Goal: Task Accomplishment & Management: Manage account settings

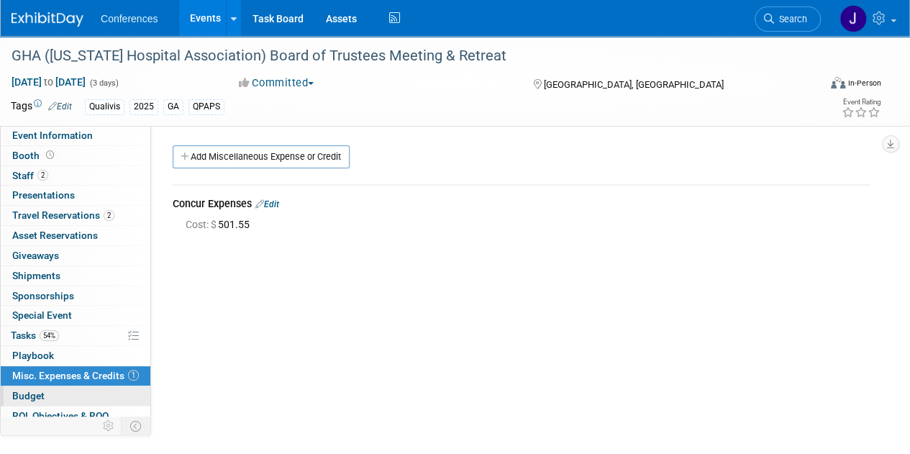
click at [24, 390] on span "Budget" at bounding box center [28, 396] width 32 height 12
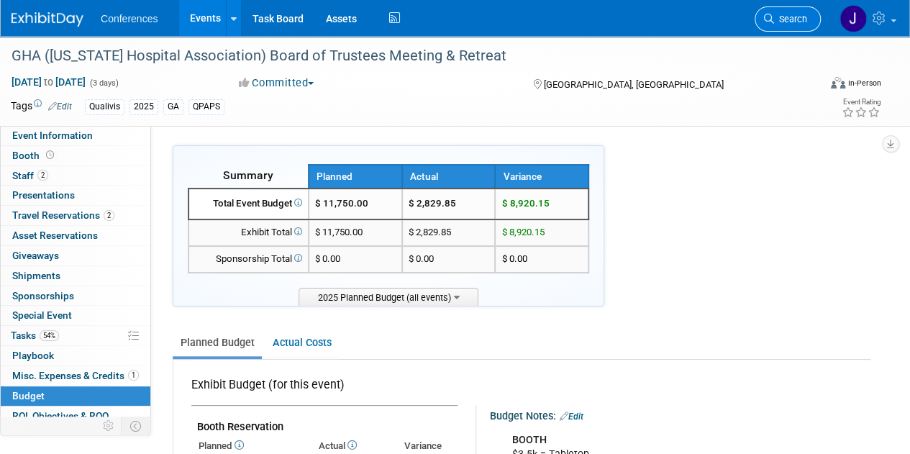
click at [815, 18] on link "Search" at bounding box center [788, 18] width 66 height 25
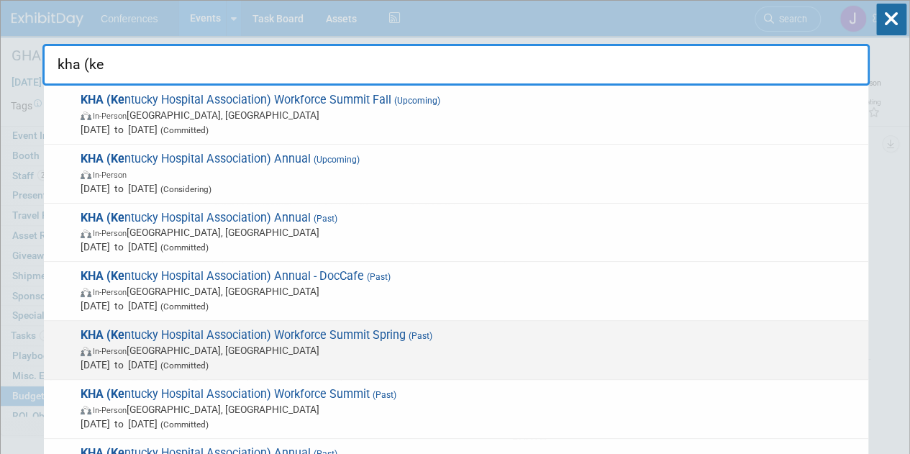
type input "kha (ke"
click at [600, 369] on span "May 19, 2025 to May 19, 2025 (Committed)" at bounding box center [471, 365] width 781 height 14
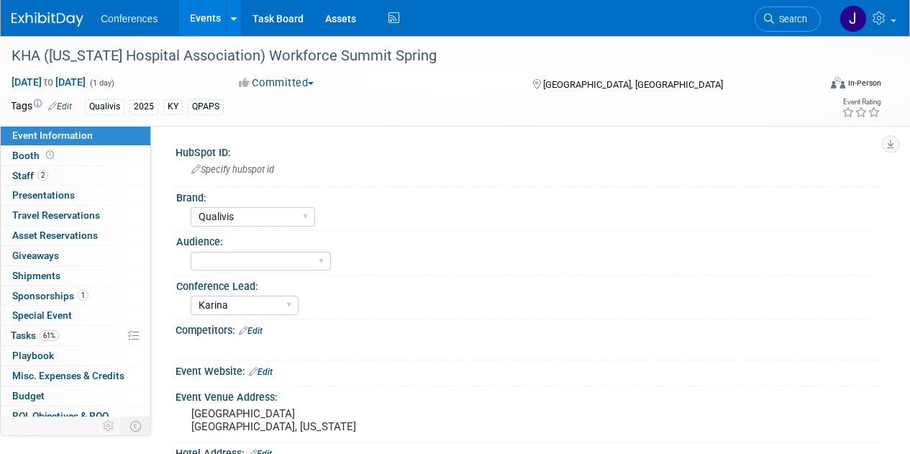
select select "Qualivis"
select select "Karina"
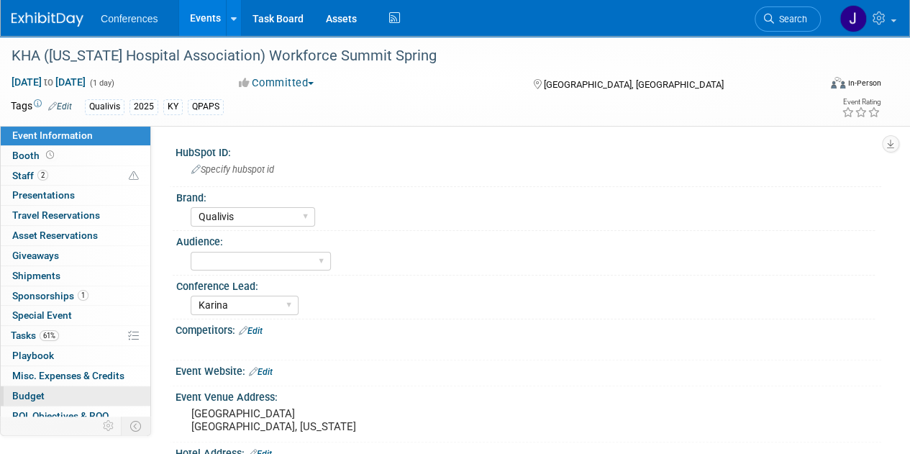
click at [37, 386] on link "Budget" at bounding box center [76, 395] width 150 height 19
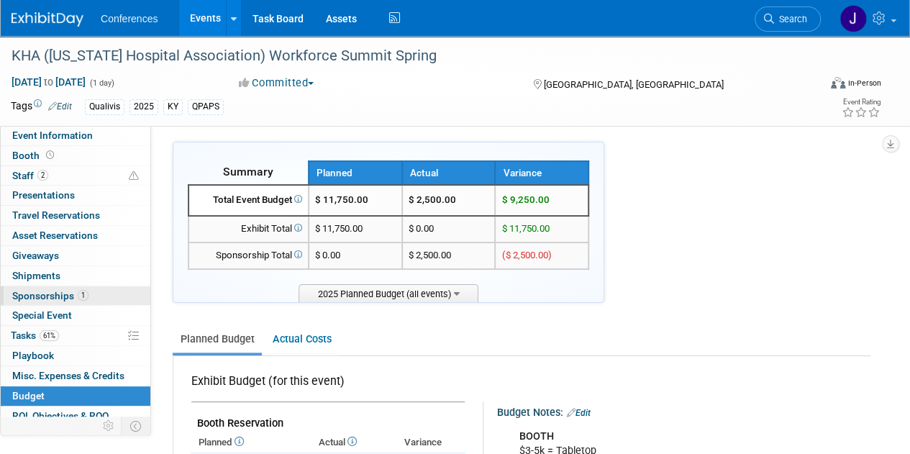
scroll to position [4, 0]
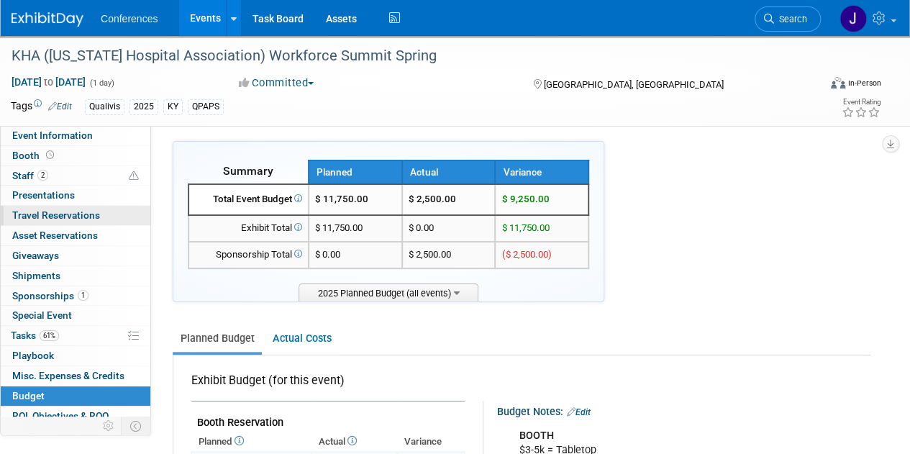
click at [32, 209] on span "Travel Reservations 0" at bounding box center [56, 215] width 88 height 12
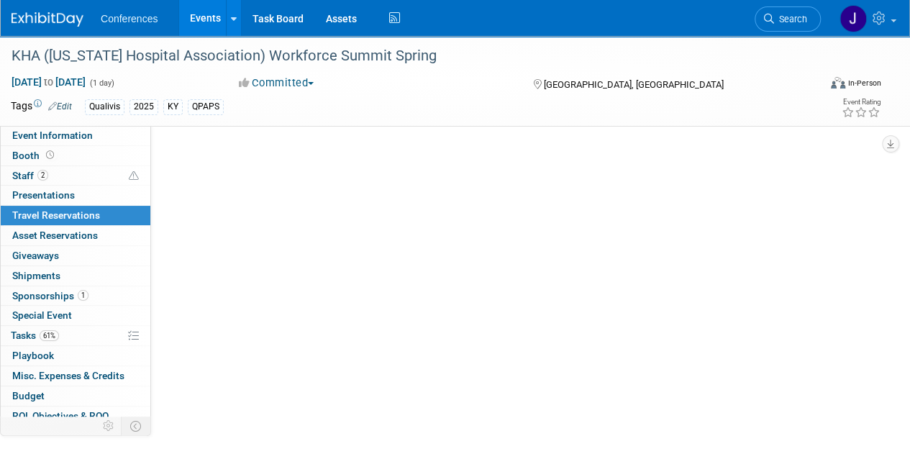
scroll to position [0, 0]
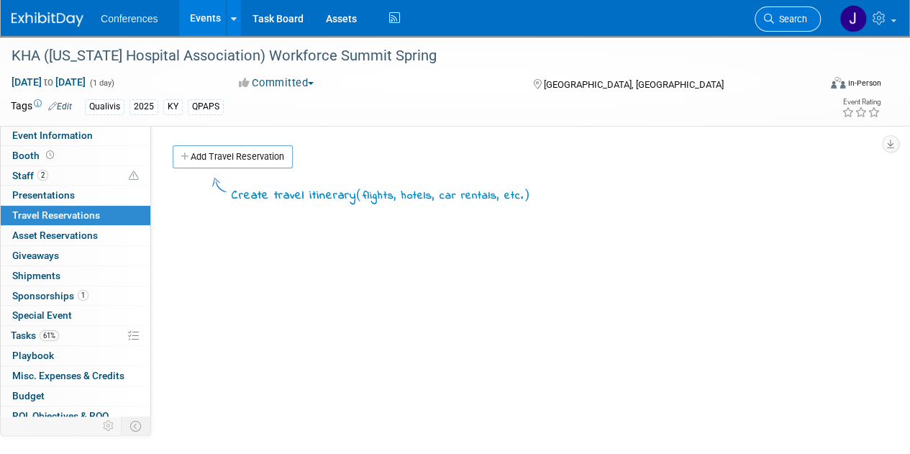
click at [786, 22] on span "Search" at bounding box center [790, 19] width 33 height 11
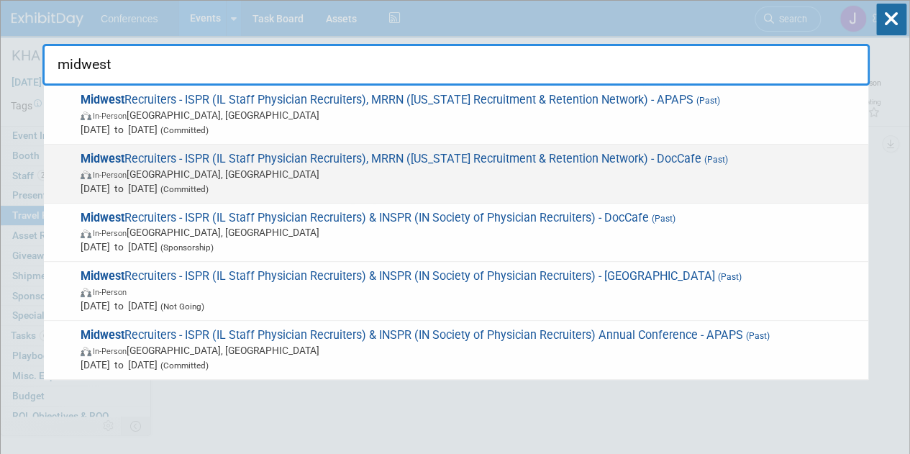
type input "midwest"
click at [273, 169] on span "In-Person Grand Rapids, MI" at bounding box center [471, 174] width 781 height 14
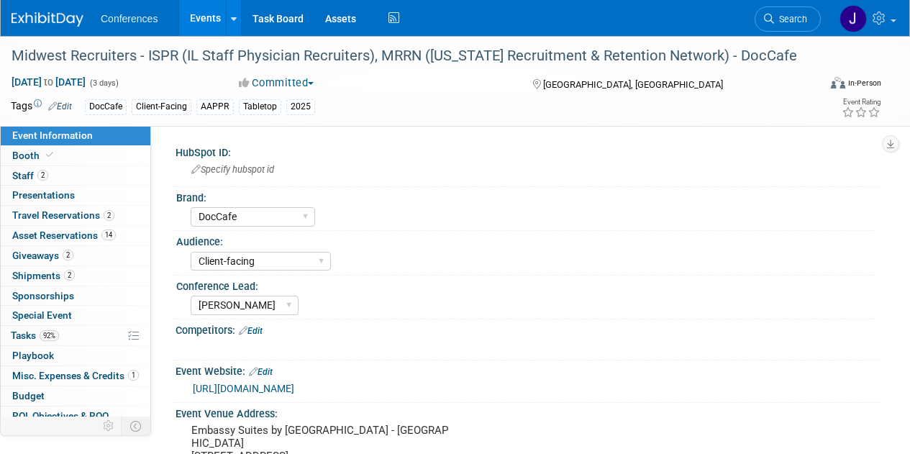
select select "DocCafe"
select select "Client-facing"
select select "[PERSON_NAME]"
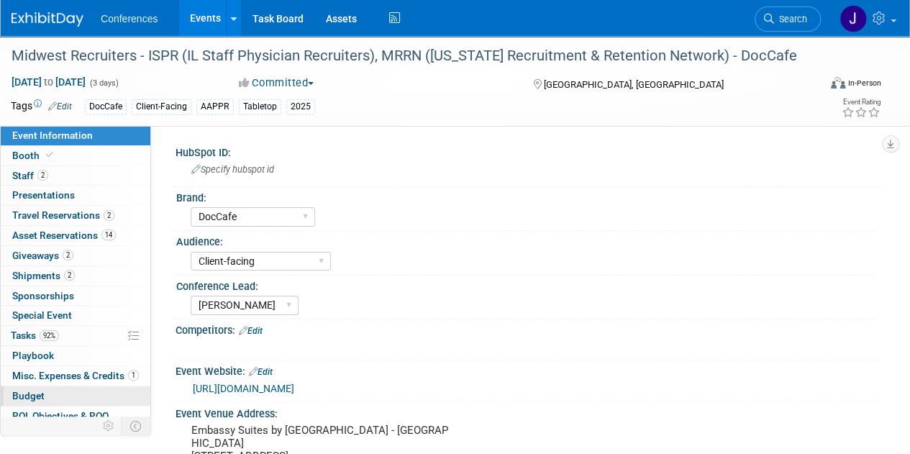
click at [44, 389] on link "Budget" at bounding box center [76, 395] width 150 height 19
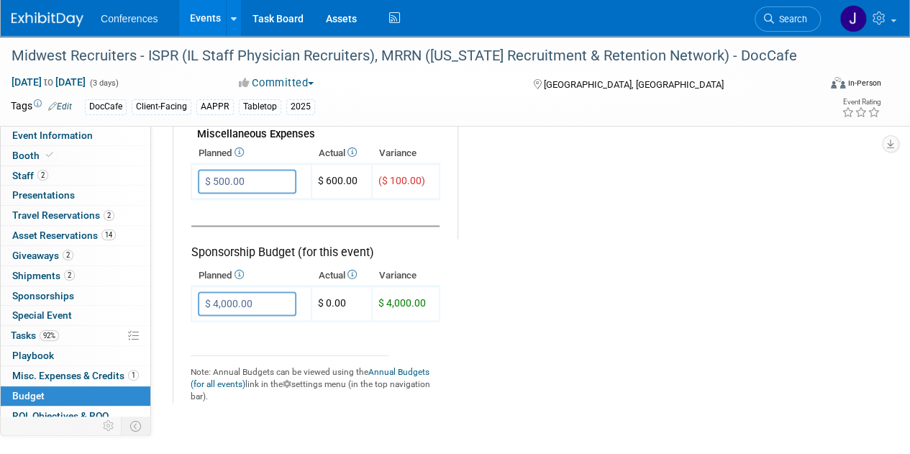
scroll to position [913, 0]
click at [85, 376] on span "Misc. Expenses & Credits 1" at bounding box center [75, 376] width 127 height 12
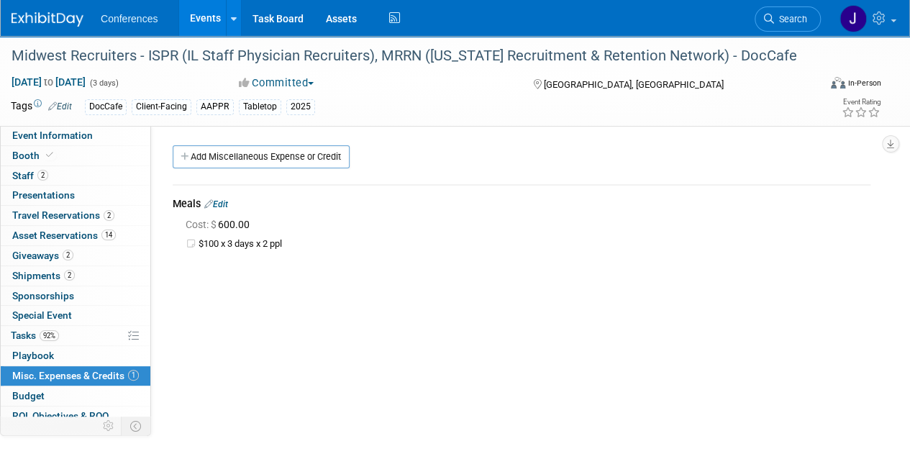
click at [228, 206] on link "Edit" at bounding box center [216, 204] width 24 height 10
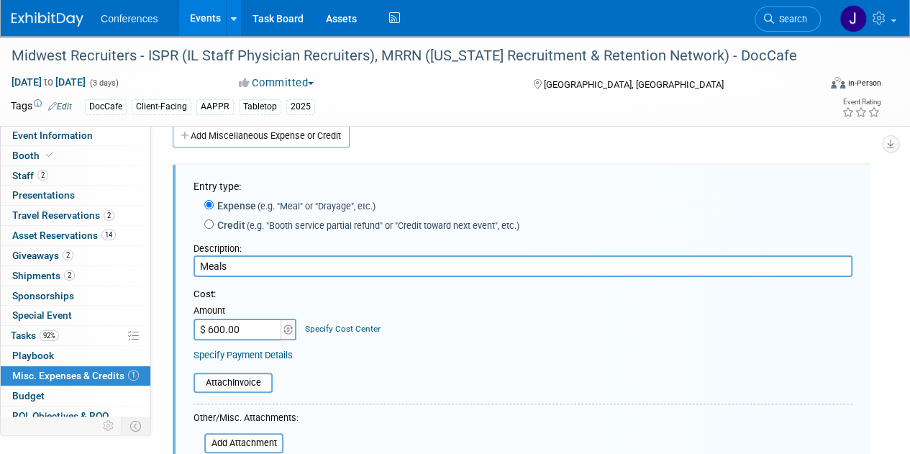
drag, startPoint x: 235, startPoint y: 265, endPoint x: 171, endPoint y: 262, distance: 64.1
click at [171, 262] on div "Entry type: Expense (e.g. "Meal" or "Drayage", etc.) Credit (e.g. "Booth servic…" at bounding box center [521, 385] width 719 height 469
type input "Concur expenses"
type input "$ 392.31"
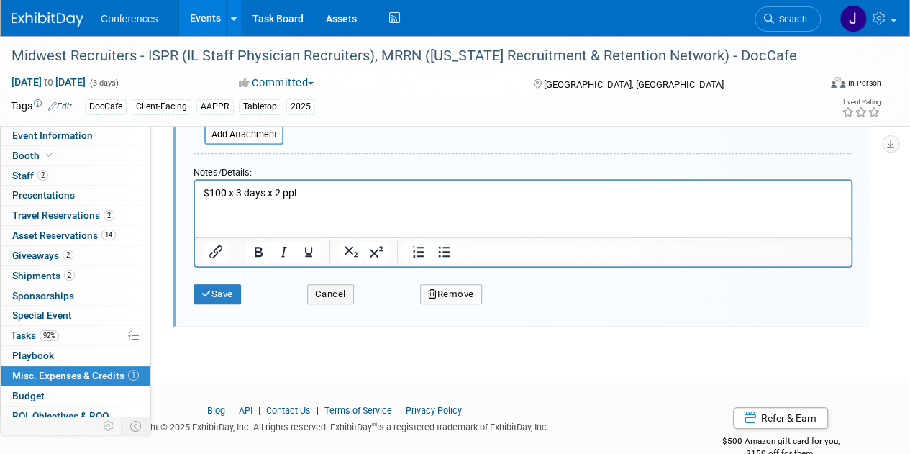
scroll to position [357, 0]
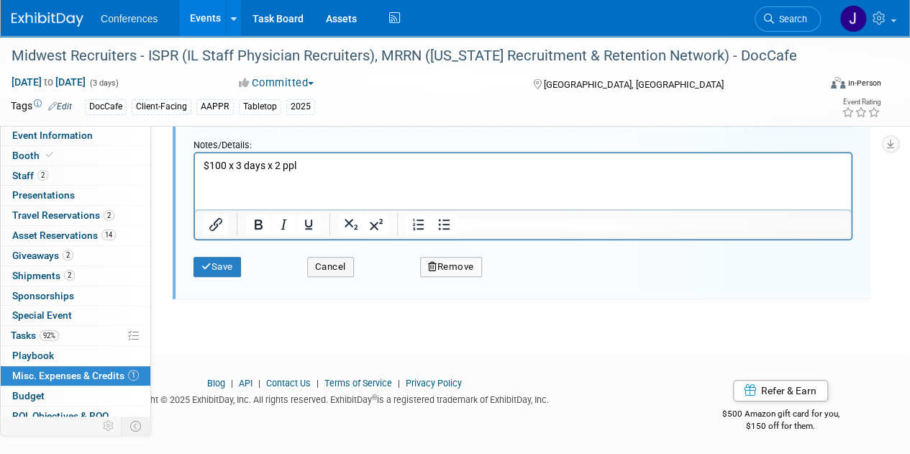
click at [327, 156] on html "$100 x 3 days x 2 ppl" at bounding box center [523, 163] width 656 height 20
drag, startPoint x: 324, startPoint y: 164, endPoint x: 376, endPoint y: 318, distance: 162.7
click at [195, 165] on html "$100 x 3 days x 2 ppl" at bounding box center [523, 163] width 656 height 20
click at [209, 262] on icon "submit" at bounding box center [206, 266] width 10 height 9
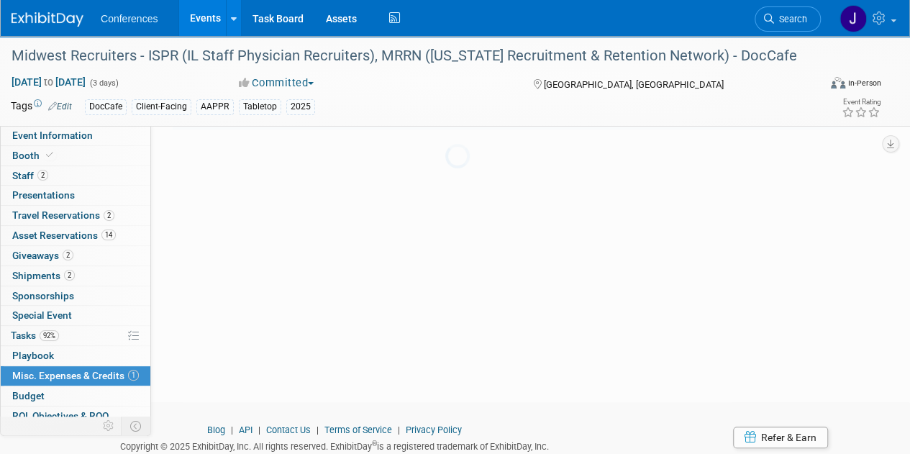
scroll to position [21, 0]
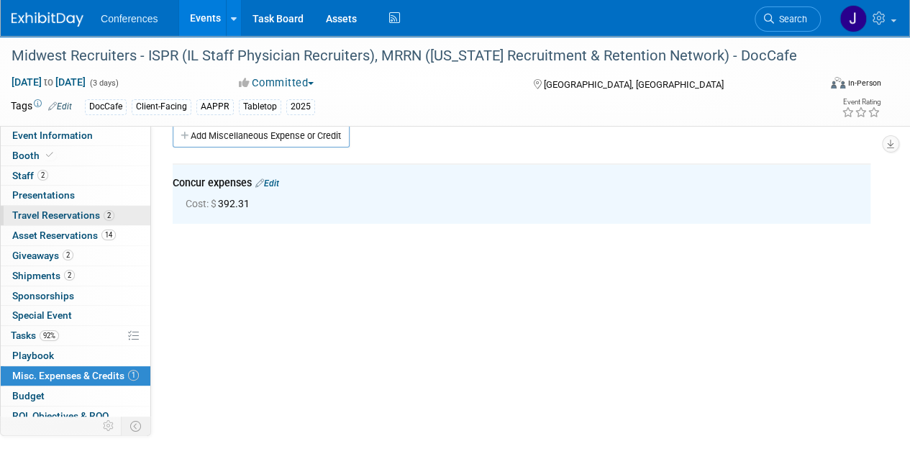
click at [65, 216] on span "Travel Reservations 2" at bounding box center [63, 215] width 102 height 12
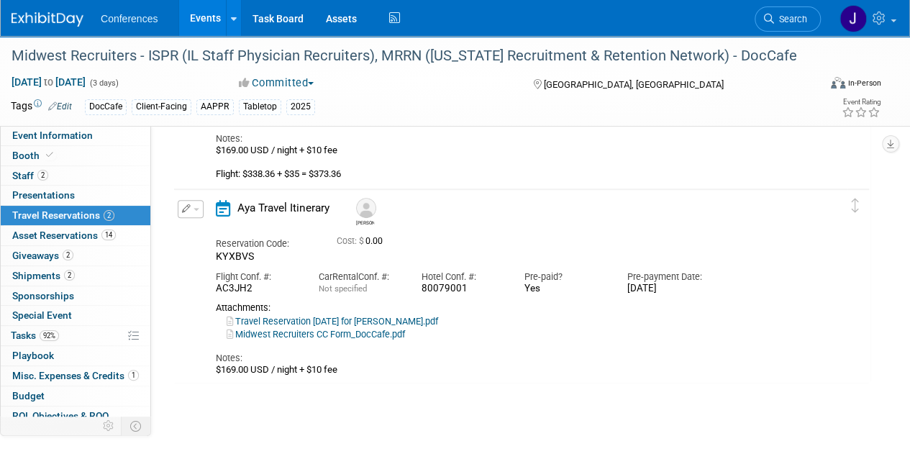
scroll to position [216, 0]
click at [356, 319] on link "Travel Reservation September 07 for JAMES JOSEPH MANNING.pdf" at bounding box center [333, 322] width 212 height 11
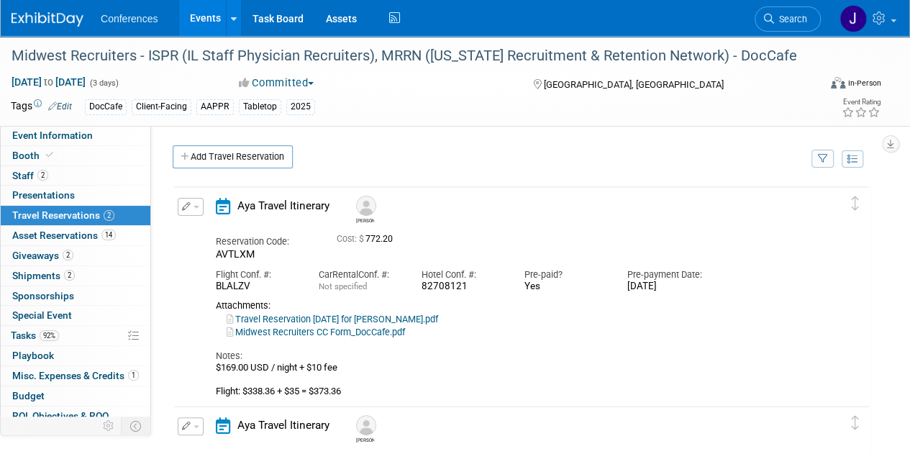
scroll to position [0, 0]
click at [438, 314] on link "Travel Reservation September 07 for MICHAEL ALLEN GRAHAM.pdf" at bounding box center [333, 319] width 212 height 11
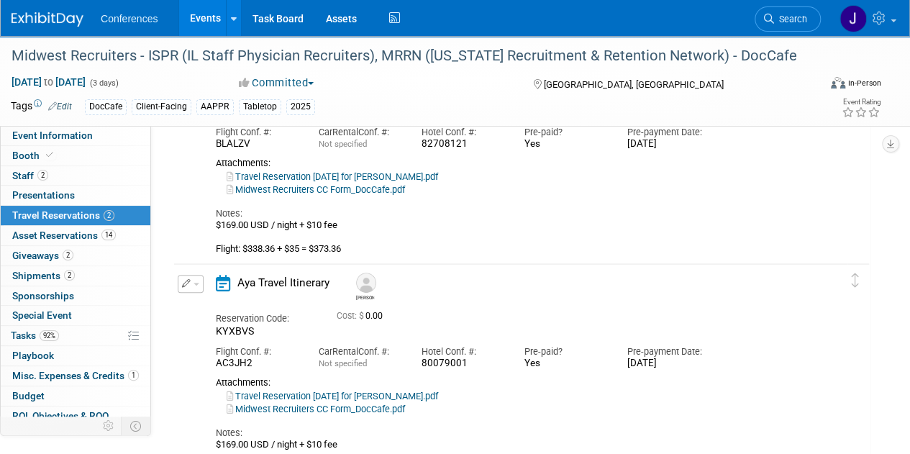
scroll to position [143, 0]
click at [381, 405] on link "Midwest Recruiters CC Form_DocCafe.pdf" at bounding box center [316, 408] width 178 height 11
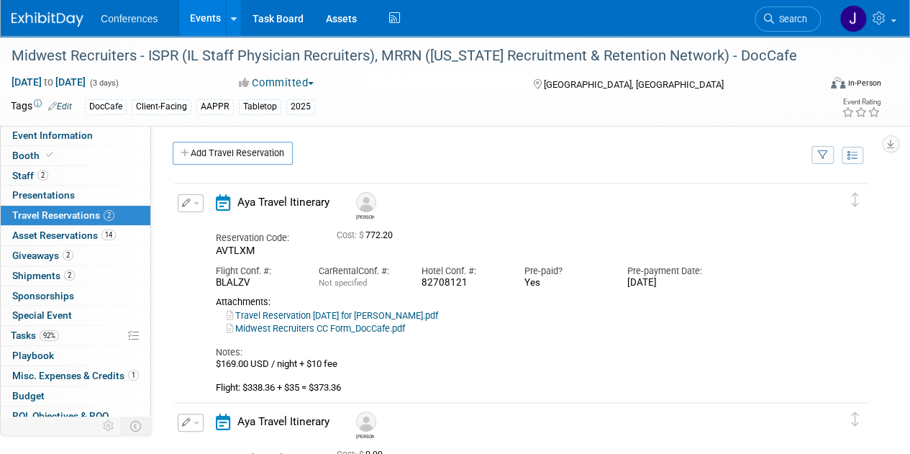
scroll to position [0, 0]
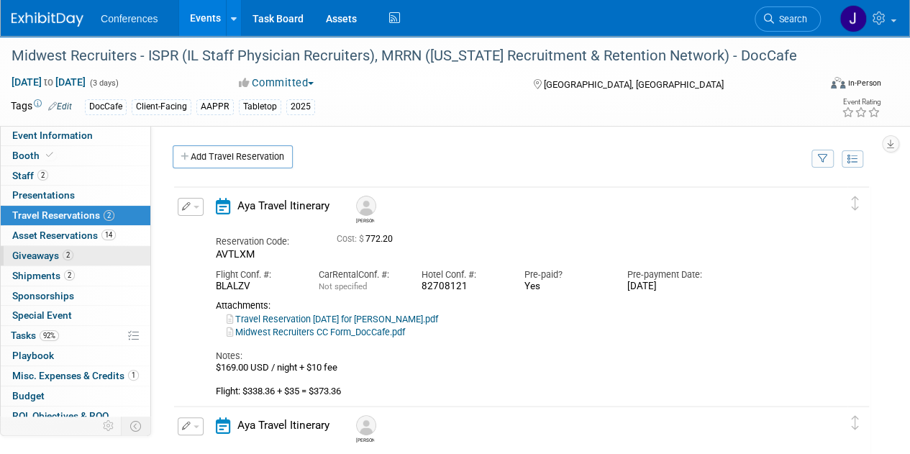
click at [22, 251] on span "Giveaways 2" at bounding box center [42, 256] width 61 height 12
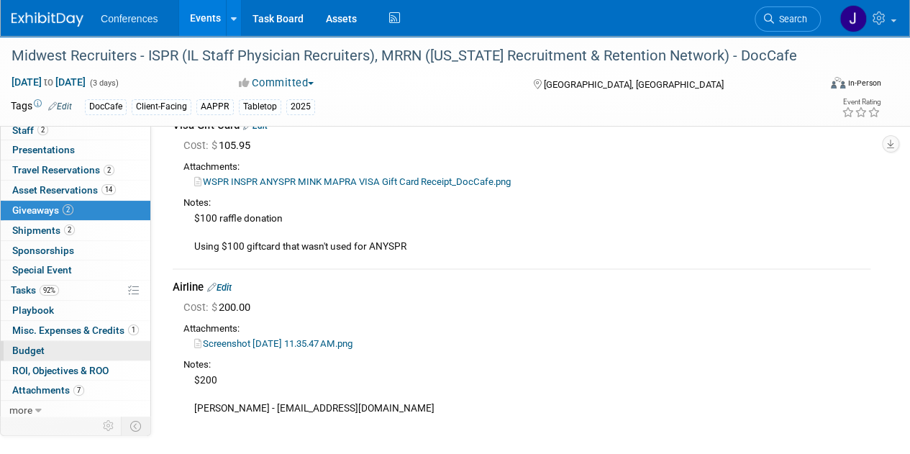
scroll to position [96, 0]
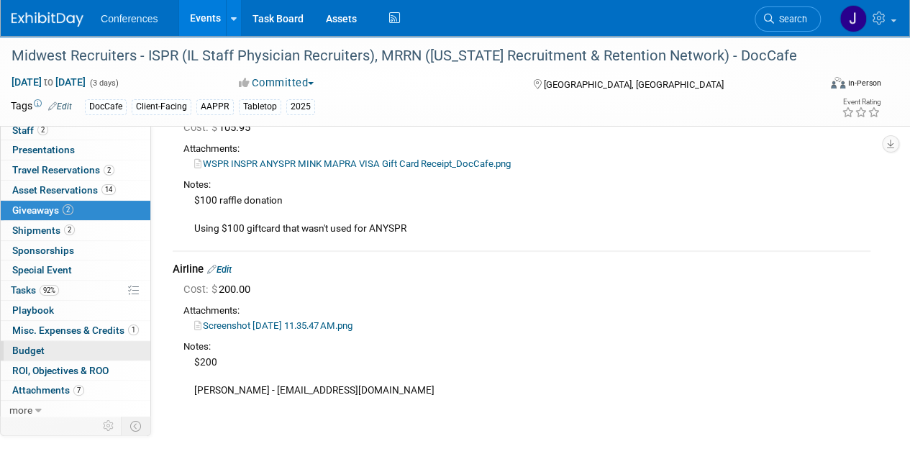
click at [37, 345] on span "Budget" at bounding box center [28, 351] width 32 height 12
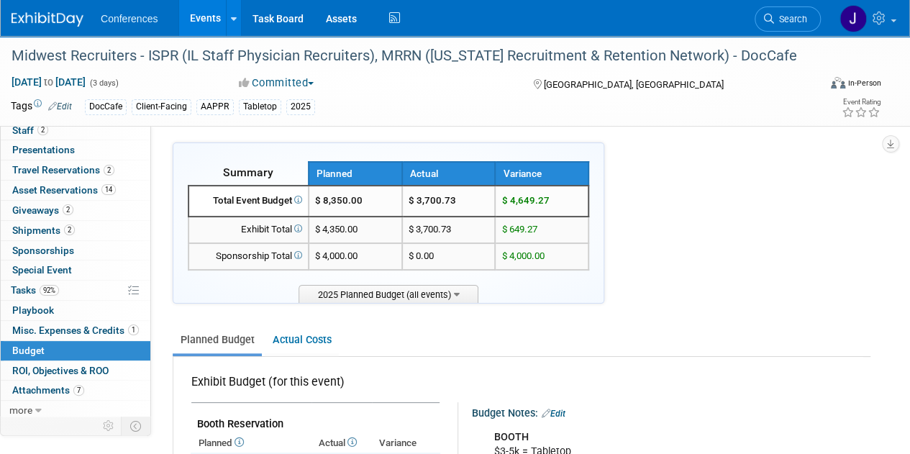
scroll to position [3, 0]
click at [801, 8] on link "Search" at bounding box center [788, 18] width 66 height 25
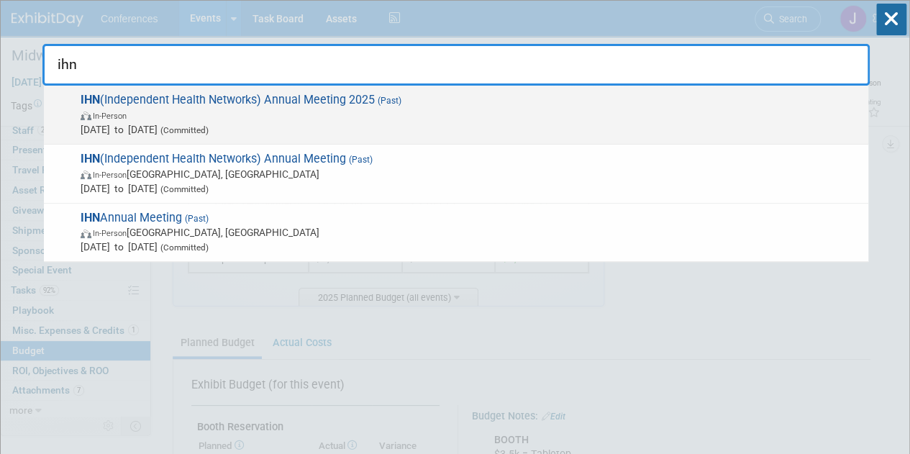
type input "ihn"
click at [720, 108] on span "In-Person" at bounding box center [471, 115] width 781 height 14
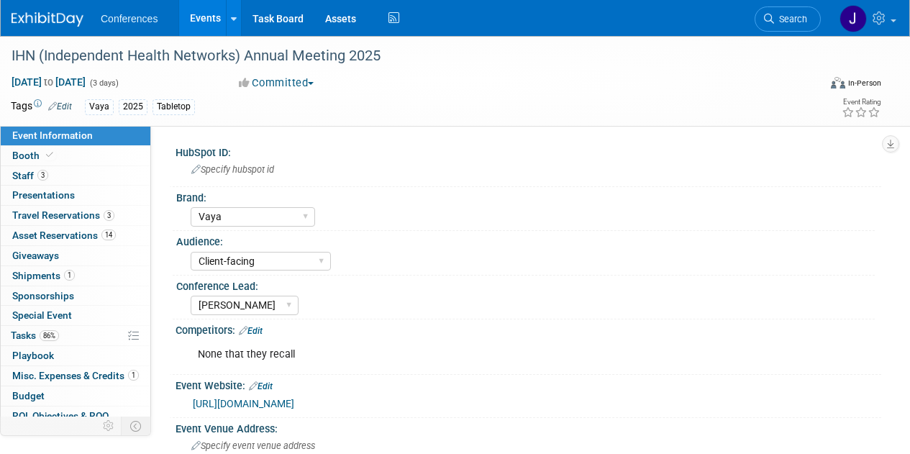
select select "Vaya"
select select "Client-facing"
select select "[PERSON_NAME]"
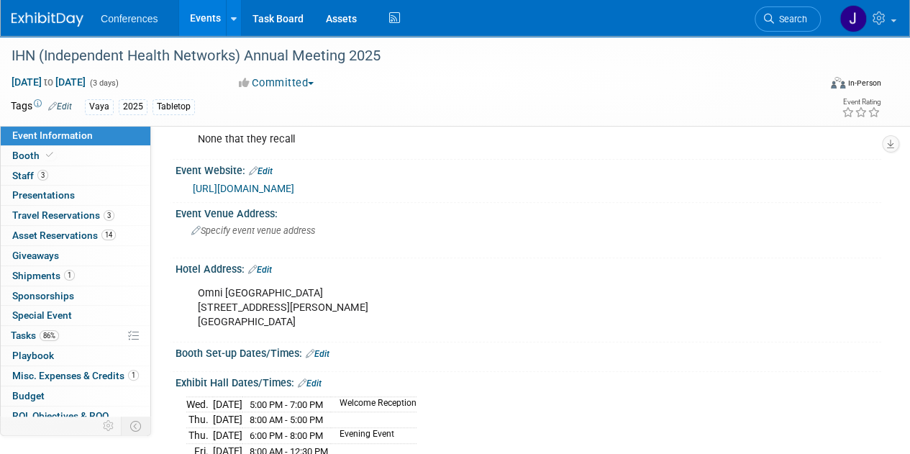
scroll to position [216, 0]
click at [50, 386] on link "Budget" at bounding box center [76, 395] width 150 height 19
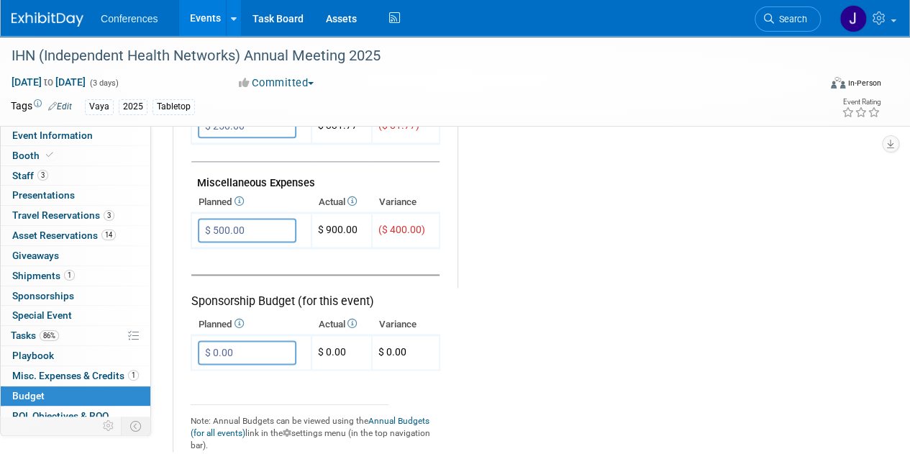
scroll to position [863, 0]
click at [35, 370] on span "Misc. Expenses & Credits 1" at bounding box center [75, 376] width 127 height 12
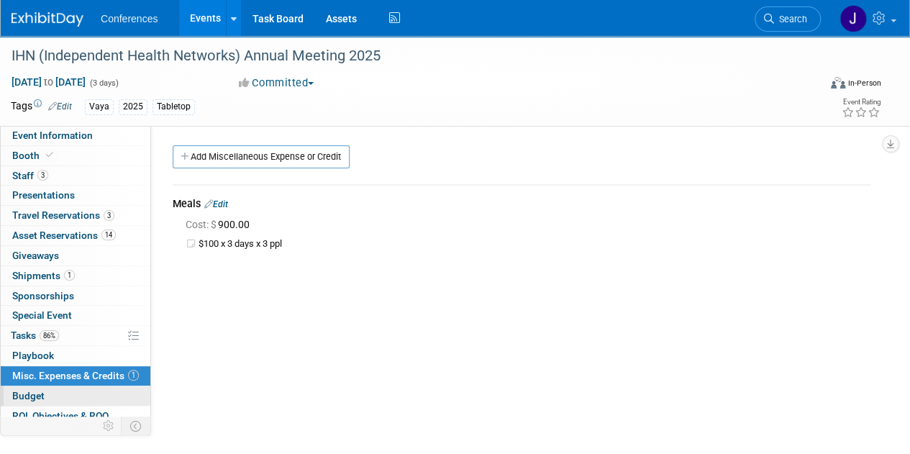
click at [23, 390] on span "Budget" at bounding box center [28, 396] width 32 height 12
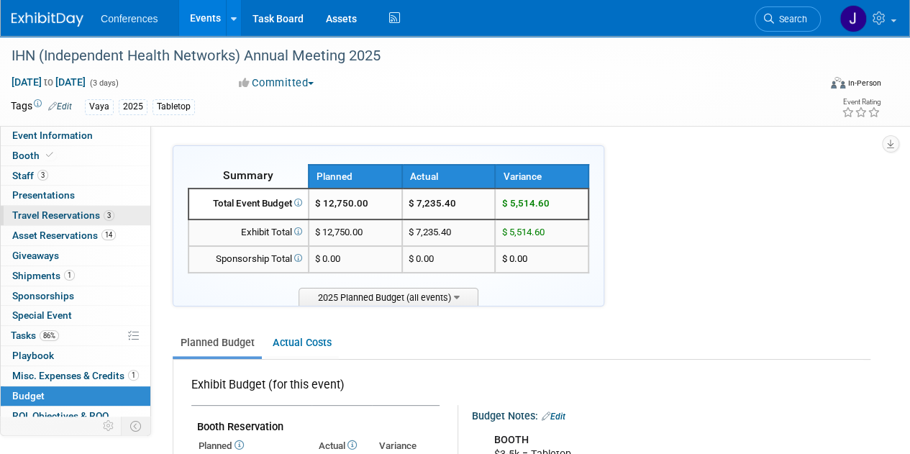
click at [86, 210] on span "Travel Reservations 3" at bounding box center [63, 215] width 102 height 12
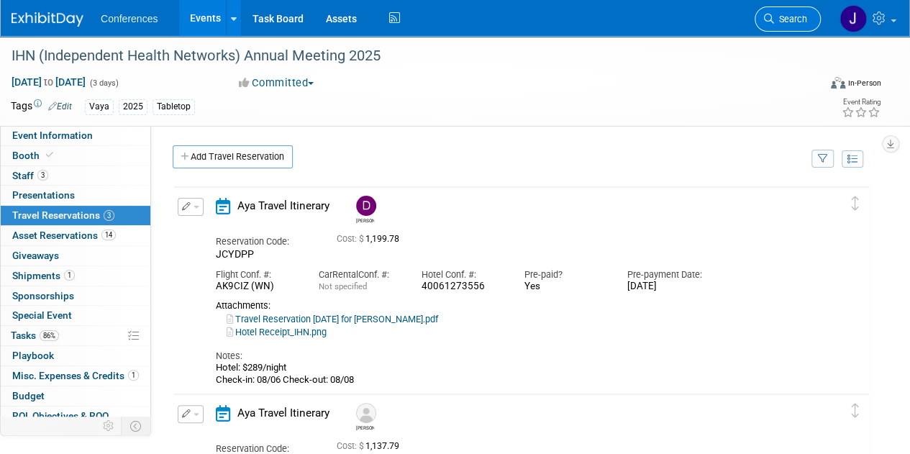
click at [796, 26] on link "Search" at bounding box center [788, 18] width 66 height 25
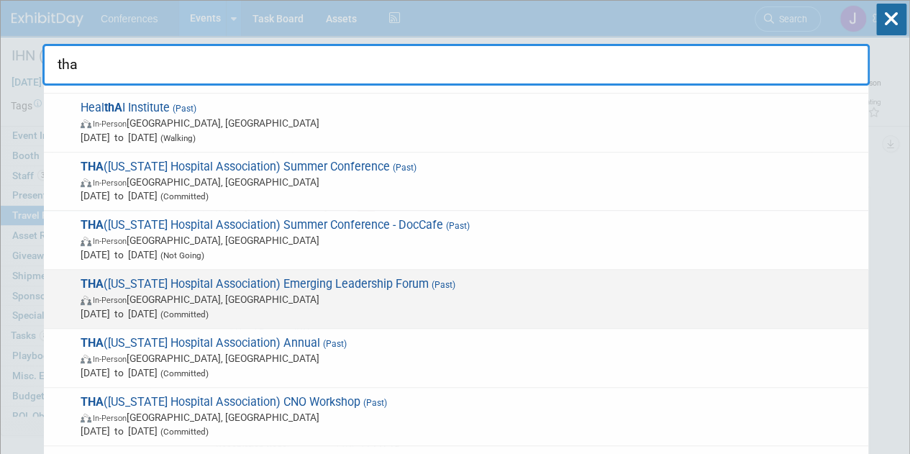
type input "tha"
click at [552, 300] on span "In-Person Lubbock, TX" at bounding box center [471, 298] width 781 height 14
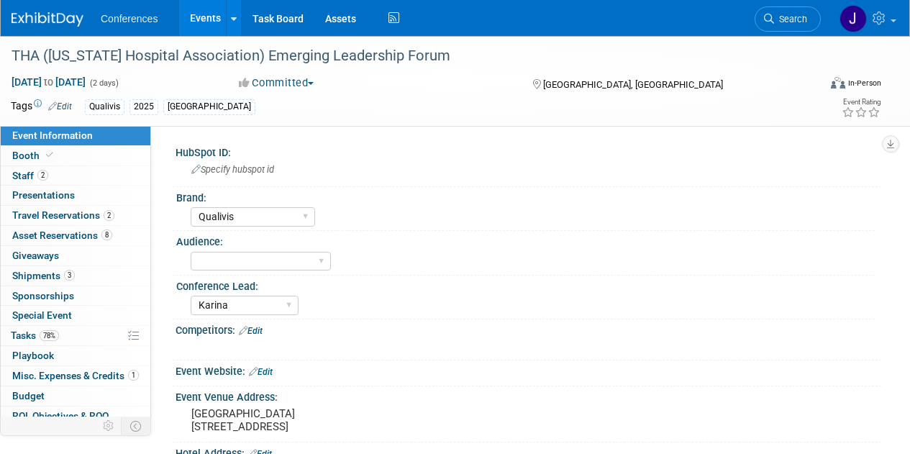
select select "Qualivis"
select select "Karina"
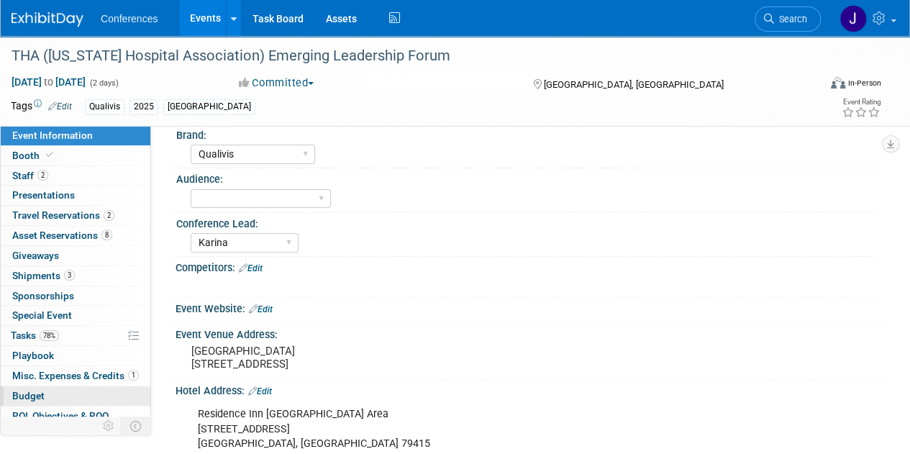
scroll to position [65, 0]
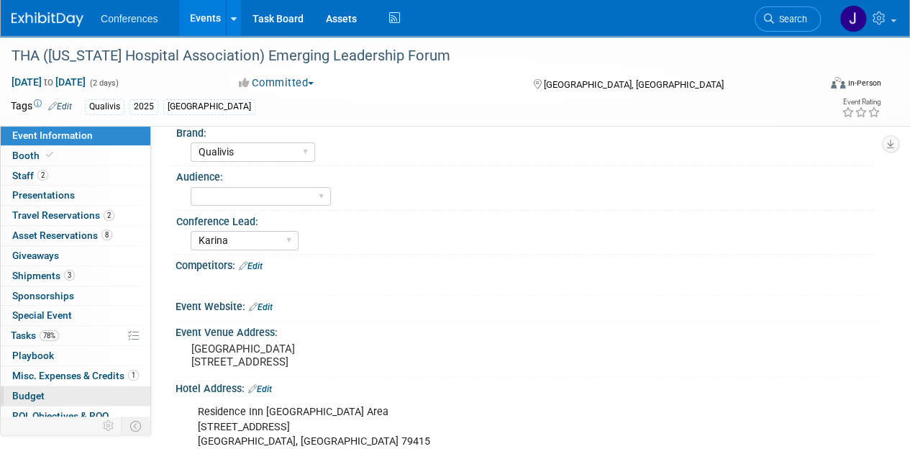
click at [47, 386] on link "Budget" at bounding box center [76, 395] width 150 height 19
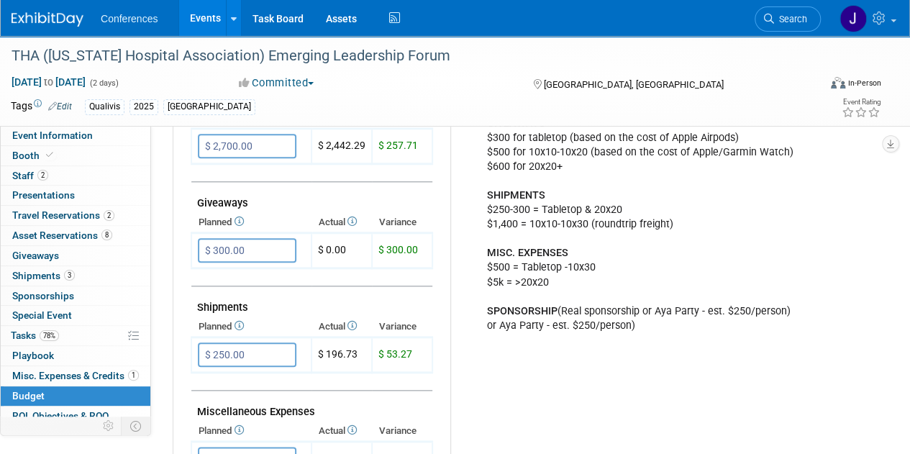
scroll to position [634, 0]
click at [30, 366] on link "1 Misc. Expenses & Credits 1" at bounding box center [76, 375] width 150 height 19
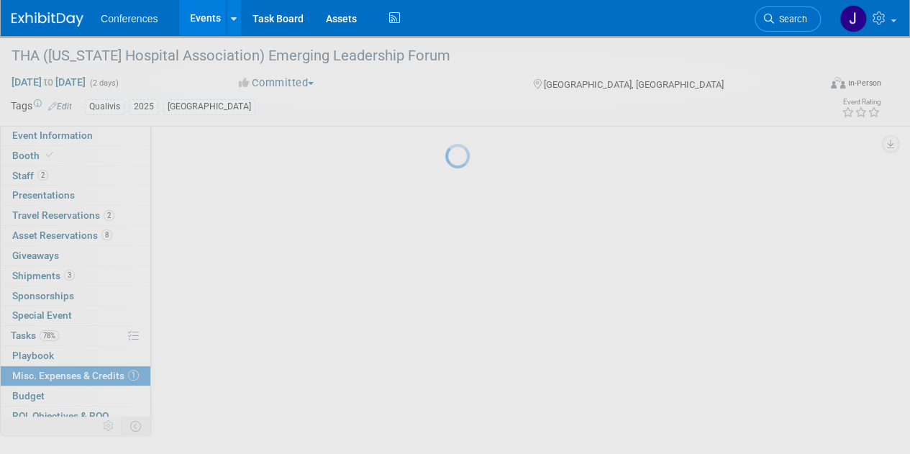
scroll to position [0, 0]
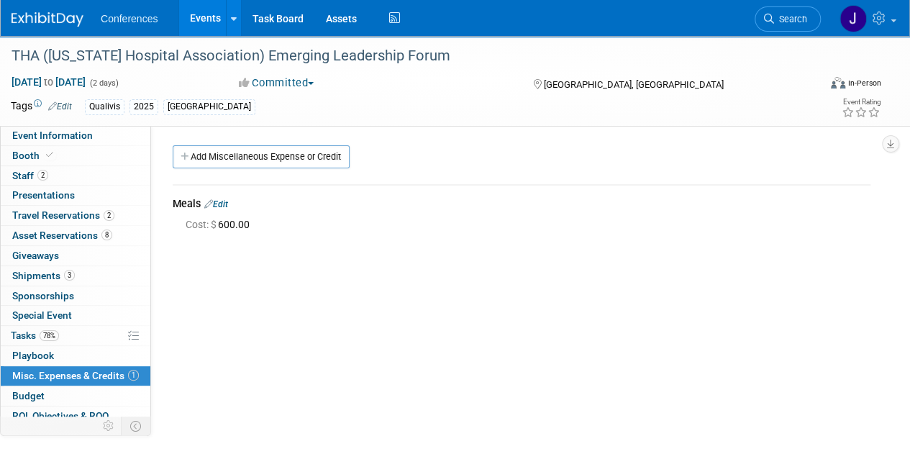
click at [216, 205] on link "Edit" at bounding box center [216, 204] width 24 height 10
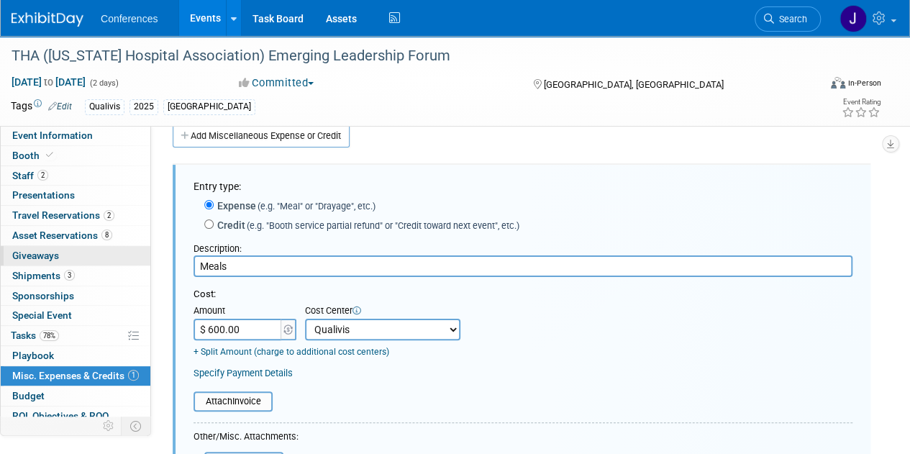
drag, startPoint x: 276, startPoint y: 262, endPoint x: 137, endPoint y: 258, distance: 139.6
click at [135, 261] on div "Event Information Event Info Booth Booth 2 Staff 2 Staff 0 Presentations 0 Pres…" at bounding box center [455, 327] width 910 height 624
type input "Concur Expenses"
type input "$ 163.40"
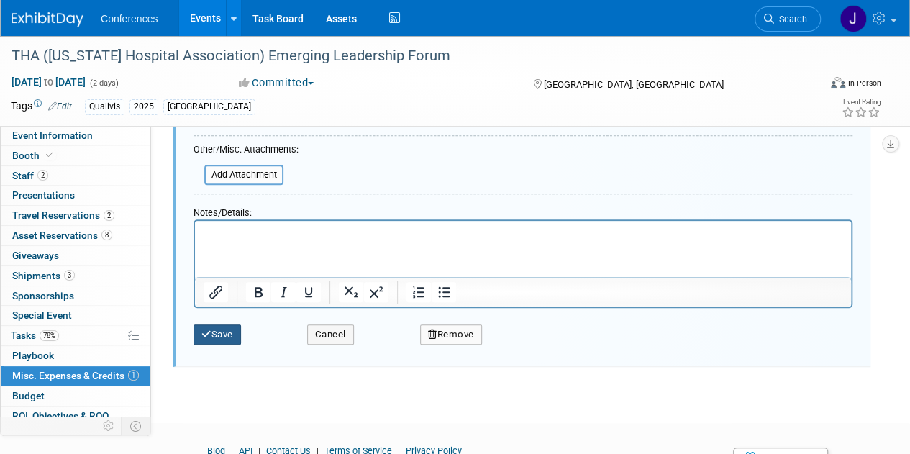
click at [222, 335] on button "Save" at bounding box center [217, 334] width 47 height 20
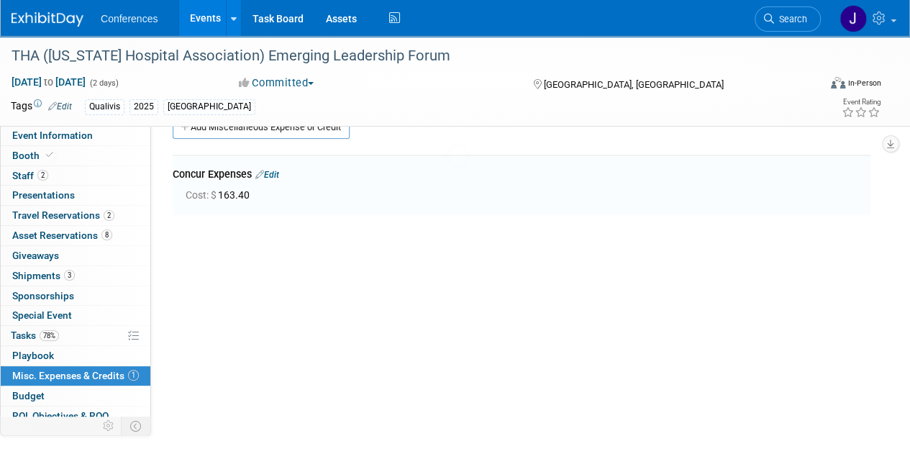
scroll to position [21, 0]
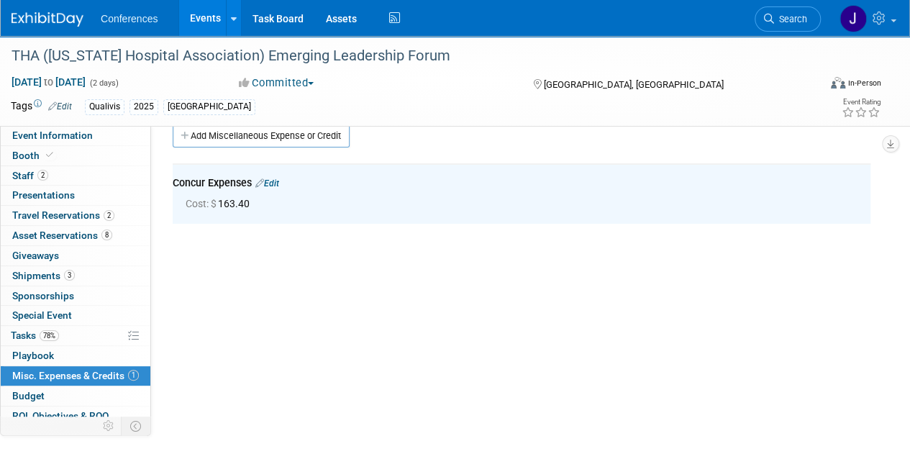
click at [22, 397] on span "Budget" at bounding box center [28, 396] width 32 height 12
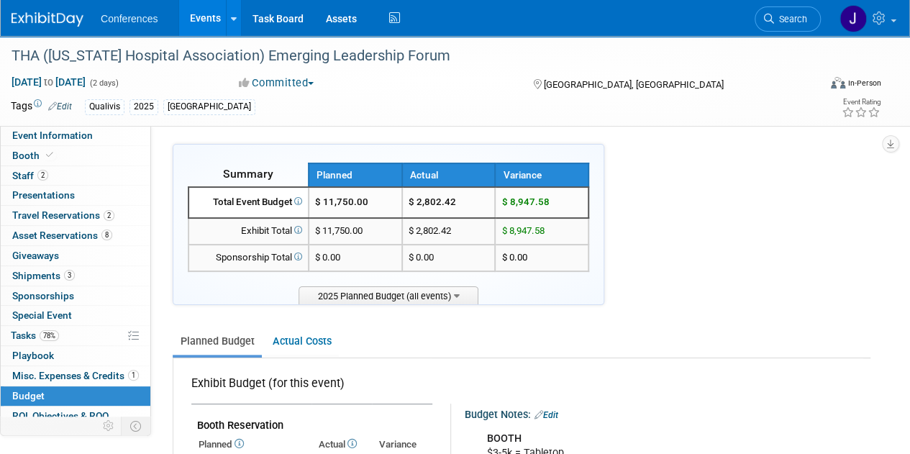
scroll to position [0, 0]
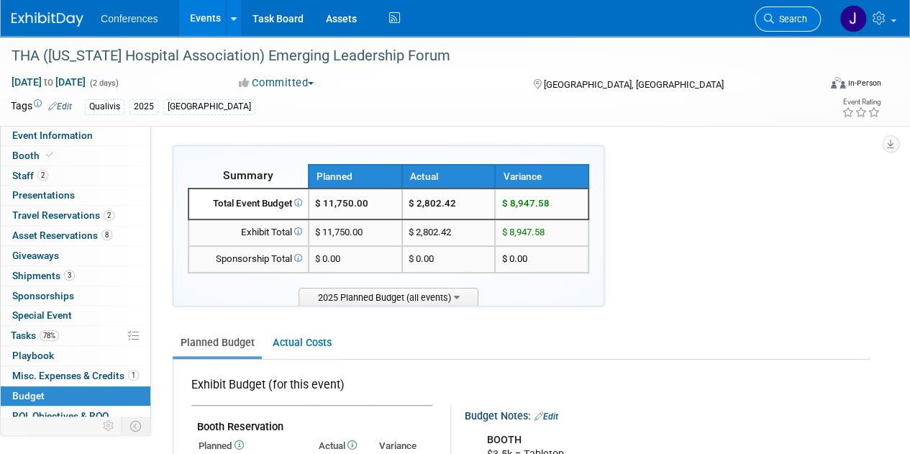
click at [781, 9] on link "Search" at bounding box center [788, 18] width 66 height 25
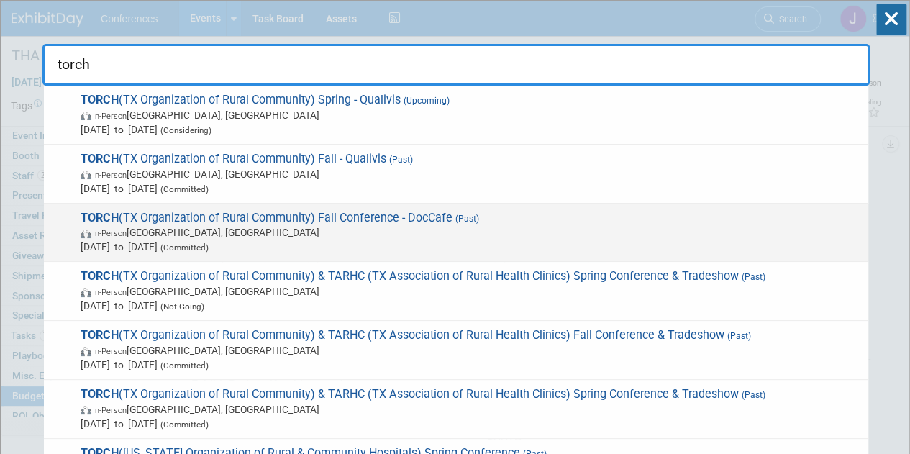
type input "torch"
click at [755, 221] on span "TORCH (TX Organization of Rural Community) Fall Conference - DocCafe (Past) In-…" at bounding box center [468, 233] width 785 height 44
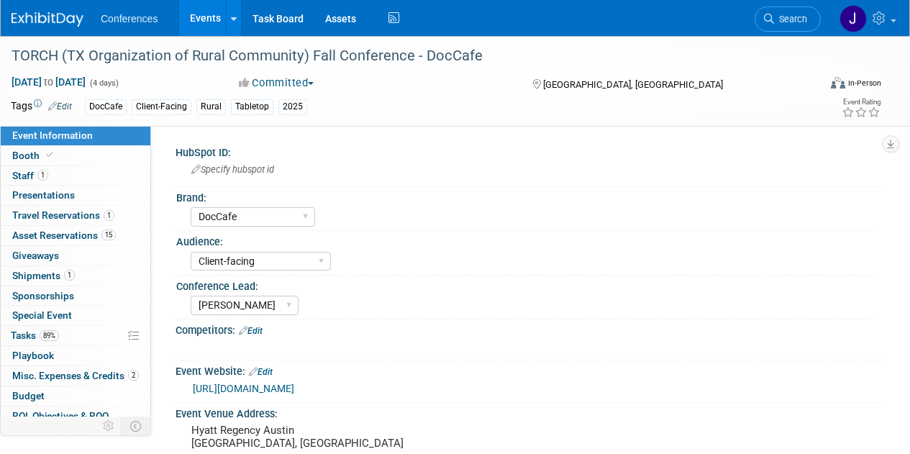
select select "DocCafe"
select select "Client-facing"
select select "[PERSON_NAME]"
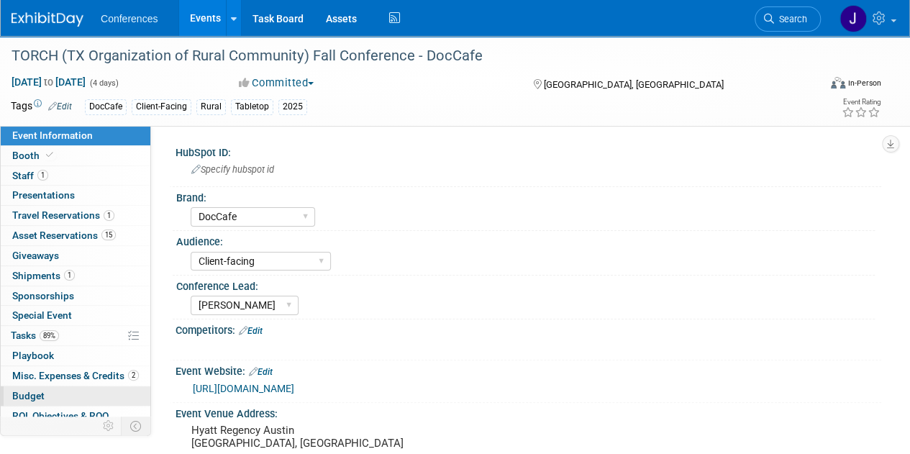
click at [20, 386] on link "Budget" at bounding box center [76, 395] width 150 height 19
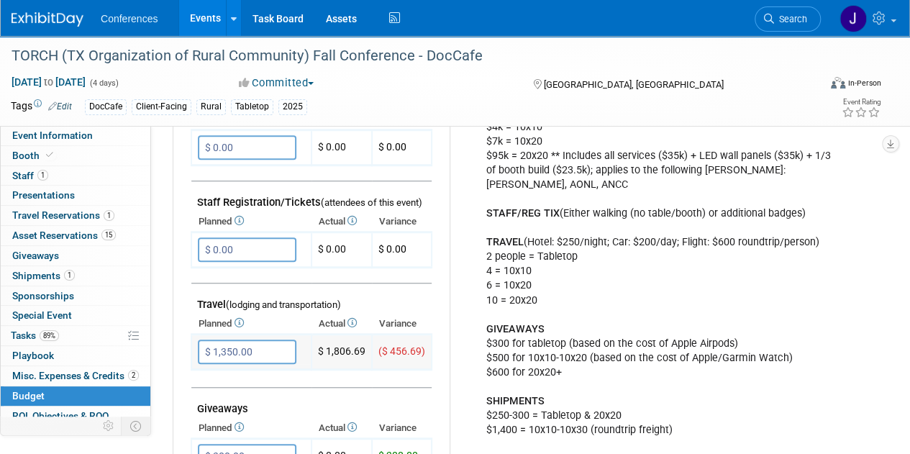
scroll to position [429, 0]
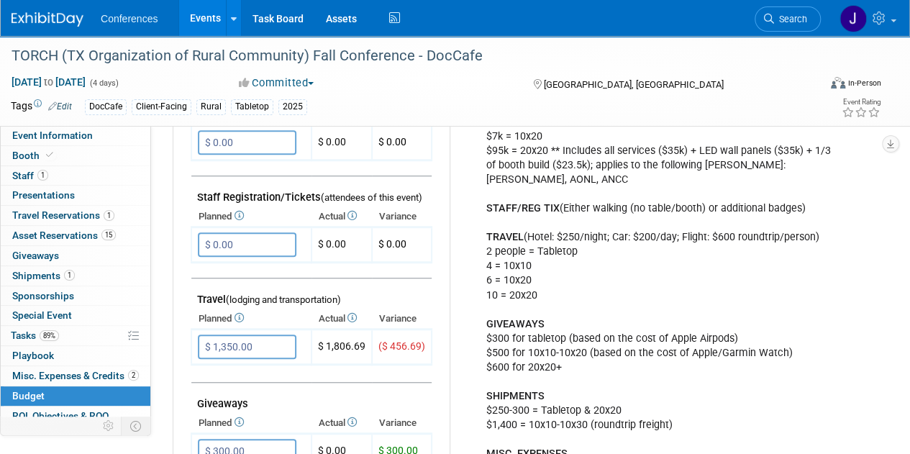
click at [724, 370] on div "BOOTH $3-5k = Tabletop $7k = 10x10 $10k = 10x20 $20k = 20x20 BOOTH SERVICES (Ca…" at bounding box center [659, 266] width 367 height 549
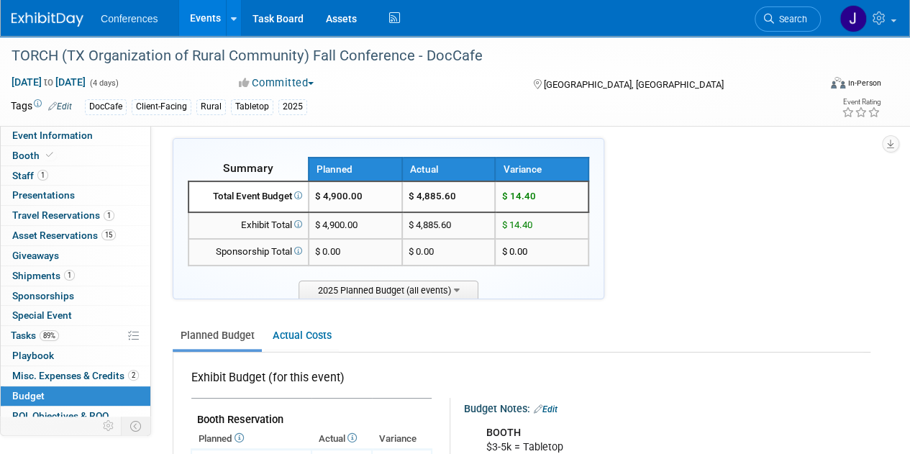
scroll to position [0, 0]
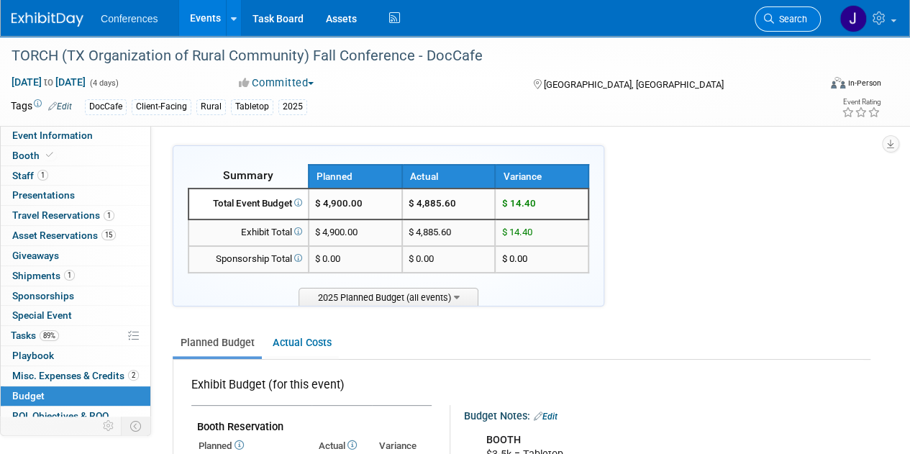
click at [806, 14] on span "Search" at bounding box center [790, 19] width 33 height 11
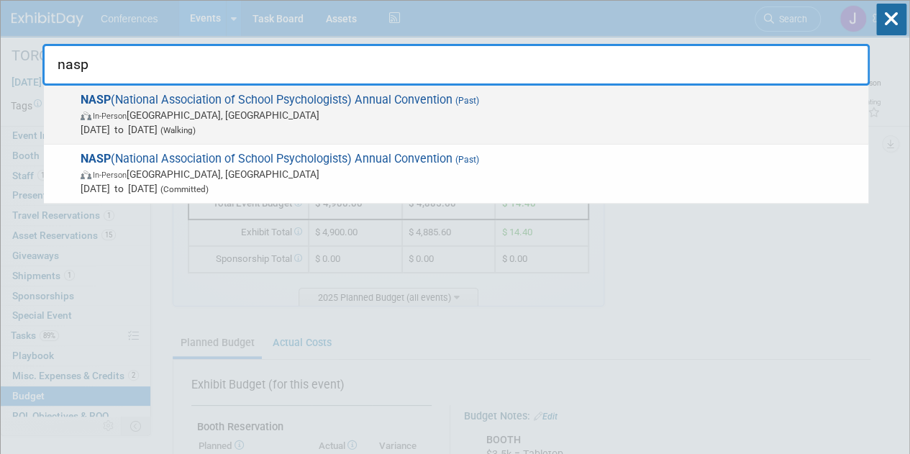
type input "nasp"
click at [609, 119] on span "In-Person Seattle, WA" at bounding box center [471, 115] width 781 height 14
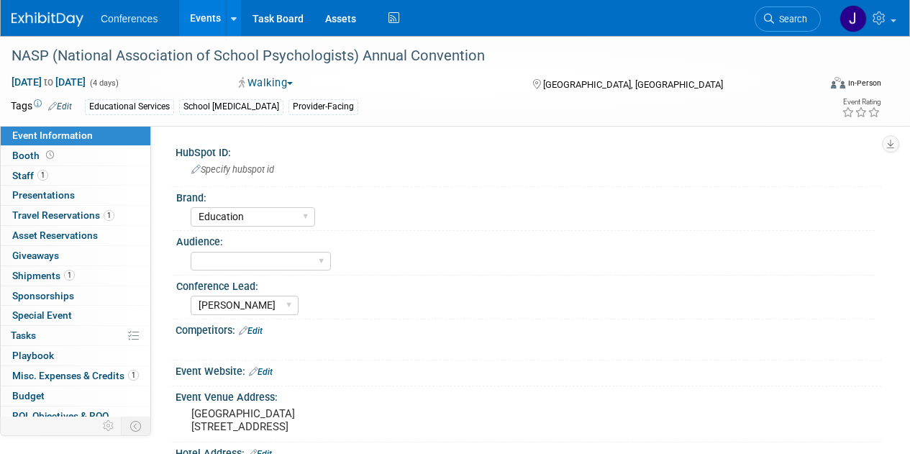
select select "Education"
select select "[PERSON_NAME]"
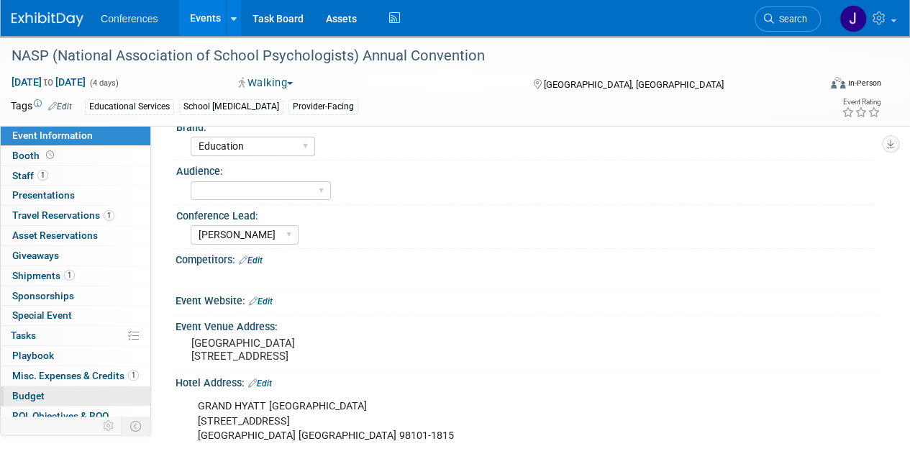
scroll to position [71, 0]
click at [29, 395] on span "Budget" at bounding box center [28, 396] width 32 height 12
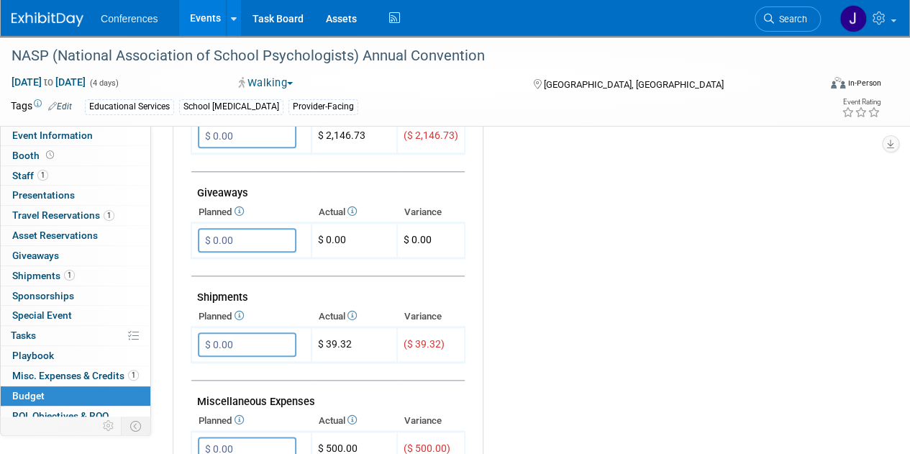
scroll to position [645, 0]
click at [531, 379] on div "Budget Notes: Edit X" at bounding box center [671, 133] width 376 height 746
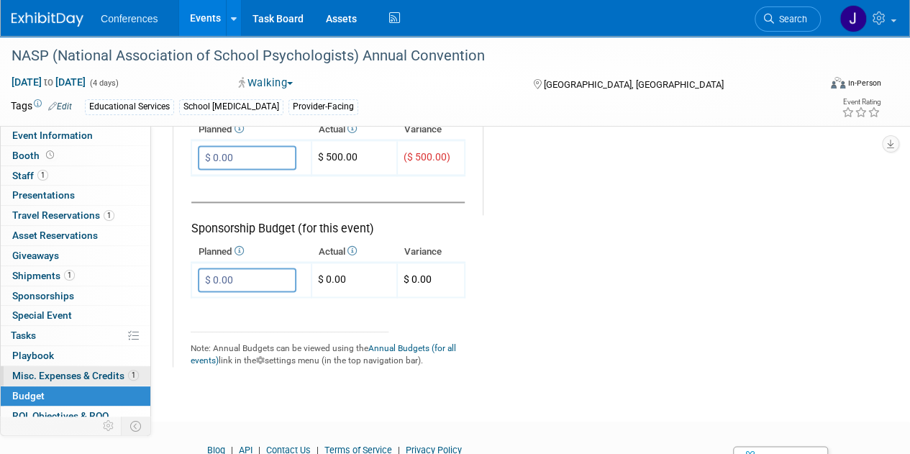
scroll to position [934, 0]
click at [76, 376] on span "Misc. Expenses & Credits 1" at bounding box center [75, 376] width 127 height 12
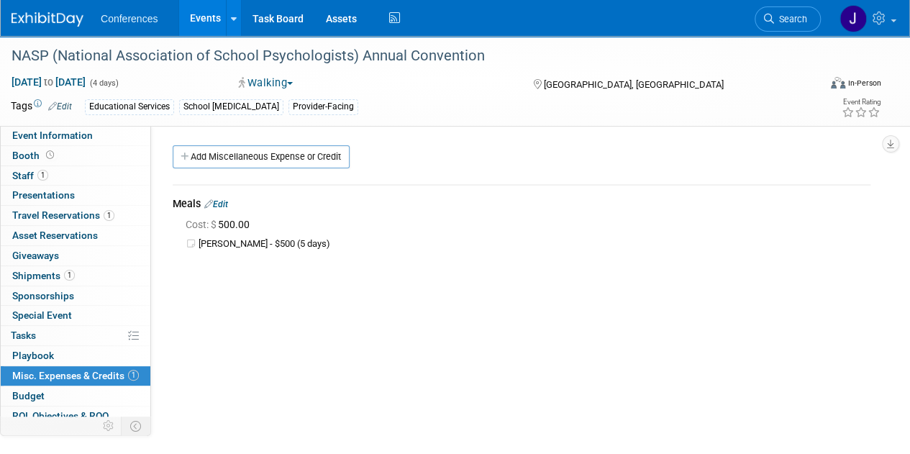
click at [226, 205] on link "Edit" at bounding box center [216, 204] width 24 height 10
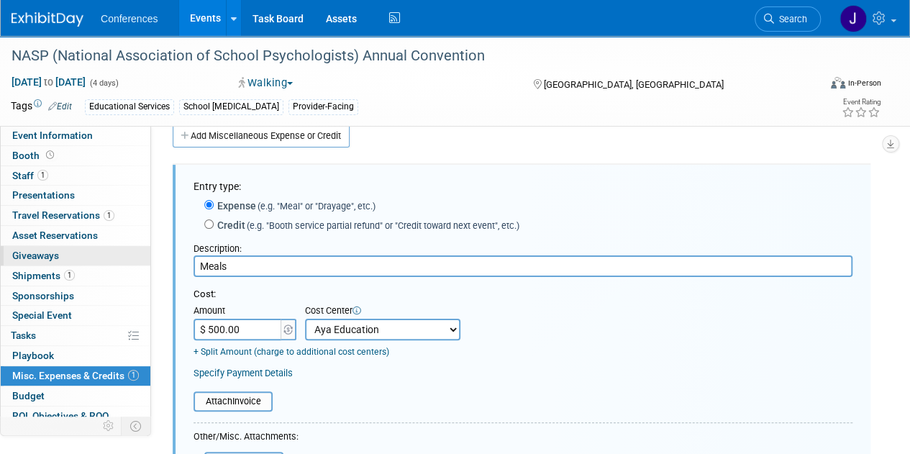
drag, startPoint x: 246, startPoint y: 258, endPoint x: 68, endPoint y: 251, distance: 178.6
click at [68, 251] on div "Event Information Event Info Booth Booth 1 Staff 1 Staff 0 Presentations 0 Pres…" at bounding box center [455, 327] width 910 height 624
type input "Concur Expenses"
type input "$ 2,184.19"
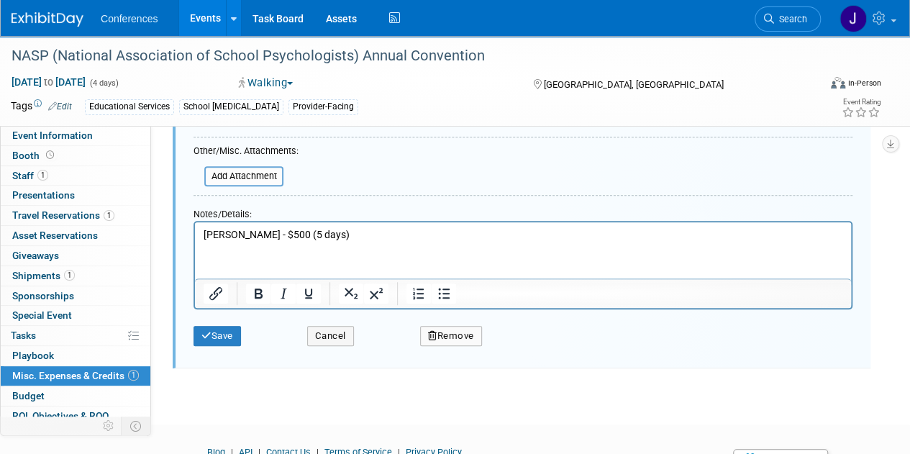
scroll to position [308, 0]
drag, startPoint x: 332, startPoint y: 236, endPoint x: 196, endPoint y: 233, distance: 136.7
click at [196, 233] on html "Sarah Paul - $500 (5 days)" at bounding box center [523, 230] width 656 height 20
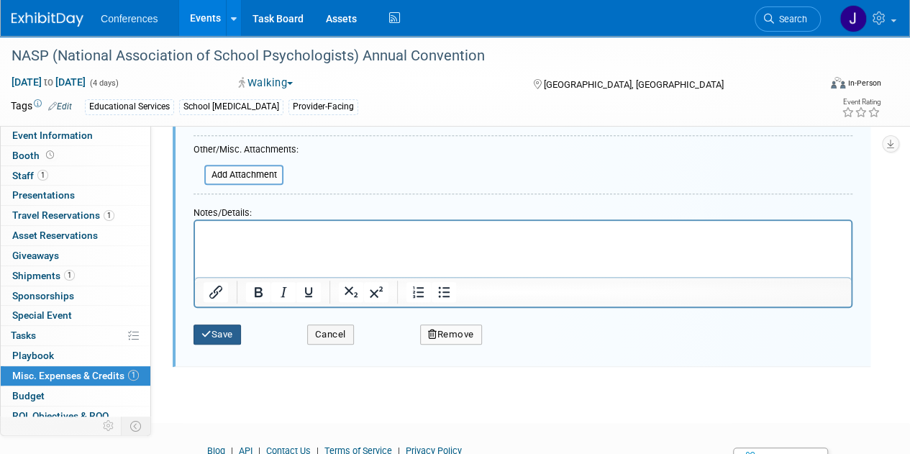
click at [219, 335] on button "Save" at bounding box center [217, 334] width 47 height 20
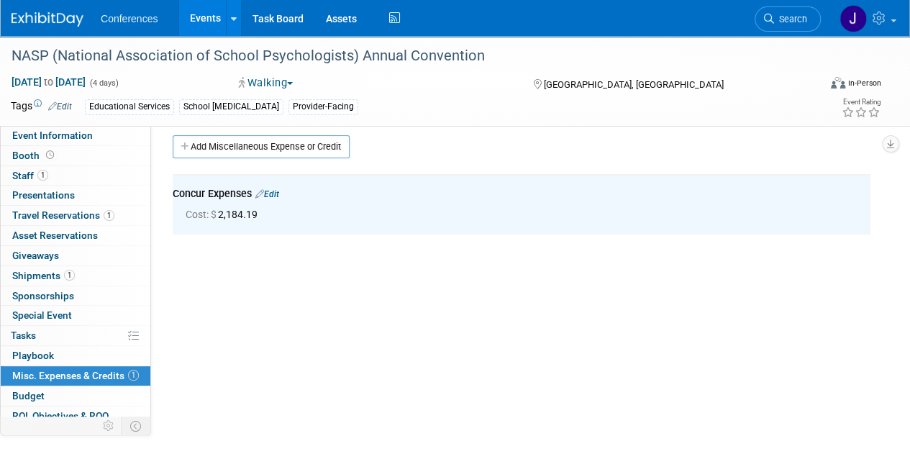
scroll to position [0, 0]
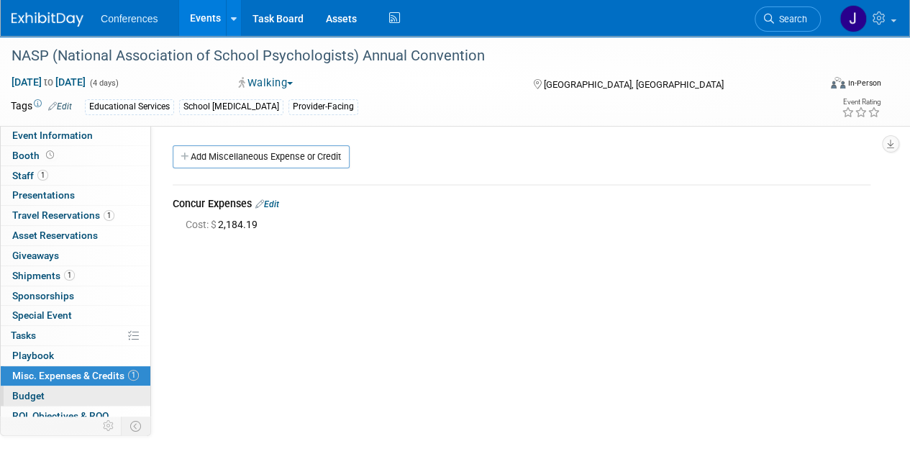
click at [14, 390] on span "Budget" at bounding box center [28, 396] width 32 height 12
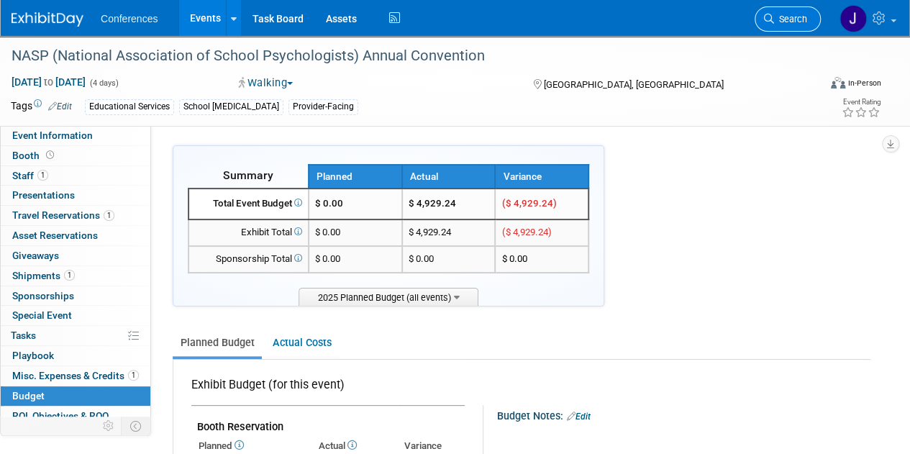
click at [780, 14] on span "Search" at bounding box center [790, 19] width 33 height 11
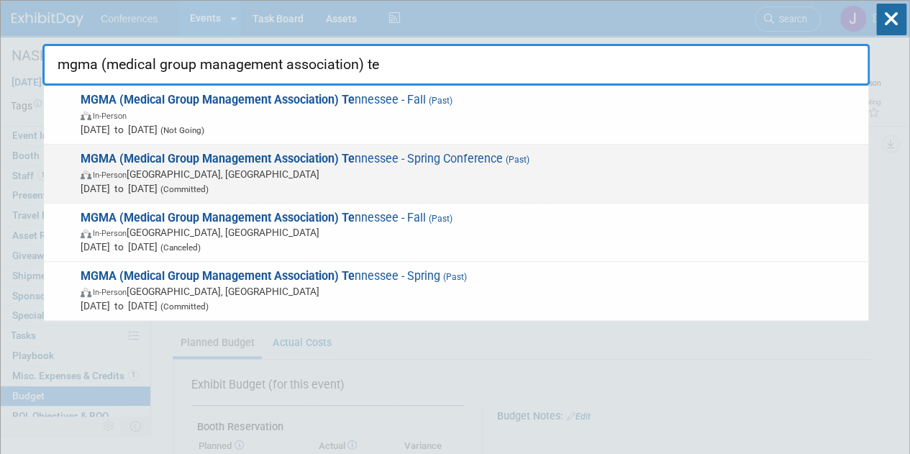
type input "mgma (medical group management association) te"
click at [381, 175] on span "In-Person Gatlinburg, TN" at bounding box center [471, 174] width 781 height 14
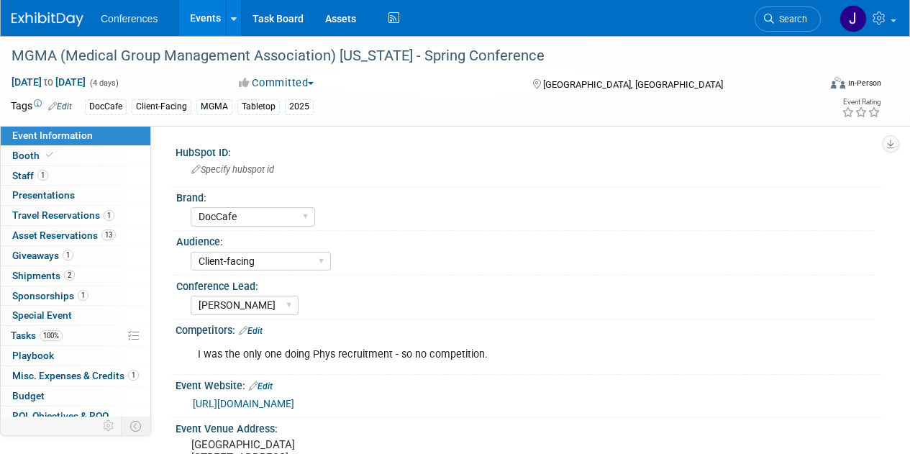
select select "DocCafe"
select select "Client-facing"
select select "[PERSON_NAME]"
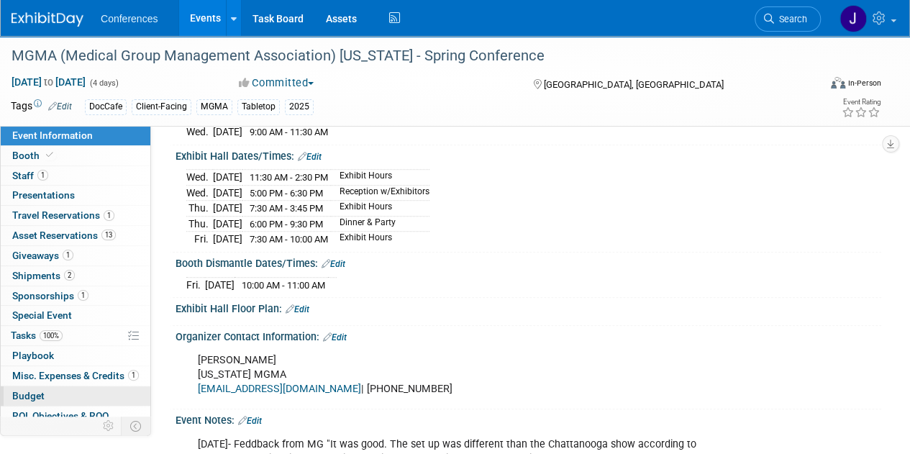
scroll to position [429, 0]
click at [40, 397] on span "Budget" at bounding box center [28, 396] width 32 height 12
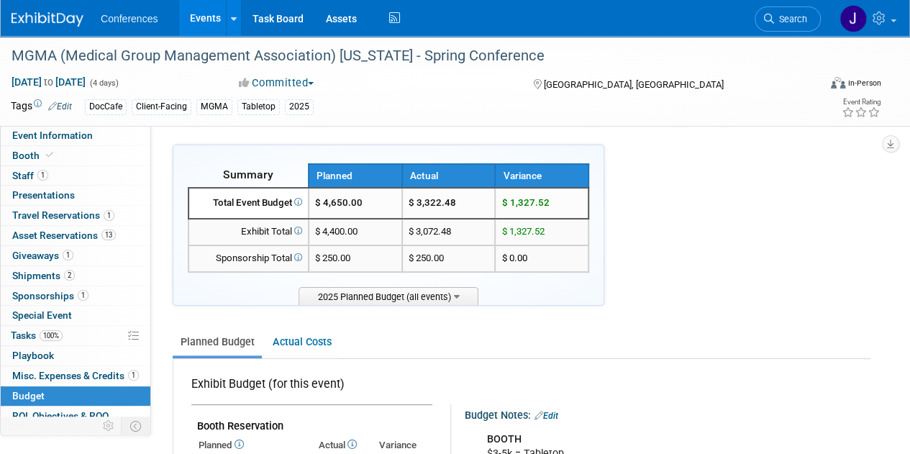
scroll to position [0, 0]
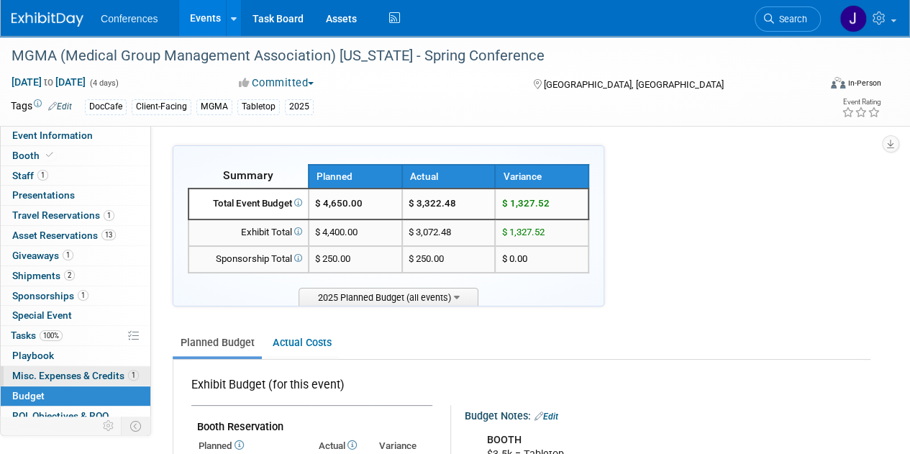
click at [69, 370] on span "Misc. Expenses & Credits 1" at bounding box center [75, 376] width 127 height 12
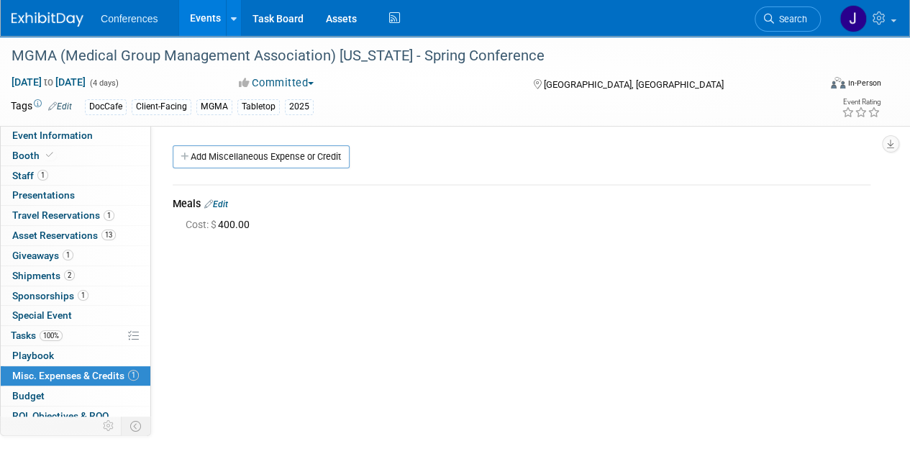
click at [222, 199] on link "Edit" at bounding box center [216, 204] width 24 height 10
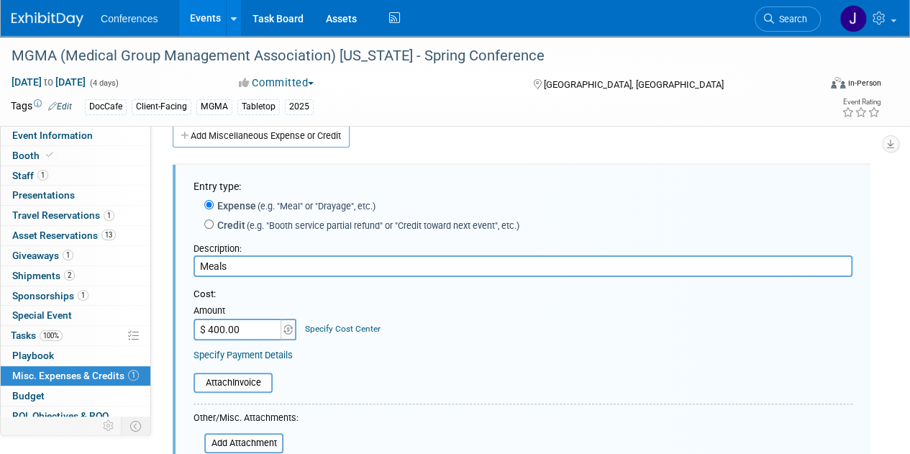
click at [302, 268] on input "Meals" at bounding box center [523, 266] width 659 height 22
type input "M"
type input "concur Expenses"
type input "$ 271.76"
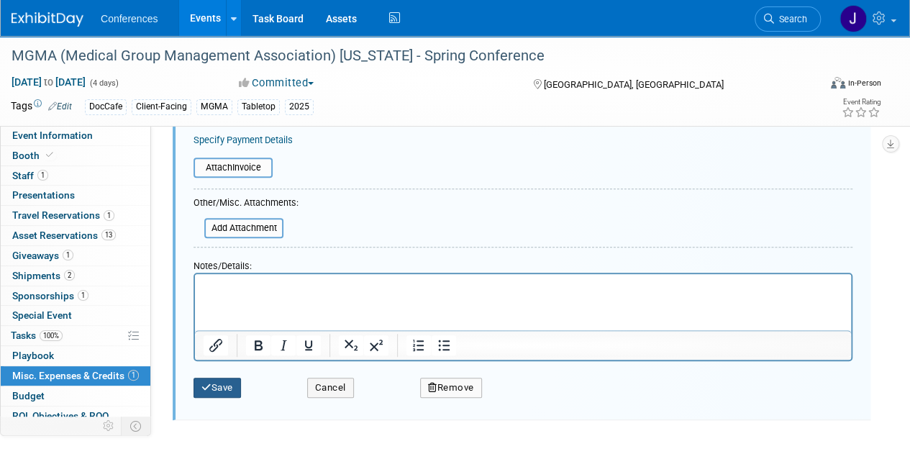
click at [230, 383] on button "Save" at bounding box center [217, 388] width 47 height 20
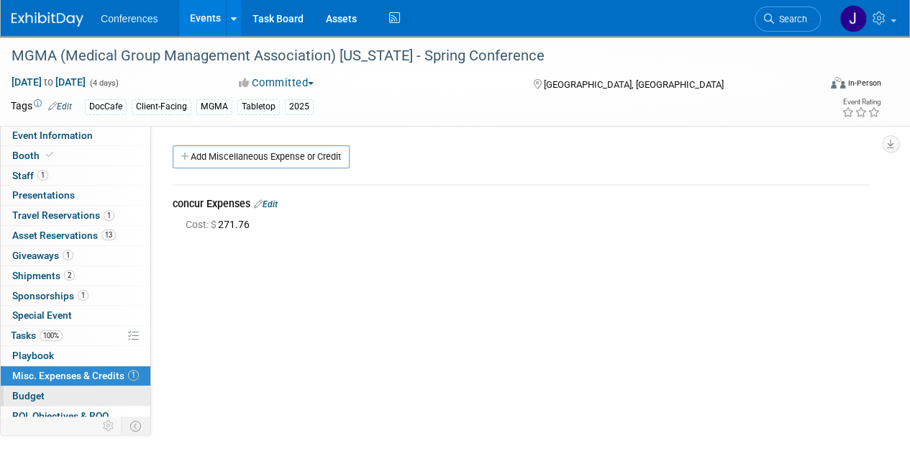
click at [57, 399] on link "Budget" at bounding box center [76, 395] width 150 height 19
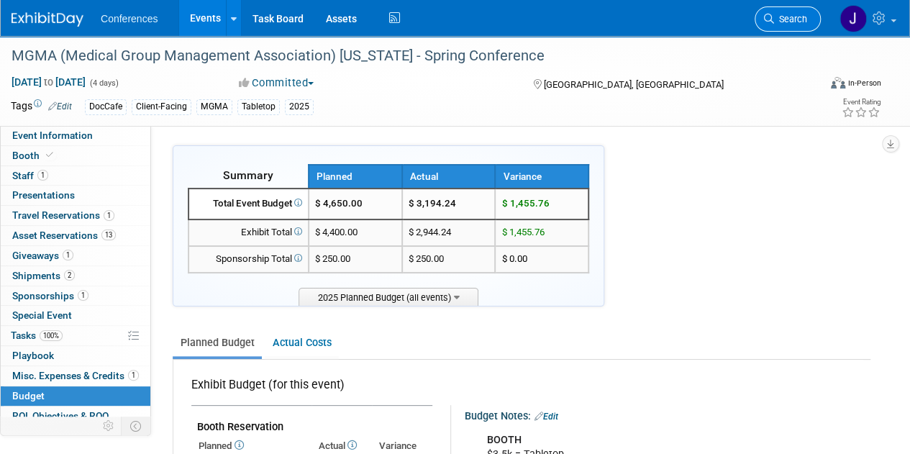
click at [781, 10] on link "Search" at bounding box center [788, 18] width 66 height 25
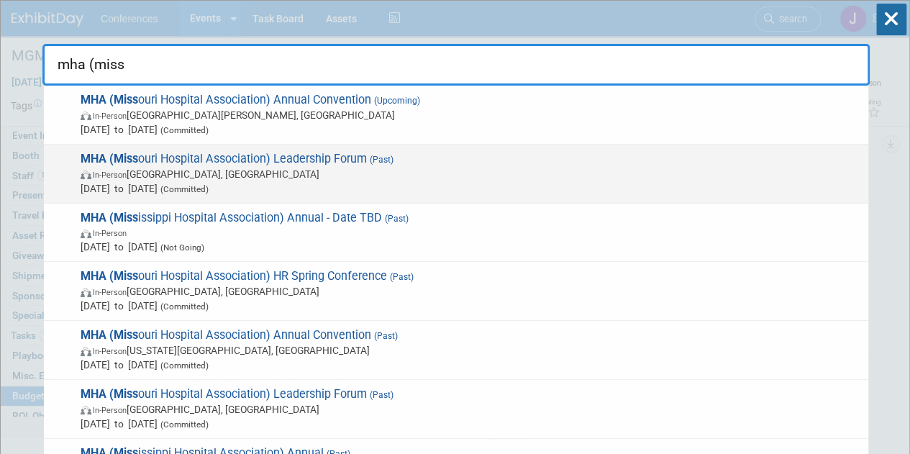
type input "mha (miss"
click at [783, 173] on span "In-Person Springfield, MO" at bounding box center [471, 174] width 781 height 14
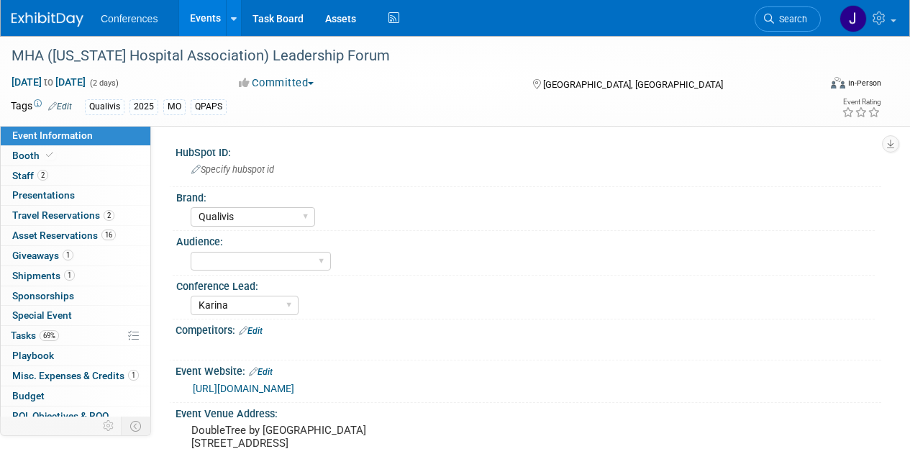
select select "Qualivis"
select select "Karina"
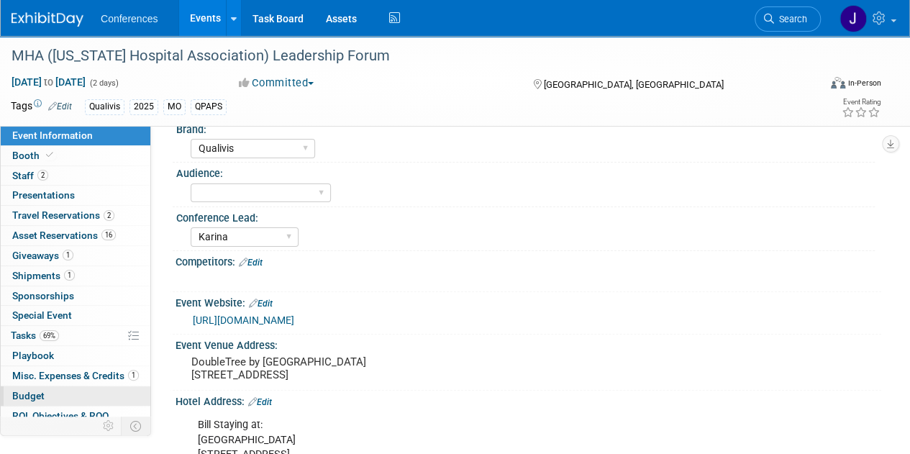
scroll to position [69, 0]
click at [81, 388] on link "Budget" at bounding box center [76, 395] width 150 height 19
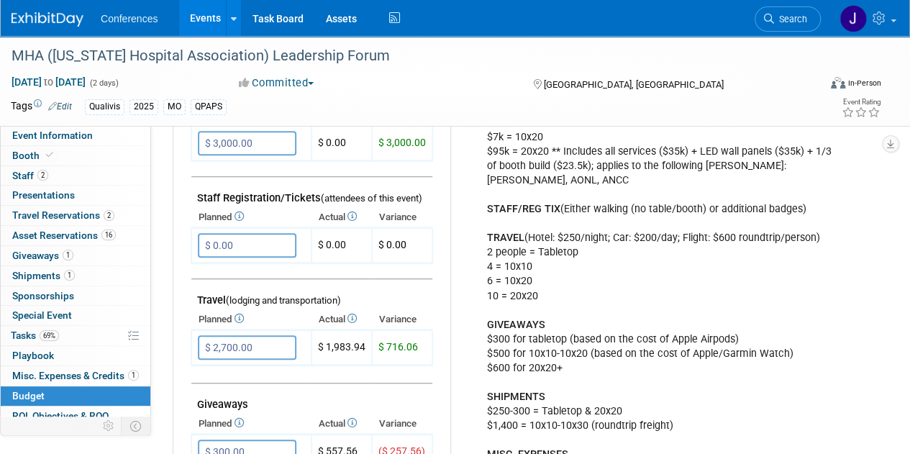
scroll to position [433, 0]
click at [51, 375] on span "Misc. Expenses & Credits 1" at bounding box center [75, 376] width 127 height 12
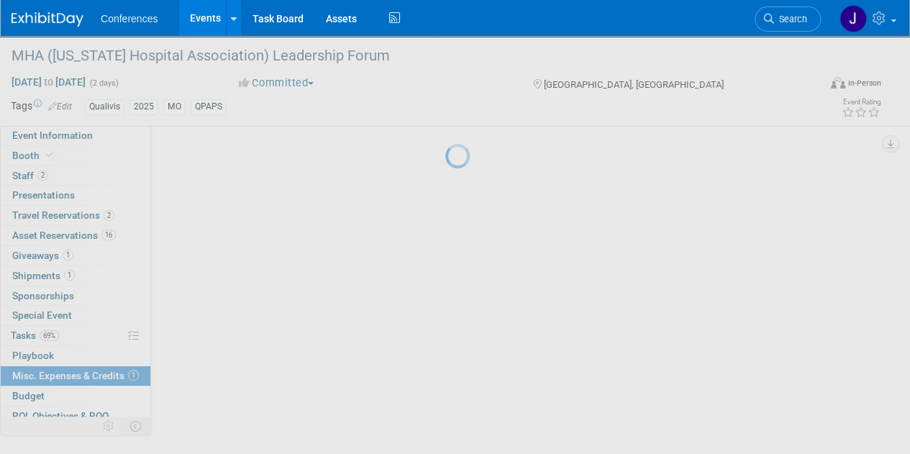
scroll to position [0, 0]
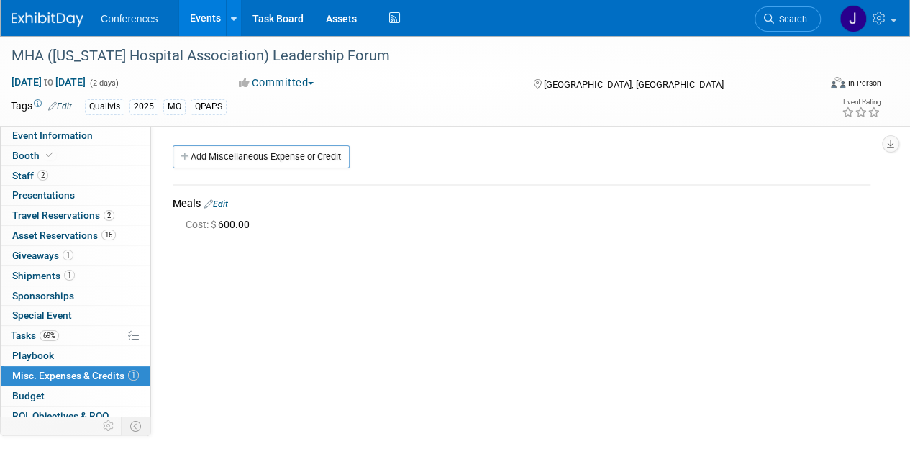
click at [224, 201] on link "Edit" at bounding box center [216, 204] width 24 height 10
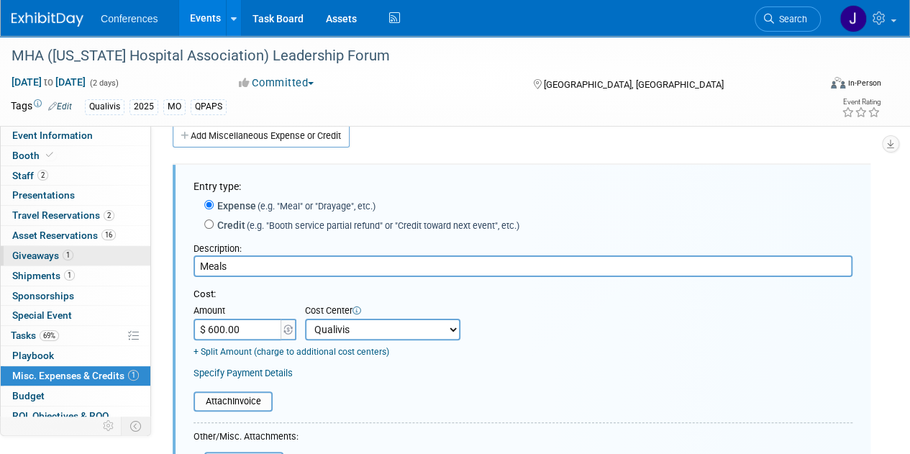
drag, startPoint x: 327, startPoint y: 260, endPoint x: 108, endPoint y: 257, distance: 218.7
click at [108, 257] on div "Event Information Event Info Booth Booth 2 Staff 2 Staff 0 Presentations 0 Pres…" at bounding box center [455, 327] width 910 height 624
type input "Concur Expenses"
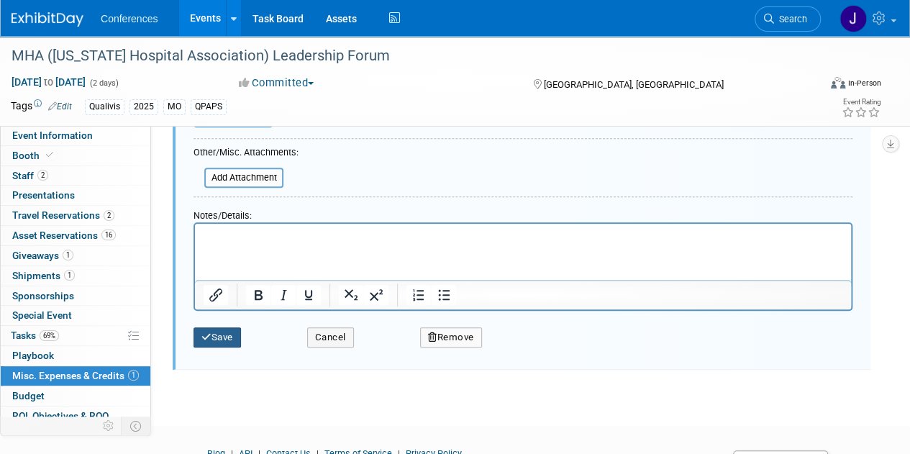
type input "$ 1,438.00"
click at [219, 336] on button "Save" at bounding box center [217, 336] width 47 height 20
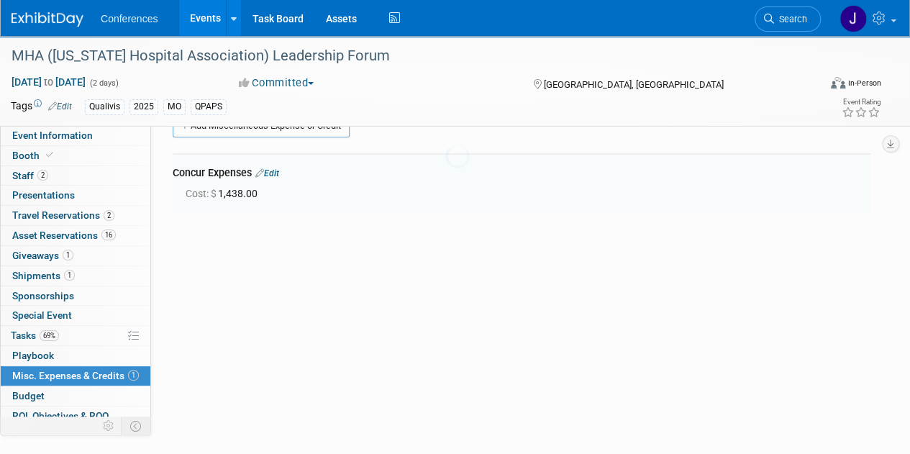
scroll to position [21, 0]
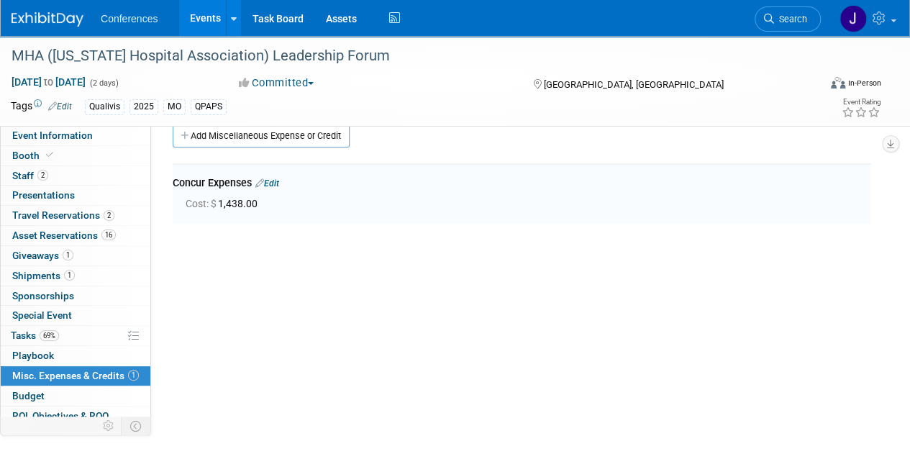
click at [35, 382] on link "1 Misc. Expenses & Credits 1" at bounding box center [76, 375] width 150 height 19
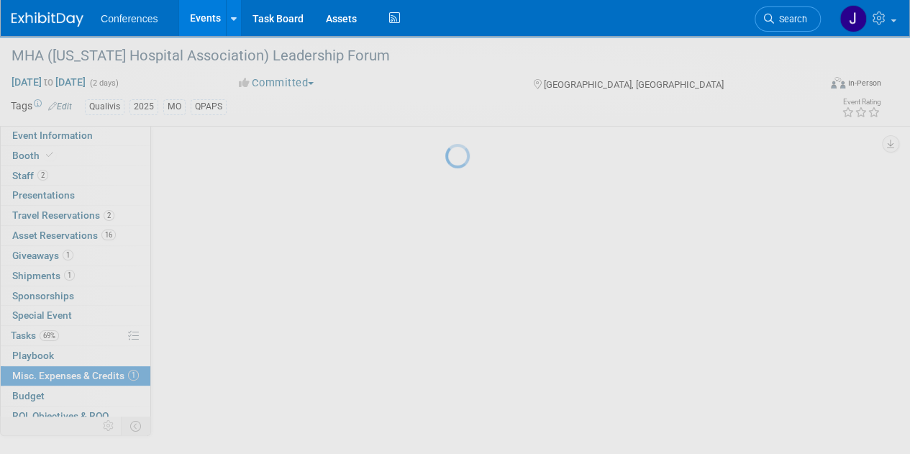
scroll to position [0, 0]
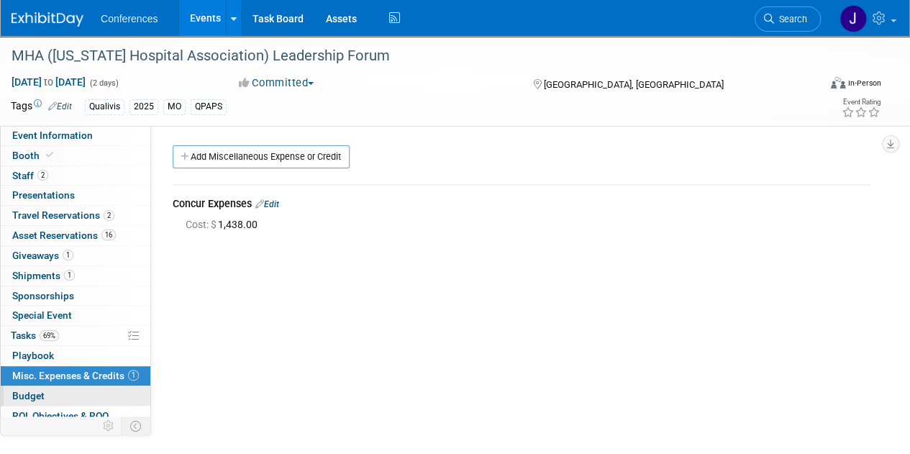
click at [27, 390] on span "Budget" at bounding box center [28, 396] width 32 height 12
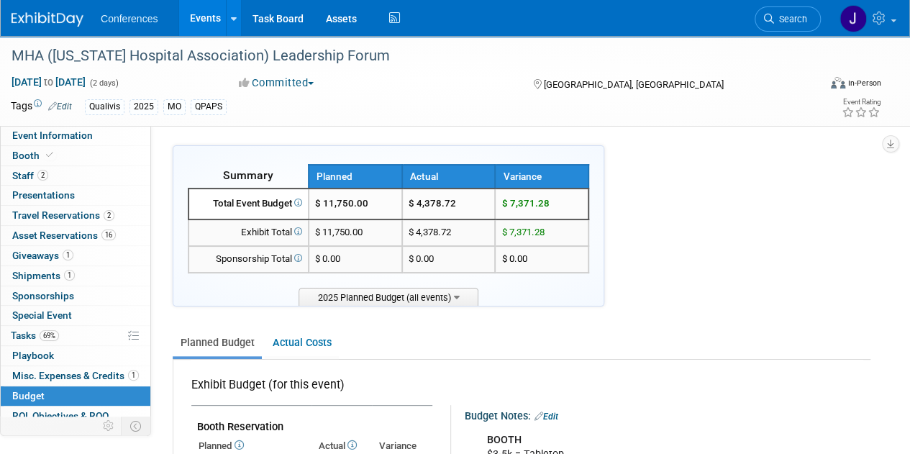
click at [794, 15] on span "Search" at bounding box center [790, 19] width 33 height 11
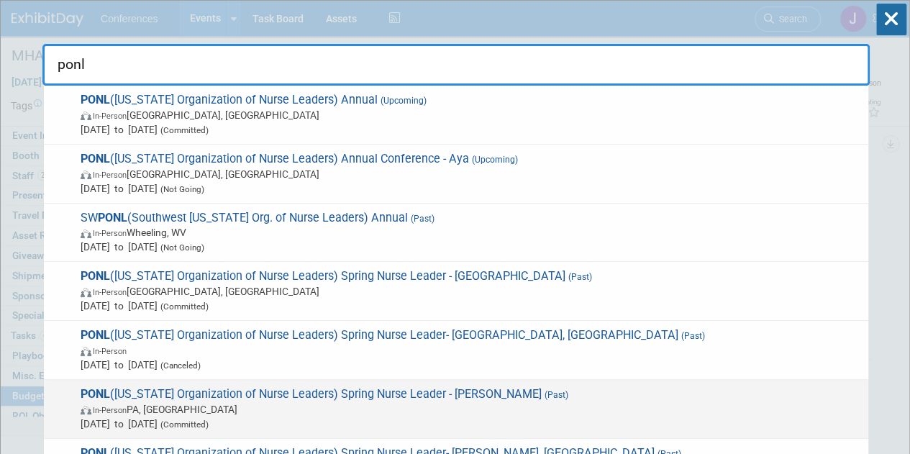
type input "ponl"
click at [586, 394] on span "PONL (Pennsylvania Organization of Nurse Leaders) Spring Nurse Leader - Cranber…" at bounding box center [468, 409] width 785 height 44
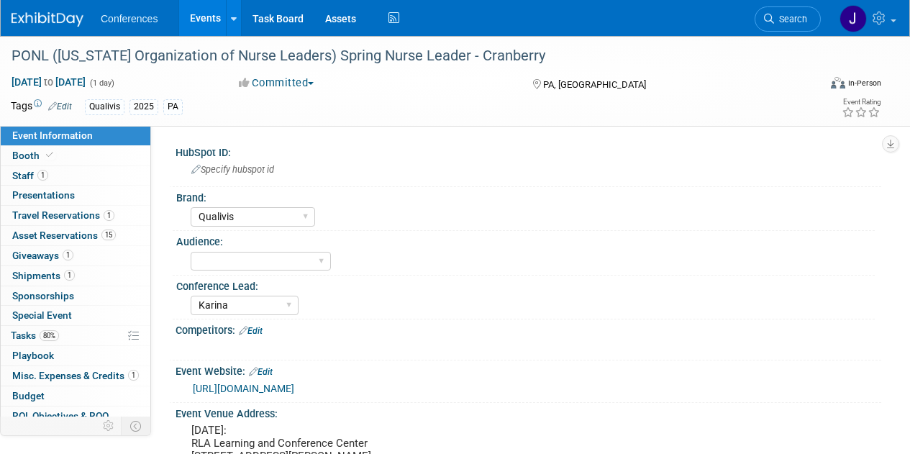
select select "Qualivis"
select select "Karina"
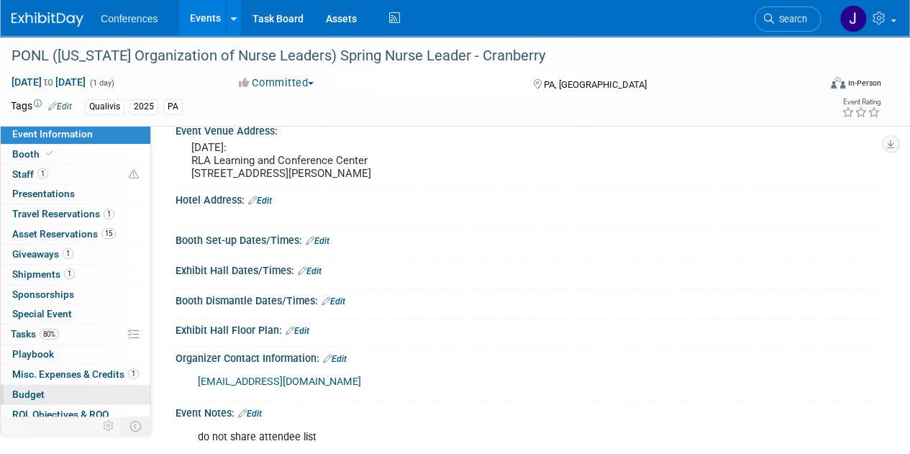
scroll to position [4, 0]
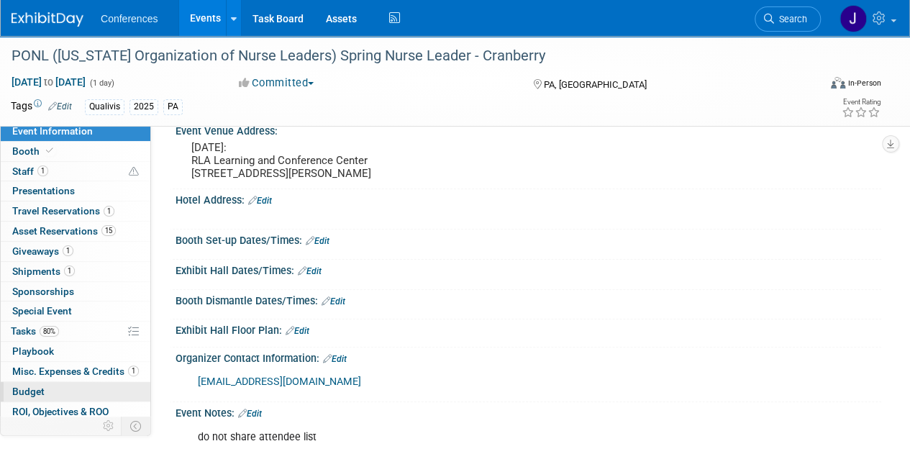
click at [16, 386] on span "Budget" at bounding box center [28, 392] width 32 height 12
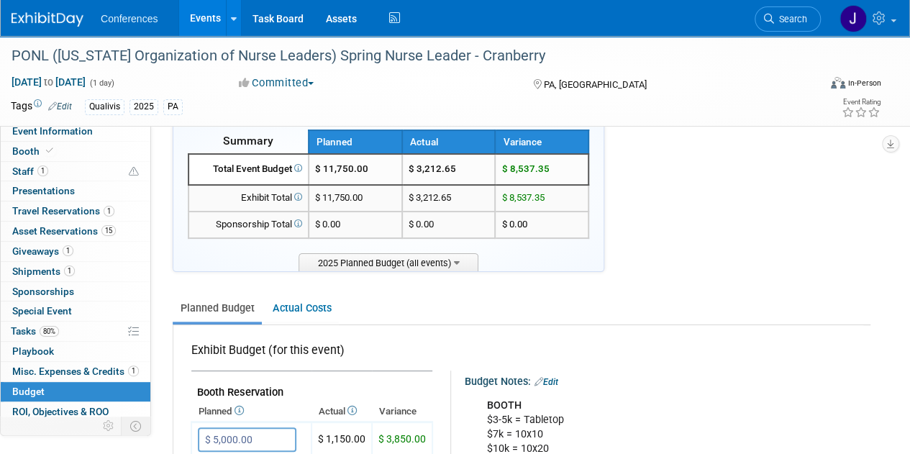
scroll to position [0, 0]
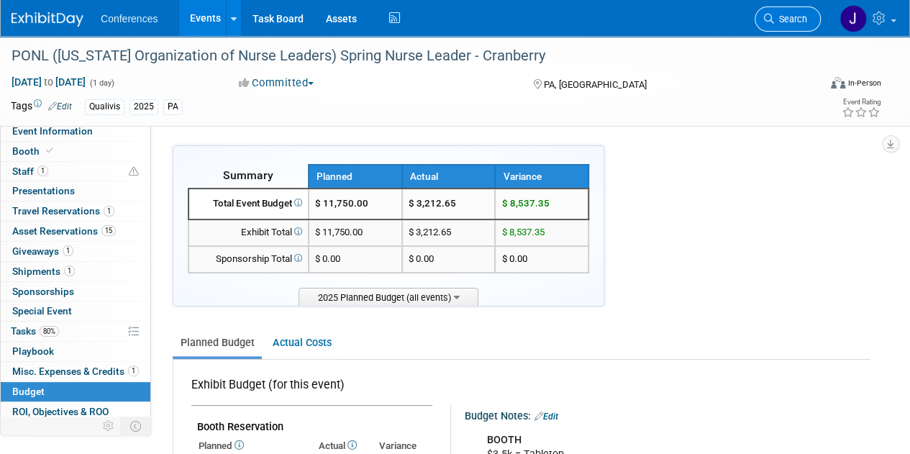
click at [782, 23] on span "Search" at bounding box center [790, 19] width 33 height 11
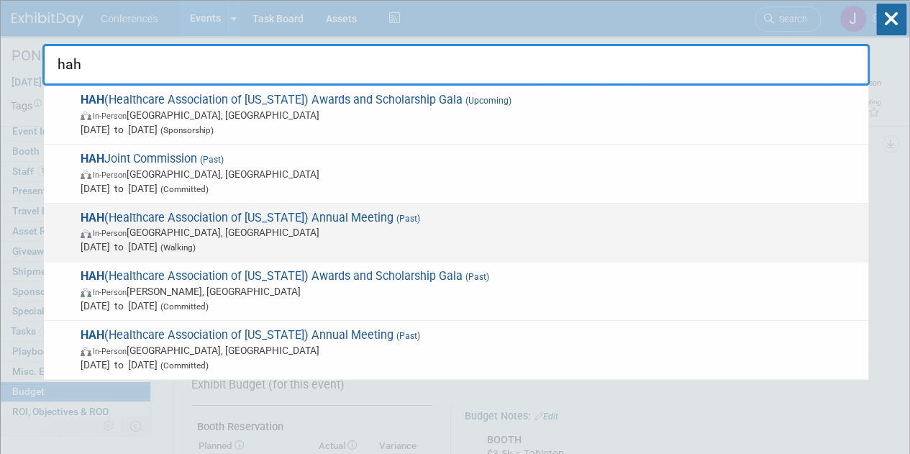
type input "hah"
click at [579, 228] on span "In-Person Honolulu, HI" at bounding box center [471, 232] width 781 height 14
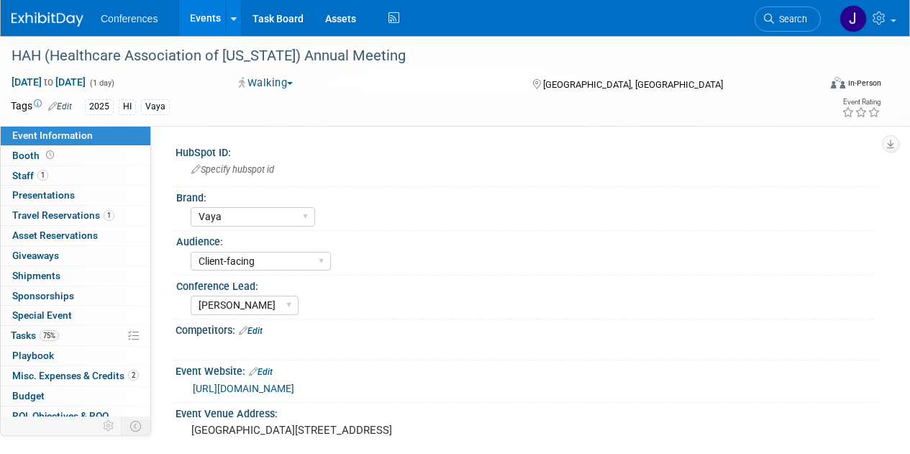
select select "Vaya"
select select "Client-facing"
select select "[PERSON_NAME]"
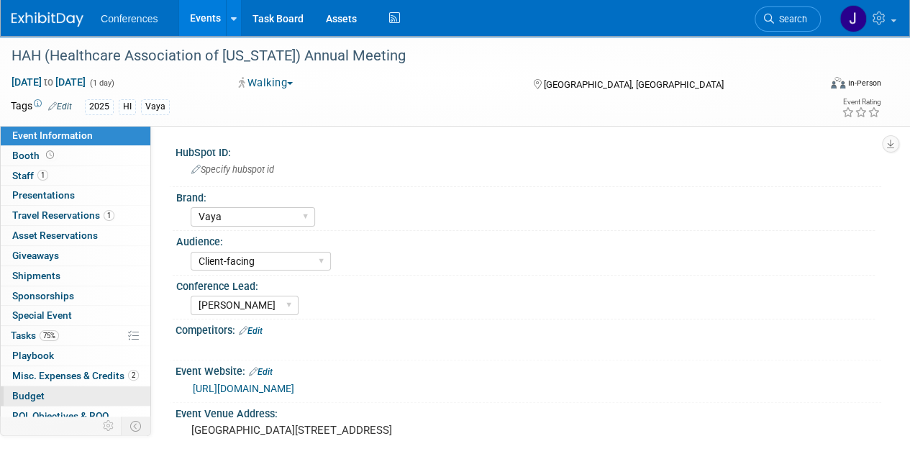
click at [32, 386] on link "Budget" at bounding box center [76, 395] width 150 height 19
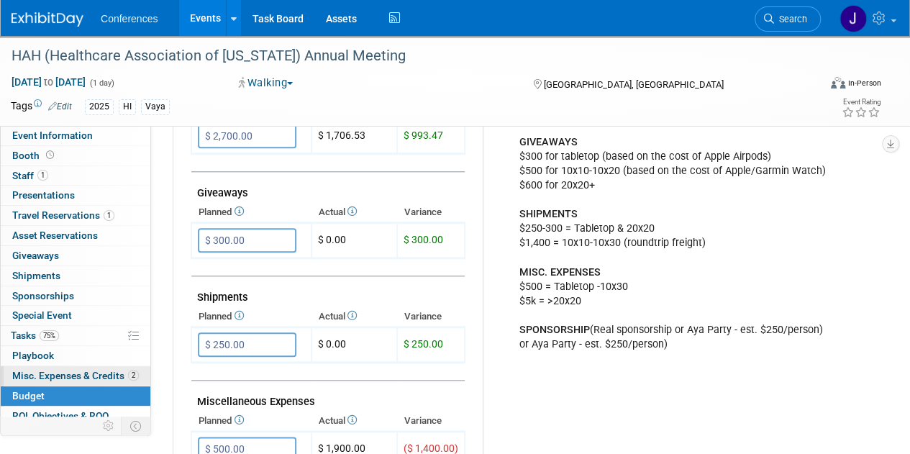
scroll to position [645, 0]
click at [79, 372] on span "Misc. Expenses & Credits 2" at bounding box center [75, 376] width 127 height 12
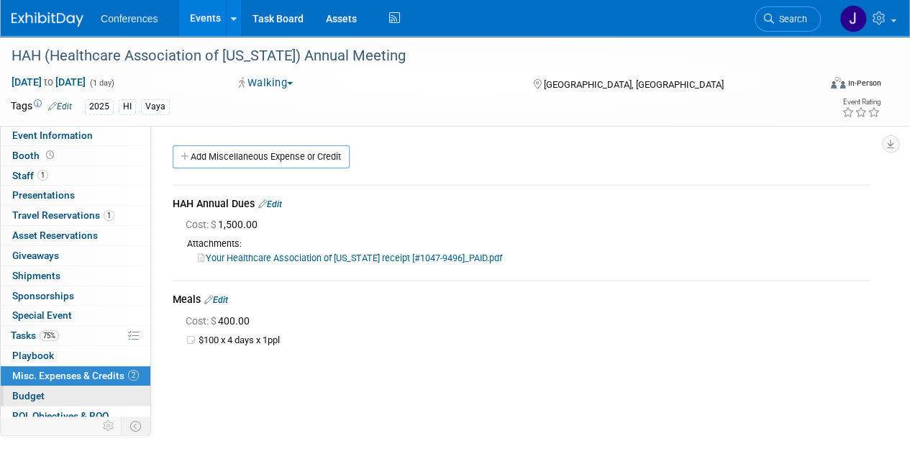
click at [53, 386] on link "Budget" at bounding box center [76, 395] width 150 height 19
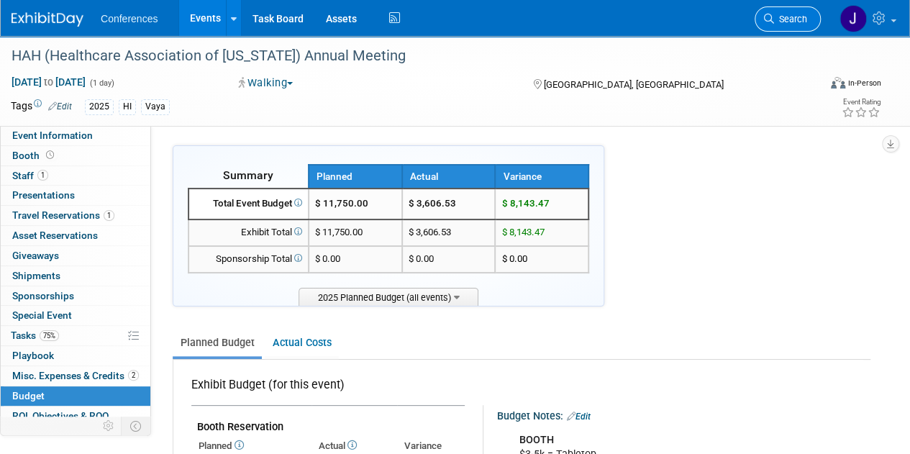
click at [783, 20] on span "Search" at bounding box center [790, 19] width 33 height 11
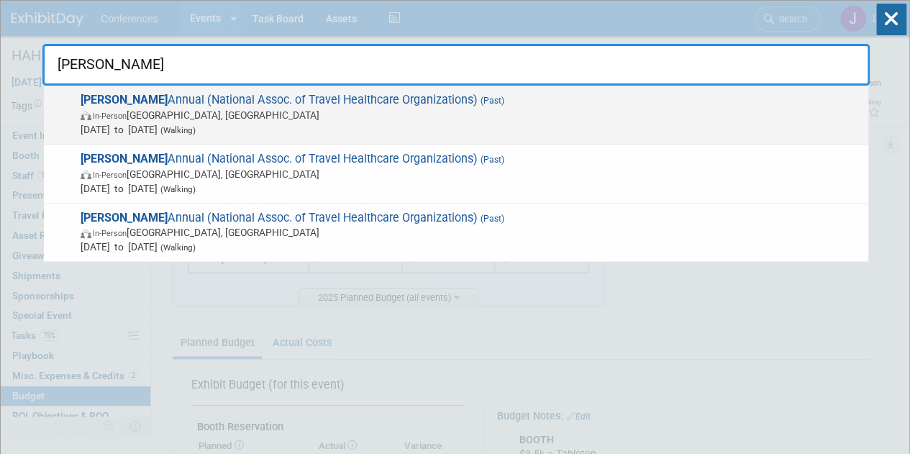
type input "natho"
click at [622, 91] on div "NATHO Annual (National Assoc. of Travel Healthcare Organizations) (Past) In-Per…" at bounding box center [456, 115] width 824 height 59
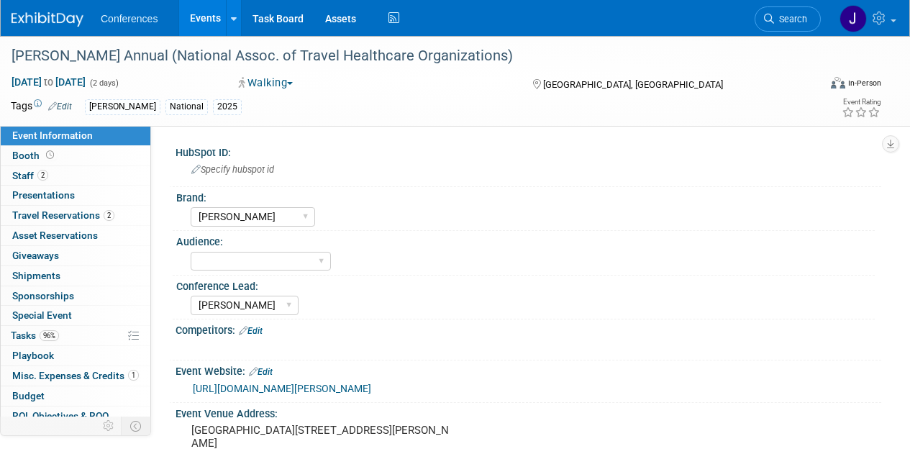
select select "[PERSON_NAME]"
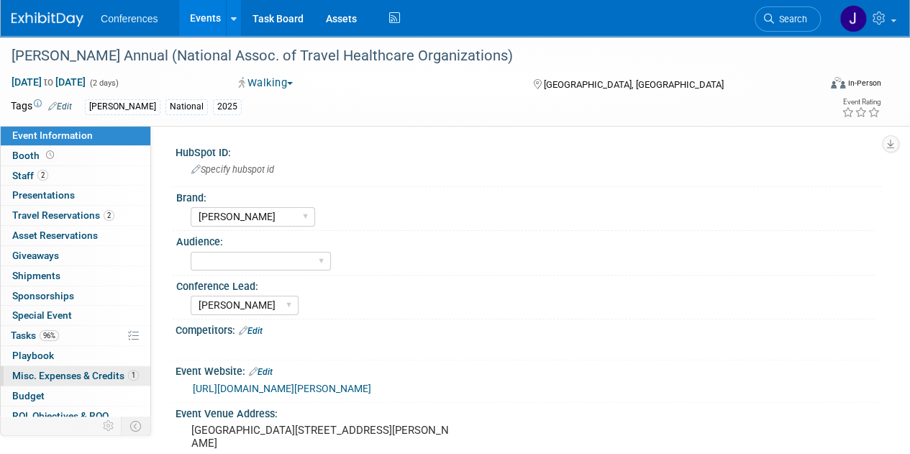
click at [60, 376] on span "Misc. Expenses & Credits 1" at bounding box center [75, 376] width 127 height 12
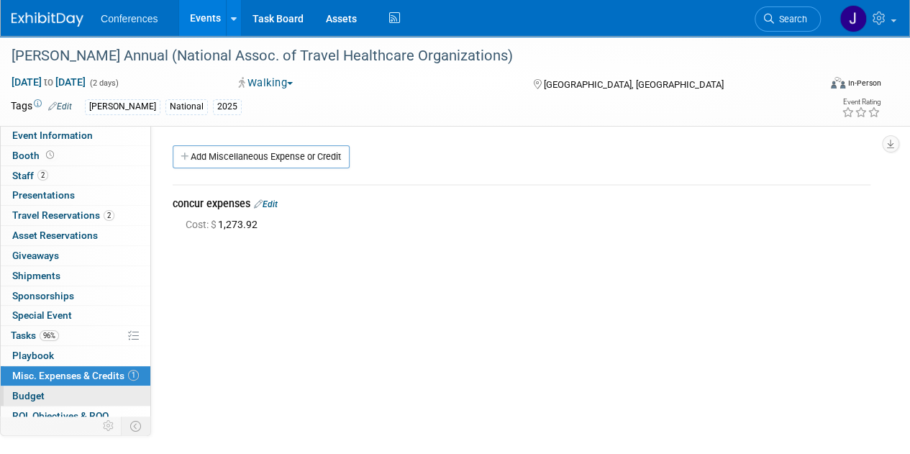
click at [46, 395] on link "Budget" at bounding box center [76, 395] width 150 height 19
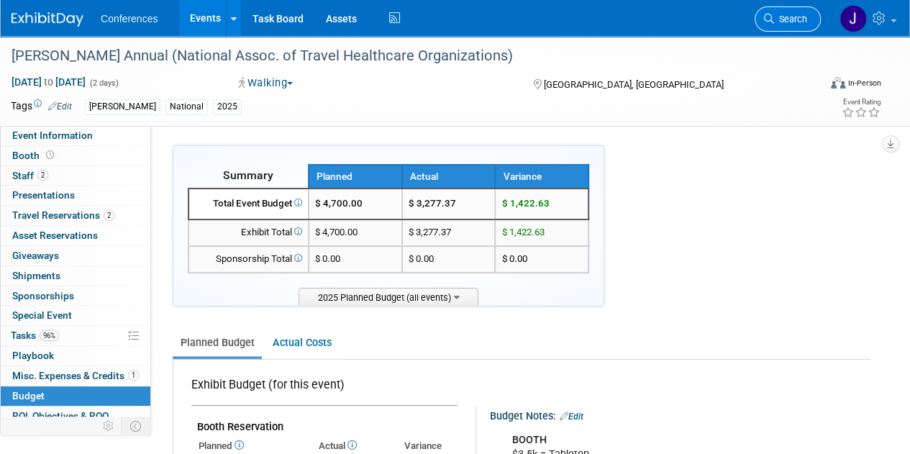
click at [797, 17] on span "Search" at bounding box center [790, 19] width 33 height 11
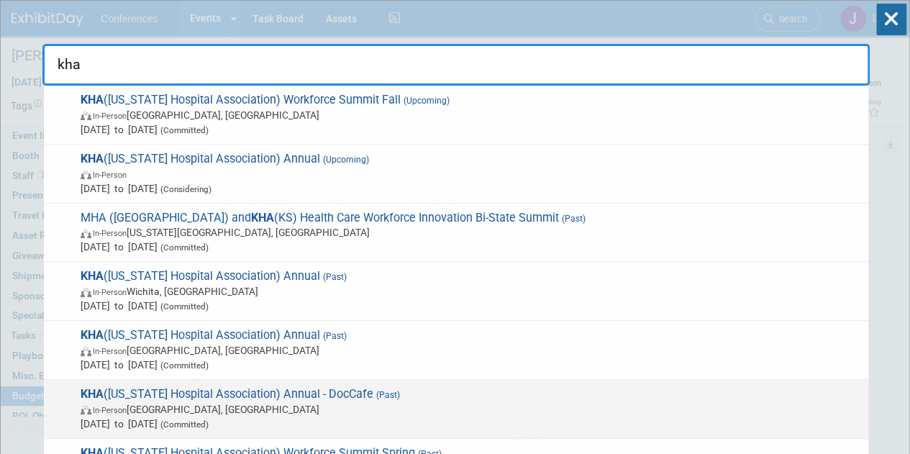
type input "kha"
click at [631, 391] on span "KHA (Kentucky Hospital Association) Annual - DocCafe (Past) In-Person Lexington…" at bounding box center [468, 409] width 785 height 44
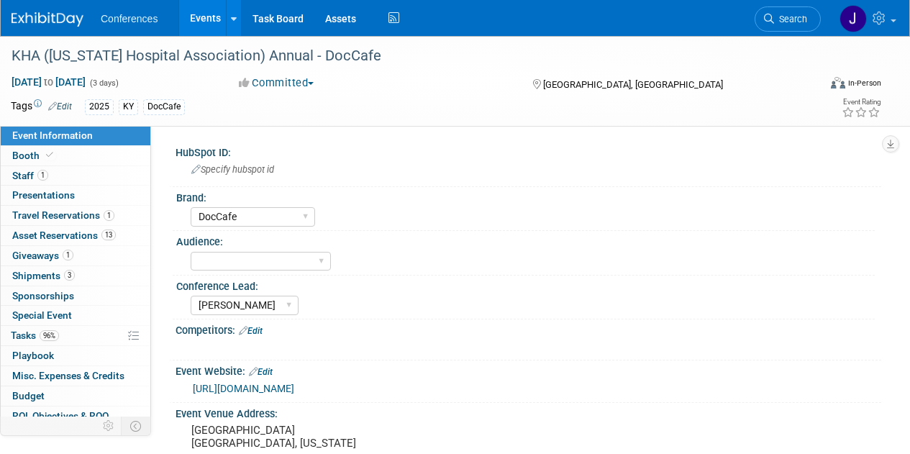
select select "DocCafe"
select select "[PERSON_NAME]"
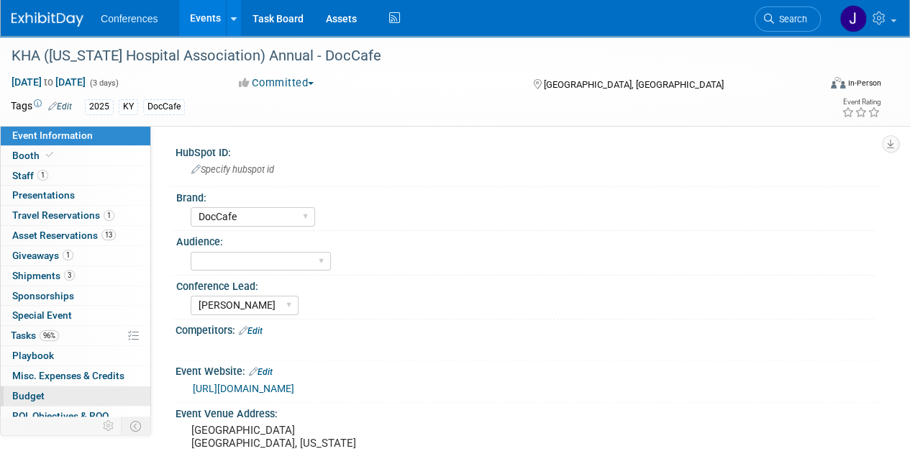
click at [60, 398] on link "Budget" at bounding box center [76, 395] width 150 height 19
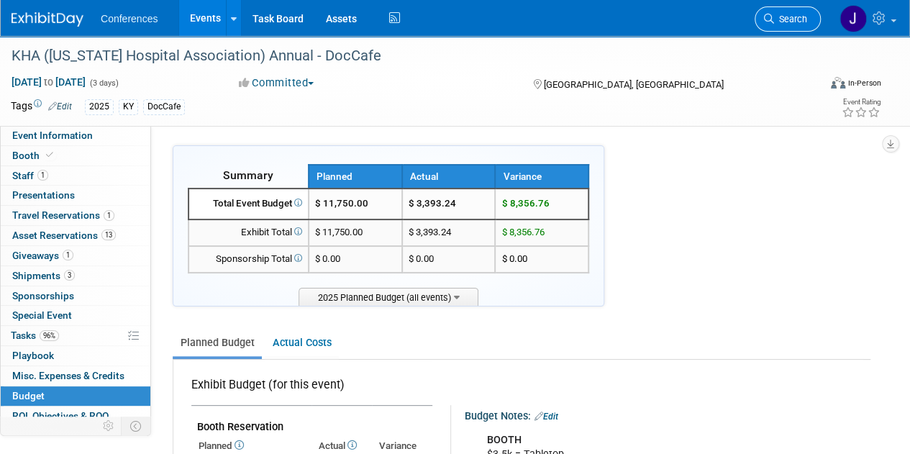
click at [786, 25] on link "Search" at bounding box center [788, 18] width 66 height 25
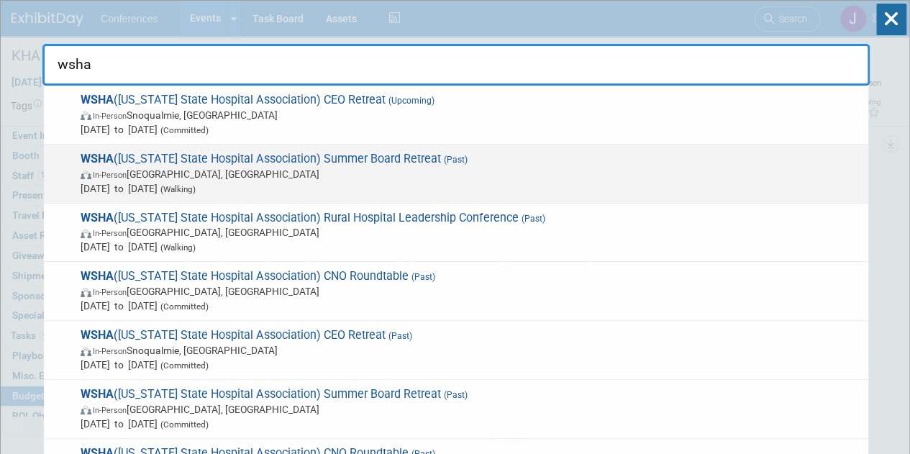
type input "wsha"
click at [509, 163] on span "WSHA (Washington State Hospital Association) Summer Board Retreat (Past) In-Per…" at bounding box center [468, 174] width 785 height 44
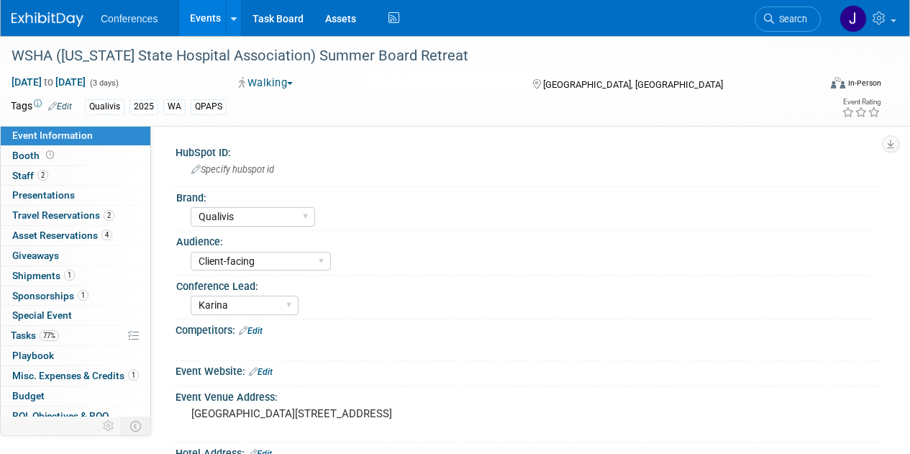
select select "Qualivis"
select select "Client-facing"
select select "Karina"
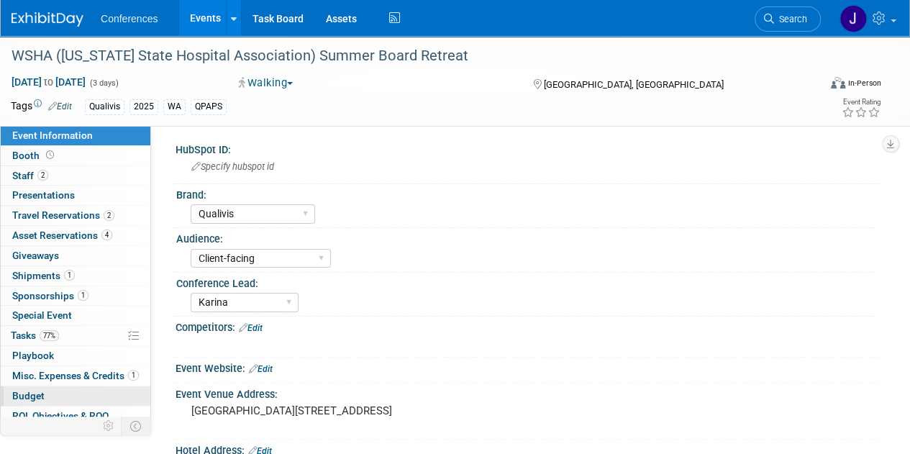
scroll to position [4, 0]
click at [30, 390] on span "Budget" at bounding box center [28, 396] width 32 height 12
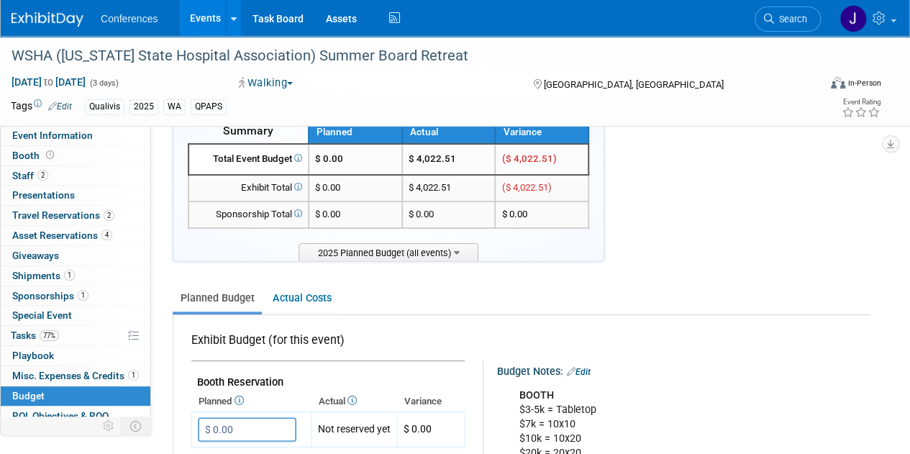
scroll to position [0, 0]
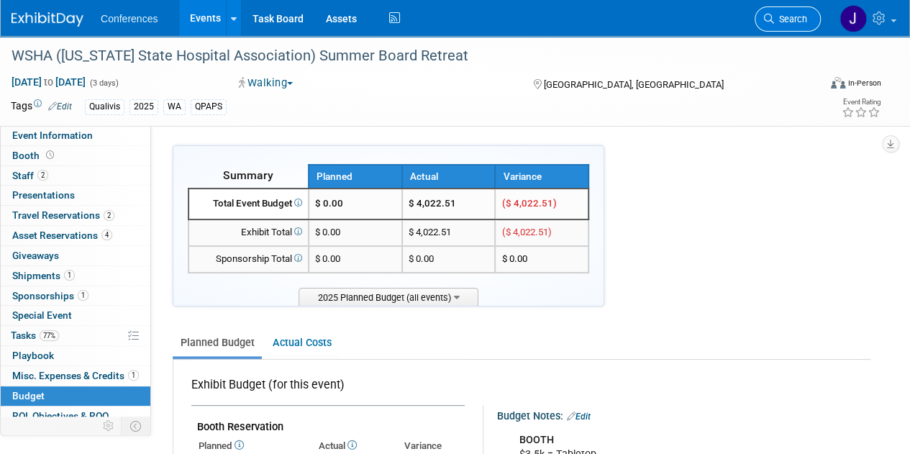
click at [793, 24] on span "Search" at bounding box center [790, 19] width 33 height 11
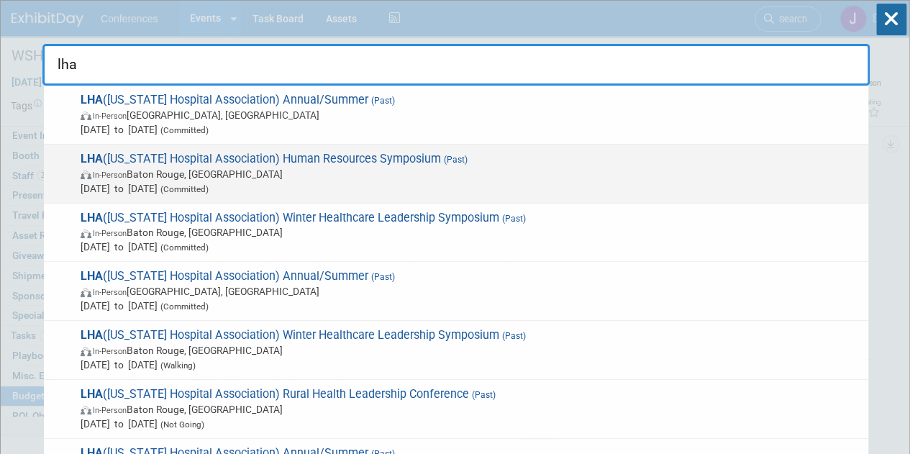
type input "lha"
click at [674, 189] on span "Apr 23, 2025 to Apr 23, 2025 (Committed)" at bounding box center [471, 188] width 781 height 14
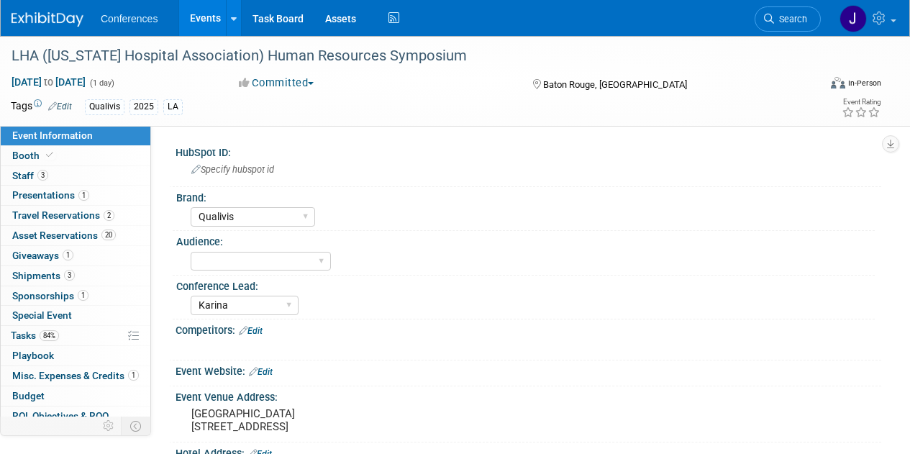
select select "Qualivis"
select select "Karina"
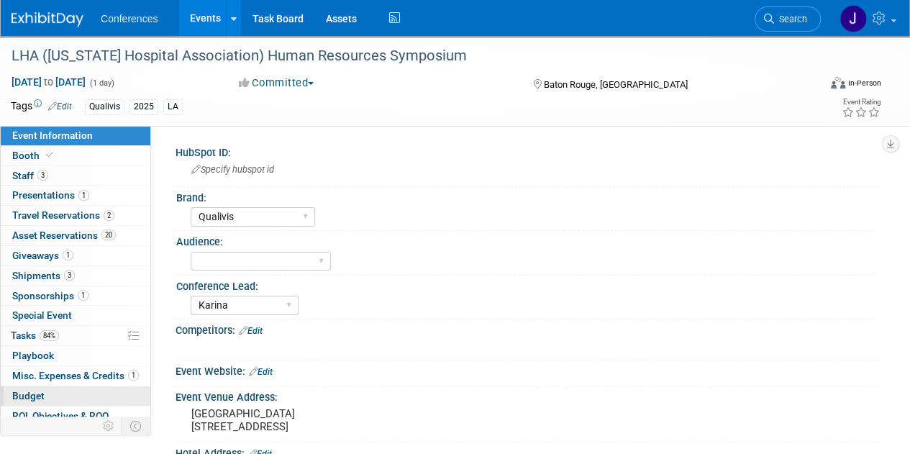
click at [68, 391] on link "Budget" at bounding box center [76, 395] width 150 height 19
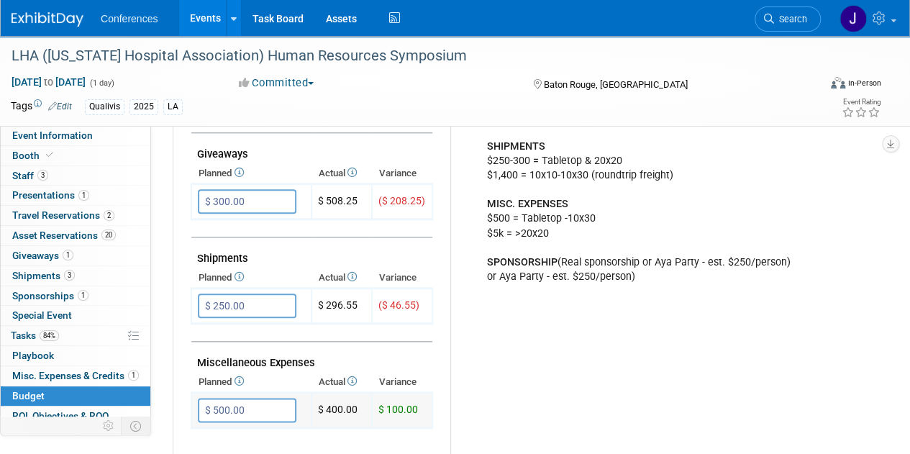
scroll to position [683, 0]
click at [71, 375] on span "Misc. Expenses & Credits 1" at bounding box center [75, 376] width 127 height 12
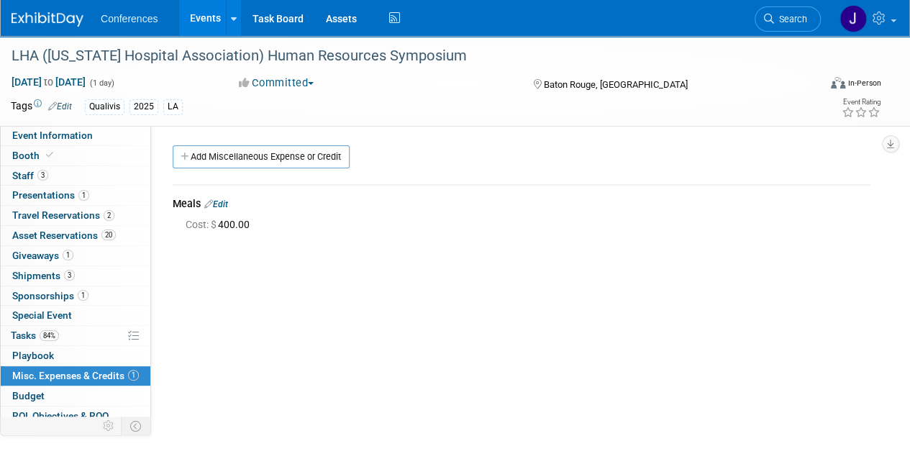
click at [220, 205] on link "Edit" at bounding box center [216, 204] width 24 height 10
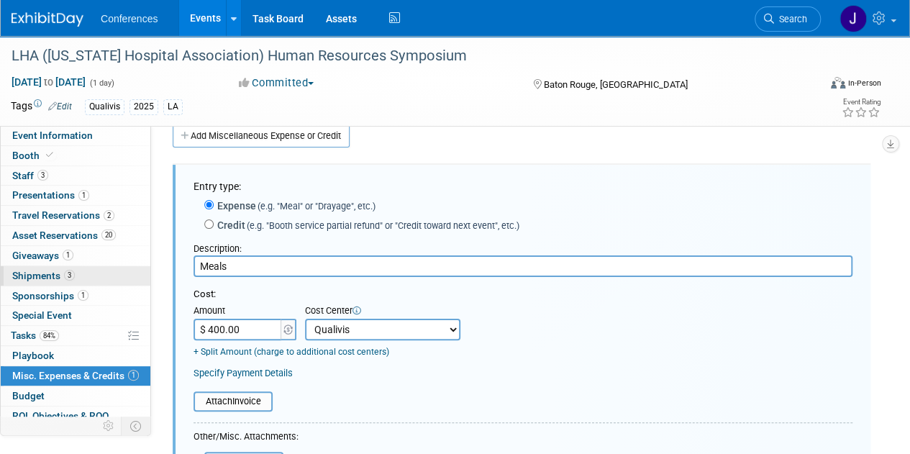
drag, startPoint x: 311, startPoint y: 268, endPoint x: 88, endPoint y: 276, distance: 222.4
click at [88, 276] on div "Event Information Event Info Booth Booth 3 Staff 3 Staff 1 Presentations 1 Pres…" at bounding box center [455, 327] width 910 height 624
type input "Concur Expenses"
type input "$ 144.22"
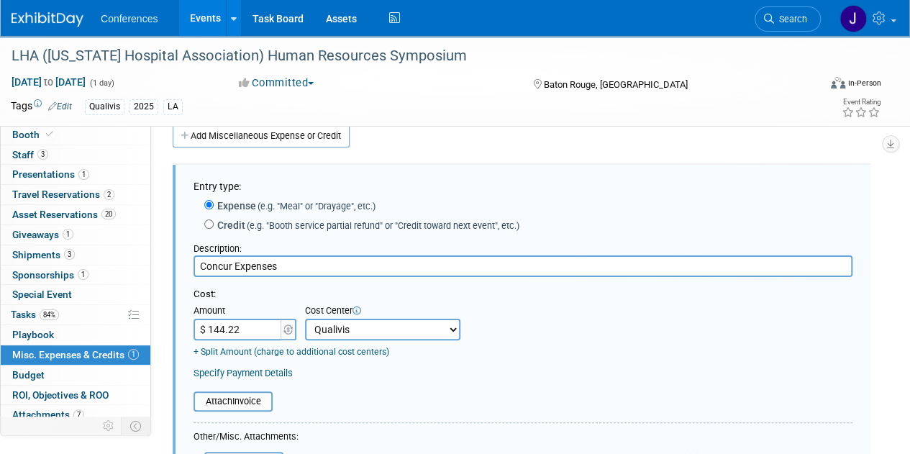
scroll to position [45, 0]
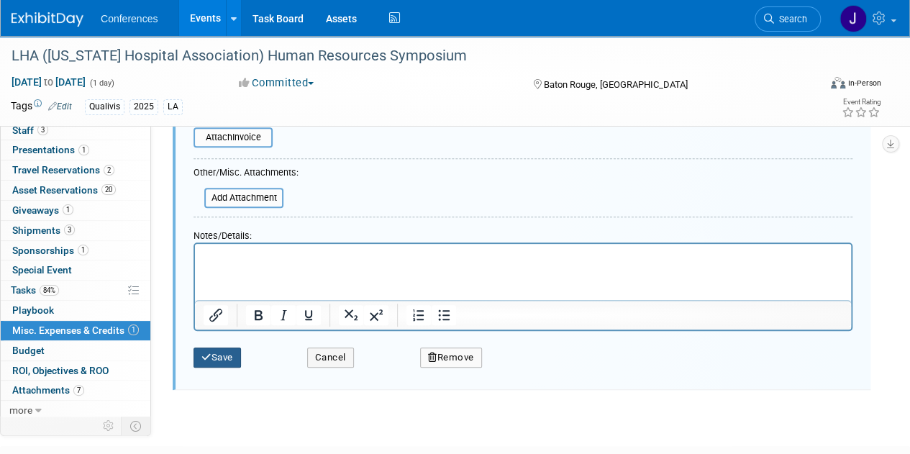
click at [223, 349] on button "Save" at bounding box center [217, 357] width 47 height 20
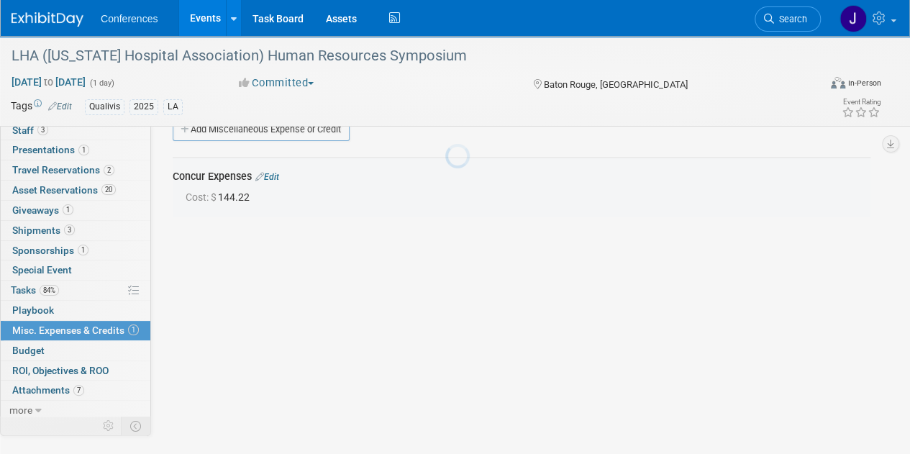
scroll to position [21, 0]
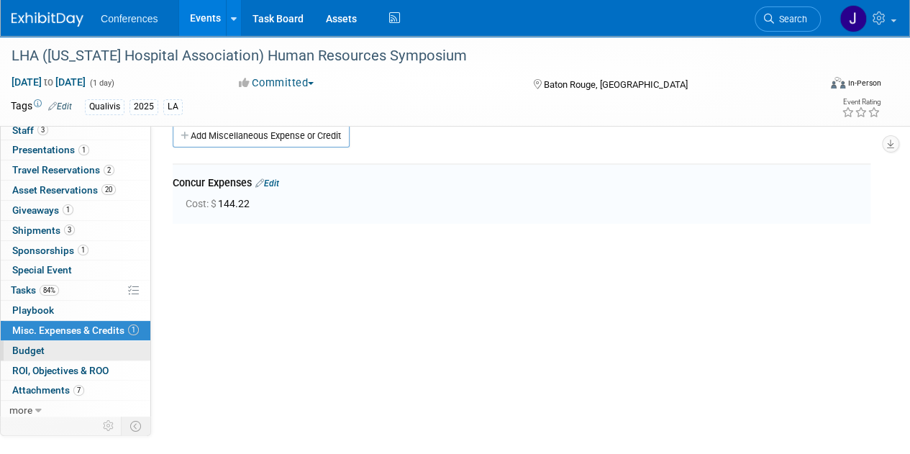
click at [41, 346] on span "Budget" at bounding box center [28, 351] width 32 height 12
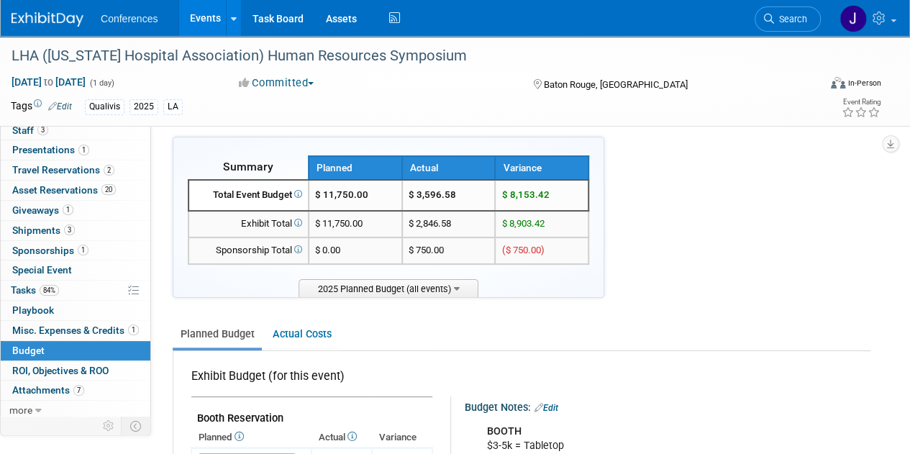
scroll to position [0, 0]
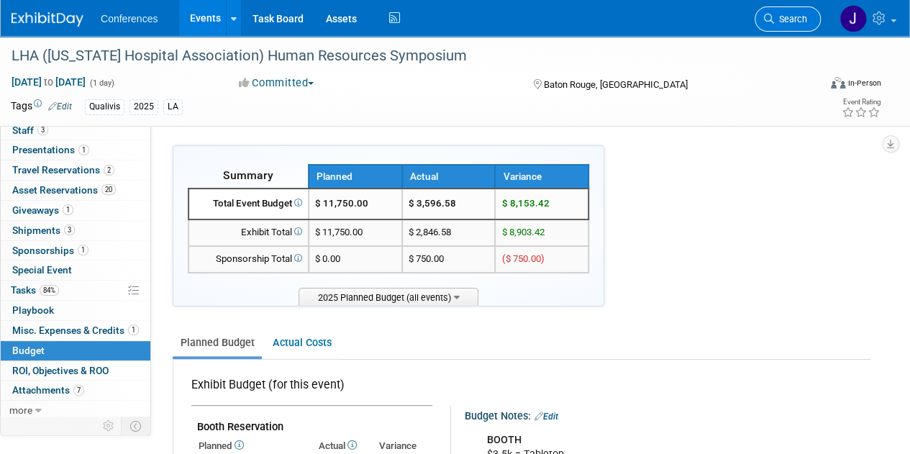
click at [799, 18] on span "Search" at bounding box center [790, 19] width 33 height 11
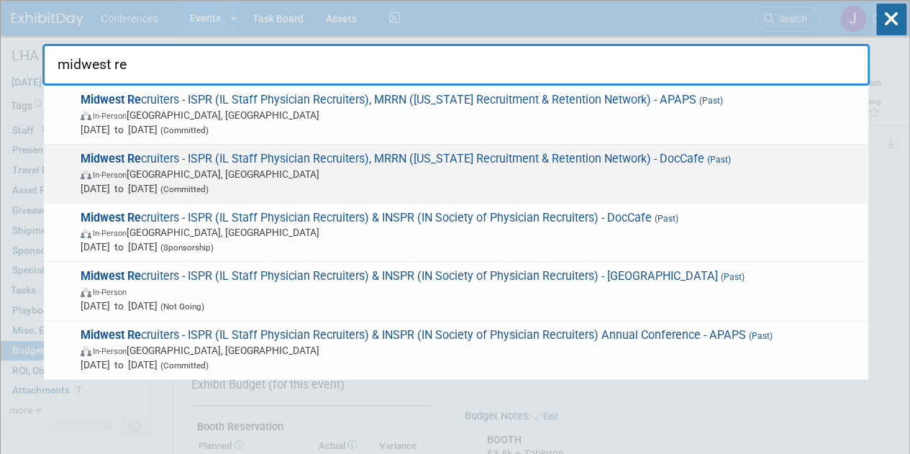
type input "midwest re"
click at [732, 155] on span "Midwest Re cruiters - ISPR (IL Staff Physician Recruiters), MRRN (Michigan Recr…" at bounding box center [468, 174] width 785 height 44
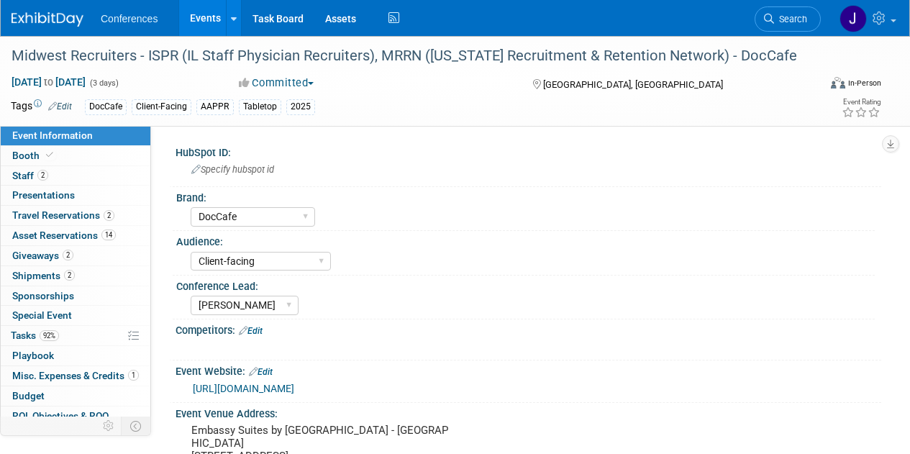
select select "DocCafe"
select select "Client-facing"
select select "[PERSON_NAME]"
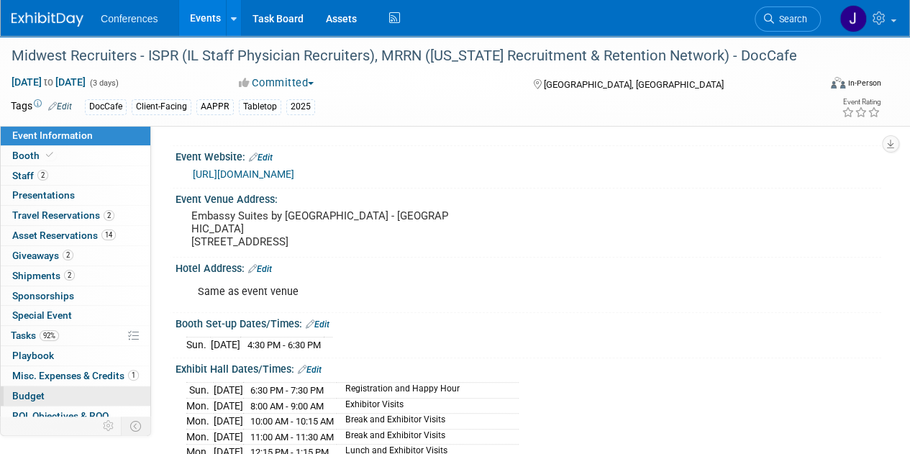
scroll to position [214, 0]
click at [27, 390] on span "Budget" at bounding box center [28, 396] width 32 height 12
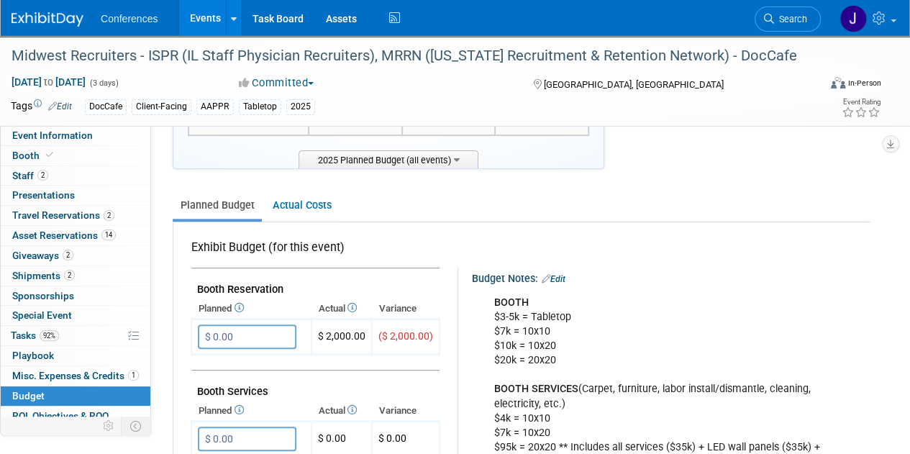
scroll to position [138, 0]
click at [788, 29] on link "Search" at bounding box center [788, 18] width 66 height 25
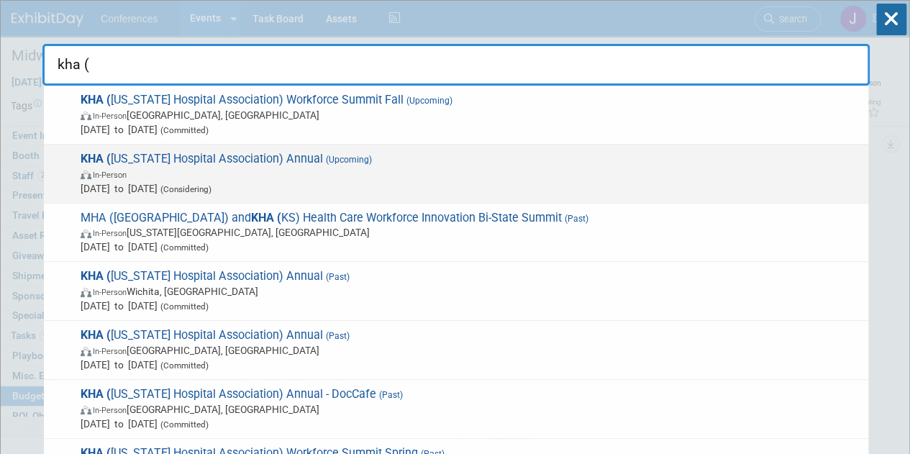
type input "kha ("
click at [460, 167] on span "In-Person" at bounding box center [471, 174] width 781 height 14
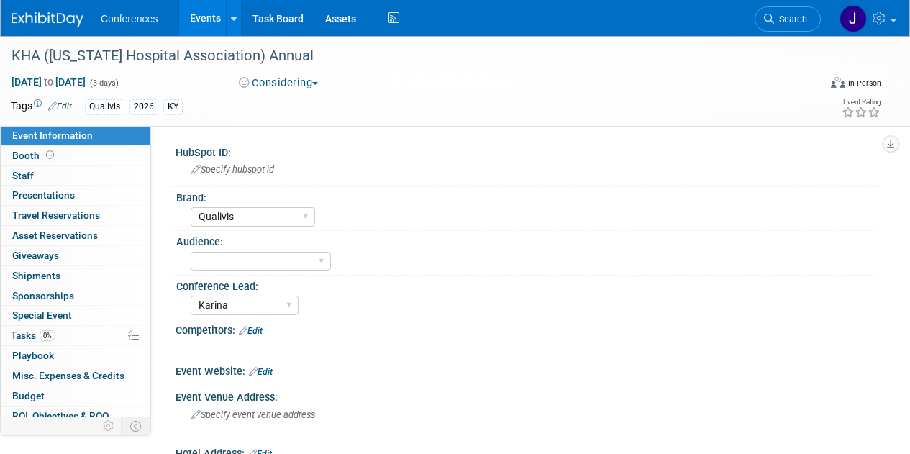
select select "Qualivis"
select select "Karina"
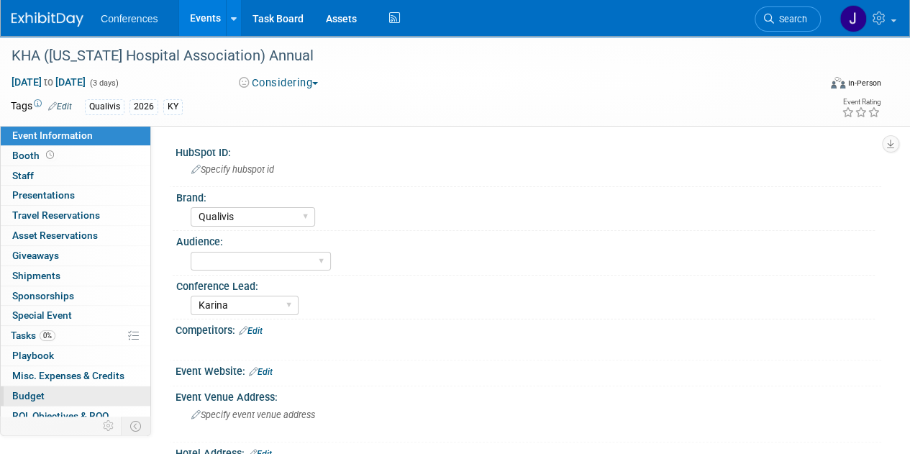
click at [89, 394] on link "Budget" at bounding box center [76, 395] width 150 height 19
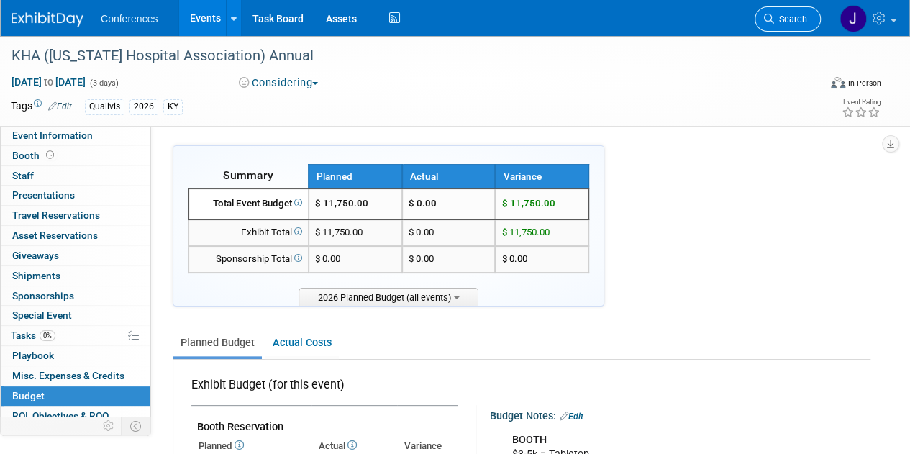
click at [778, 14] on span "Search" at bounding box center [790, 19] width 33 height 11
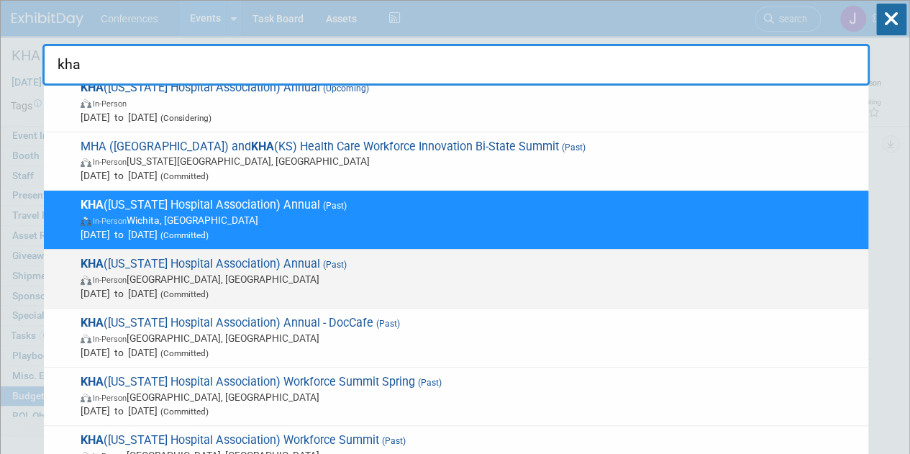
scroll to position [72, 0]
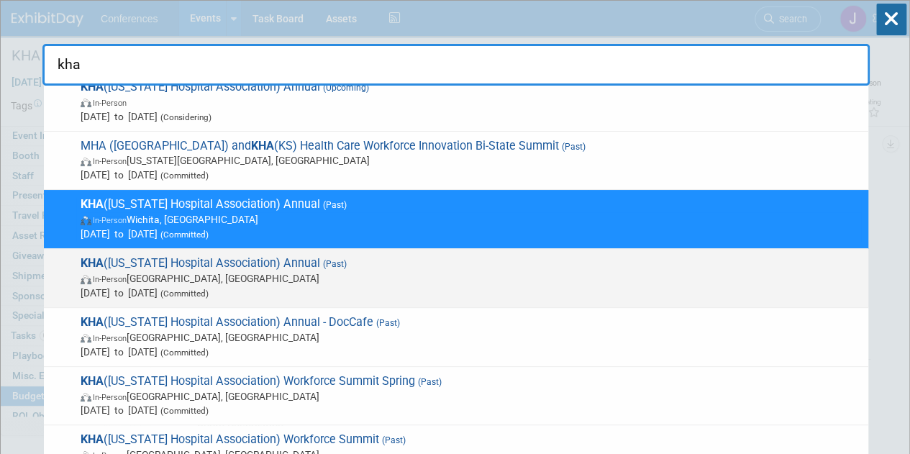
type input "kha"
click at [450, 260] on span "KHA (Kentucky Hospital Association) Annual (Past) In-Person Lexington, KY May 1…" at bounding box center [468, 278] width 785 height 44
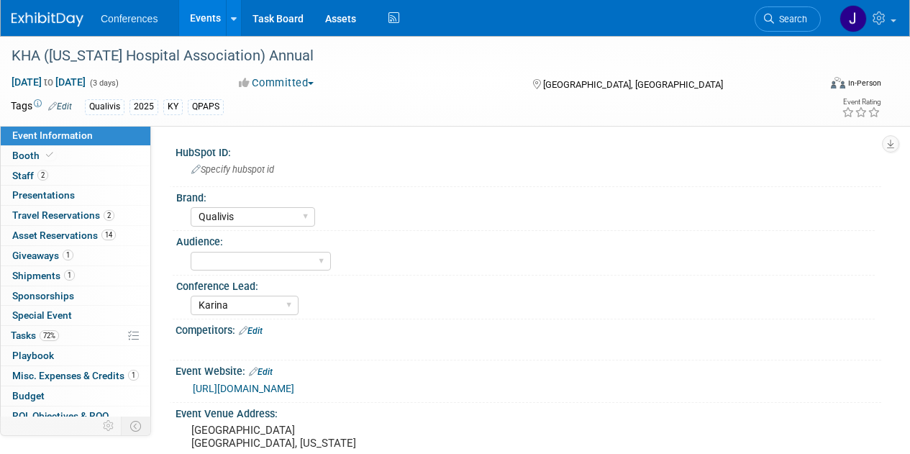
select select "Qualivis"
select select "Karina"
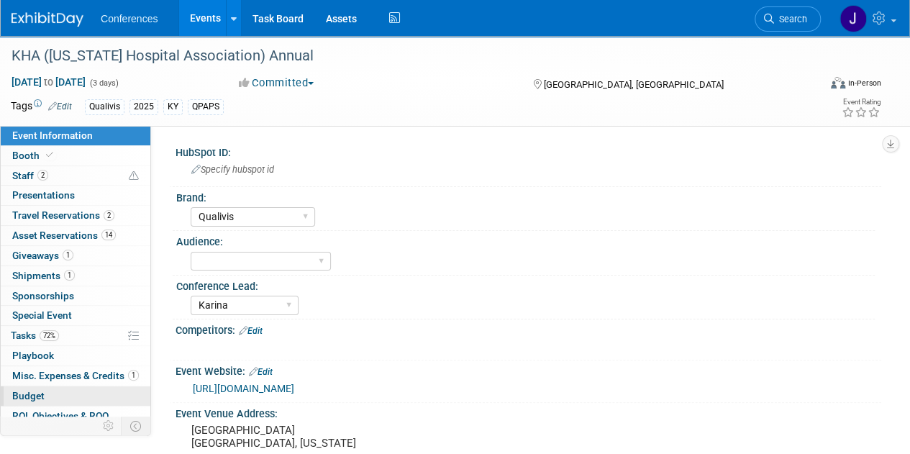
click at [68, 386] on link "Budget" at bounding box center [76, 395] width 150 height 19
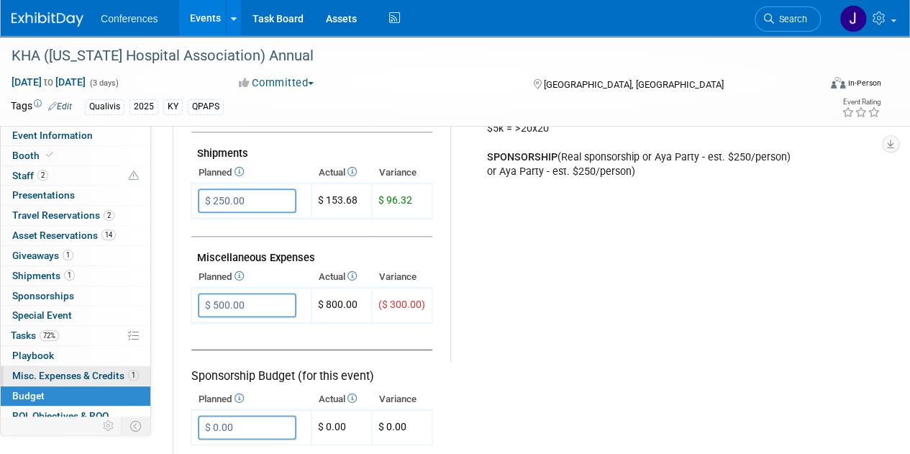
scroll to position [790, 0]
click at [82, 375] on span "Misc. Expenses & Credits 1" at bounding box center [75, 376] width 127 height 12
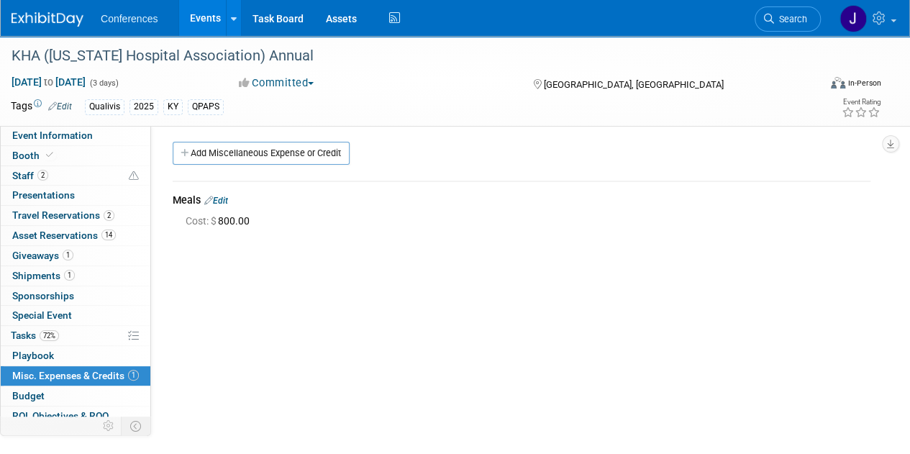
scroll to position [4, 0]
click at [228, 196] on link "Edit" at bounding box center [216, 200] width 24 height 10
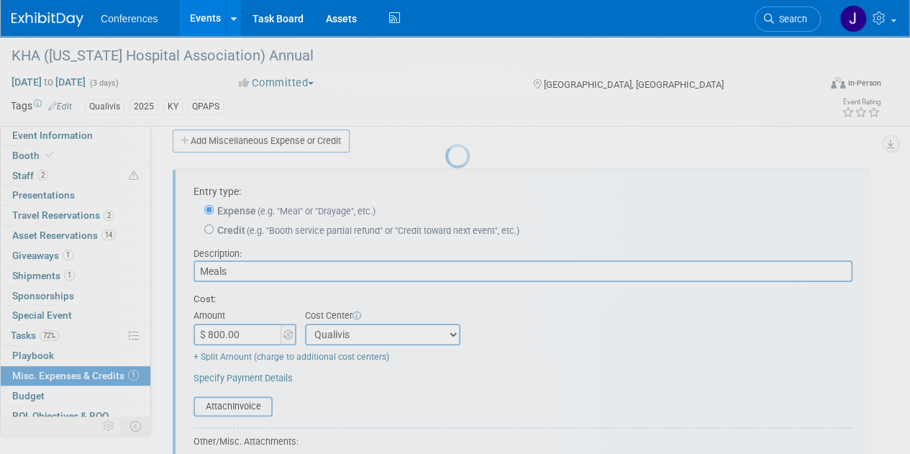
scroll to position [21, 0]
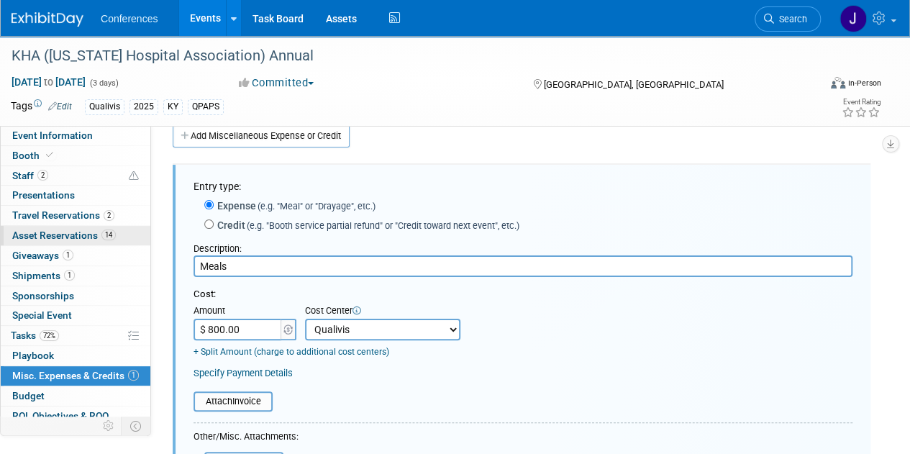
drag, startPoint x: 233, startPoint y: 267, endPoint x: 93, endPoint y: 237, distance: 143.5
click at [93, 237] on div "Event Information Event Info Booth Booth 2 Staff 2 Staff 0 Presentations 0 Pres…" at bounding box center [455, 327] width 910 height 624
type input "Concur expenses"
type input "$ 235.21"
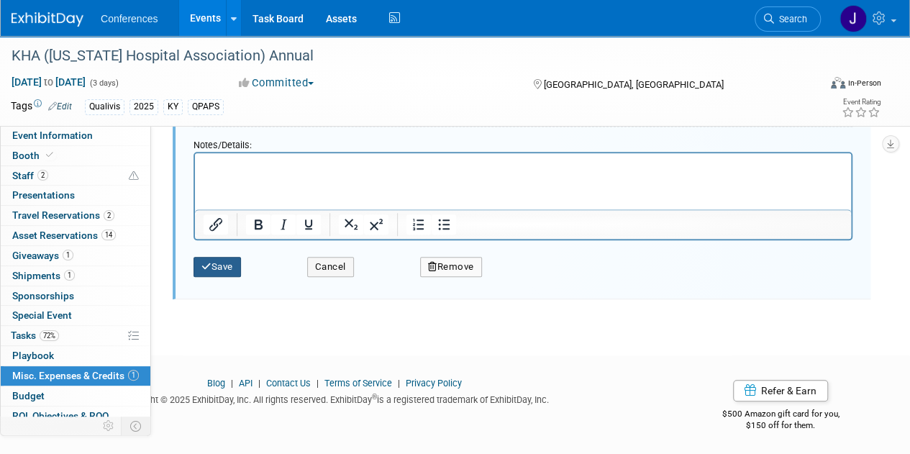
scroll to position [376, 0]
click at [232, 258] on button "Save" at bounding box center [217, 267] width 47 height 20
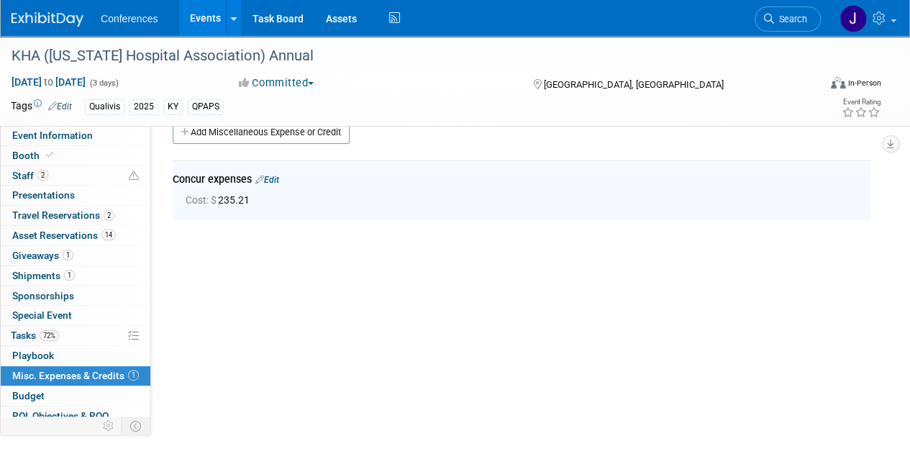
scroll to position [21, 0]
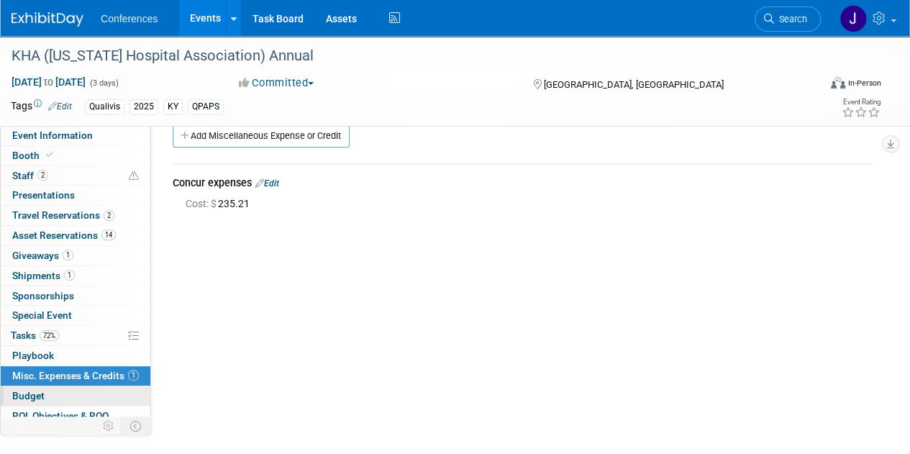
click at [37, 390] on span "Budget" at bounding box center [28, 396] width 32 height 12
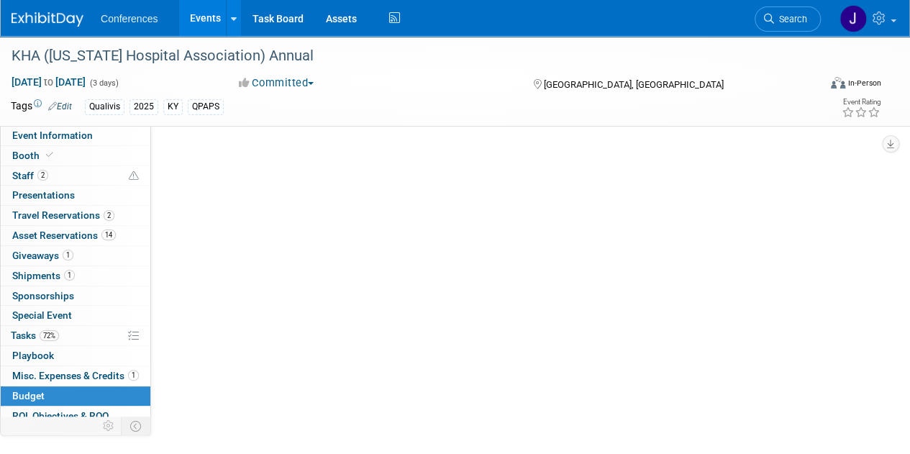
scroll to position [0, 0]
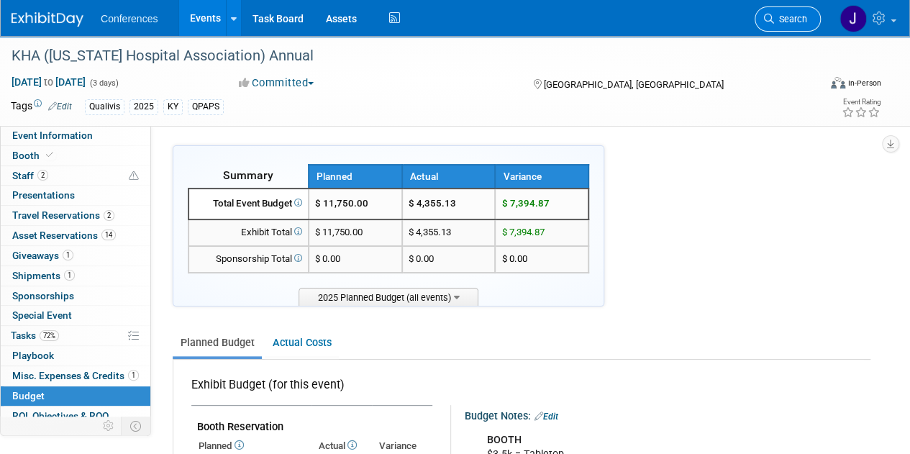
click at [807, 19] on link "Search" at bounding box center [788, 18] width 66 height 25
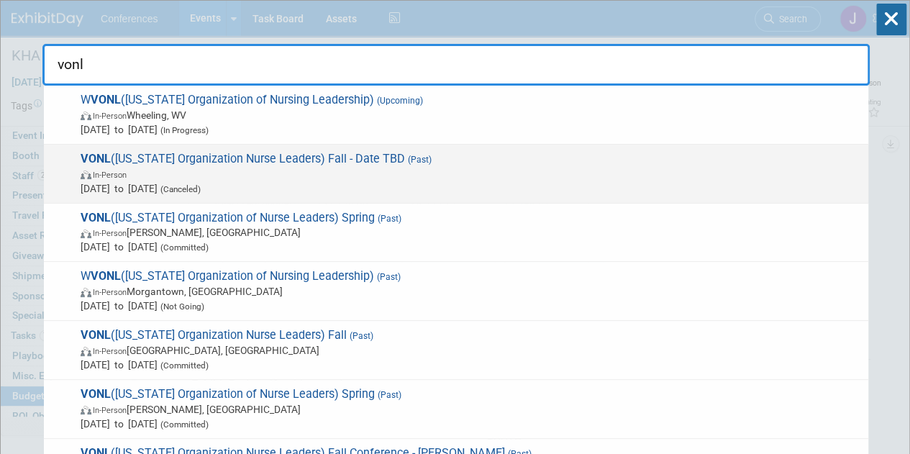
type input "vonl"
click at [798, 165] on span "VONL (Virginia Organization Nurse Leaders) Fall - Date TBD (Past) In-Person Sep…" at bounding box center [468, 174] width 785 height 44
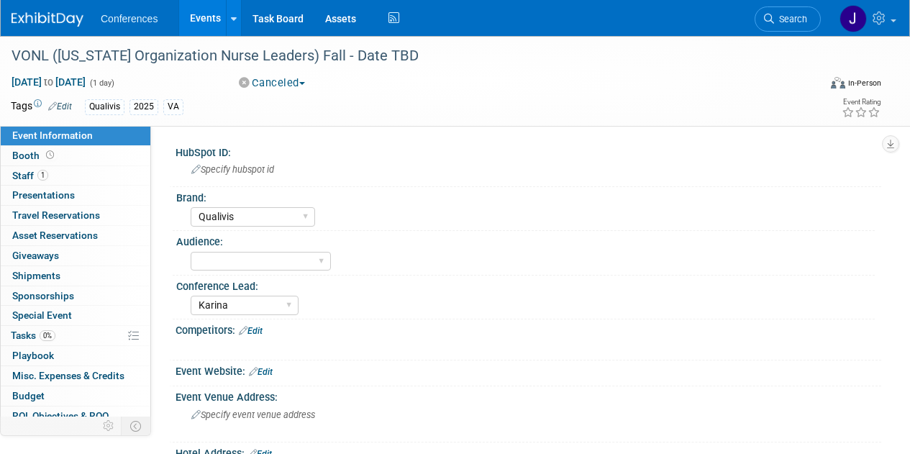
select select "Qualivis"
select select "Karina"
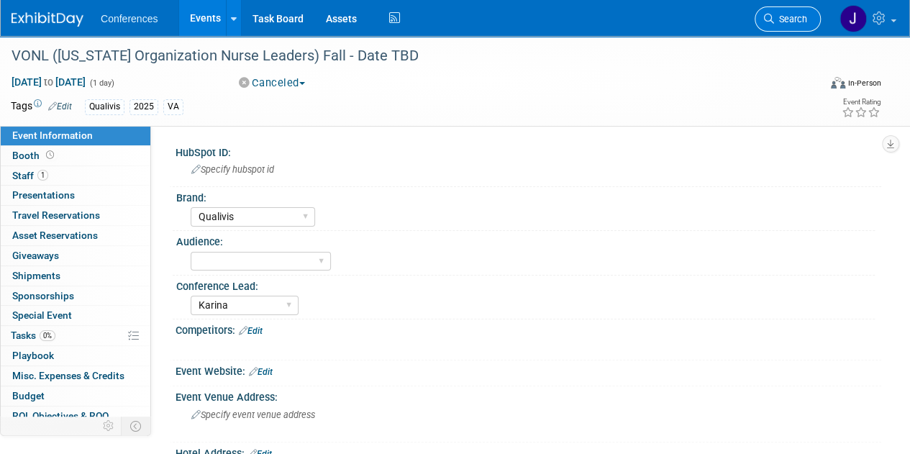
click at [797, 17] on span "Search" at bounding box center [790, 19] width 33 height 11
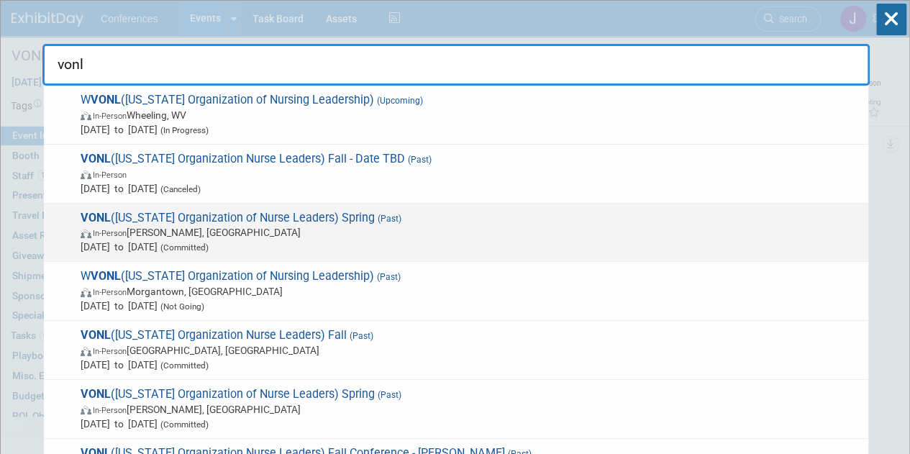
type input "vonl"
click at [650, 251] on span "[DATE] to [DATE] (Committed)" at bounding box center [471, 247] width 781 height 14
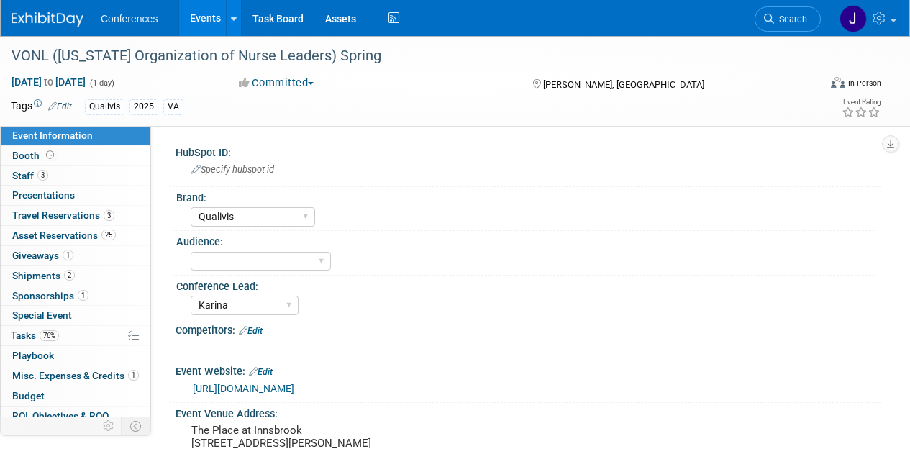
select select "Qualivis"
select select "Karina"
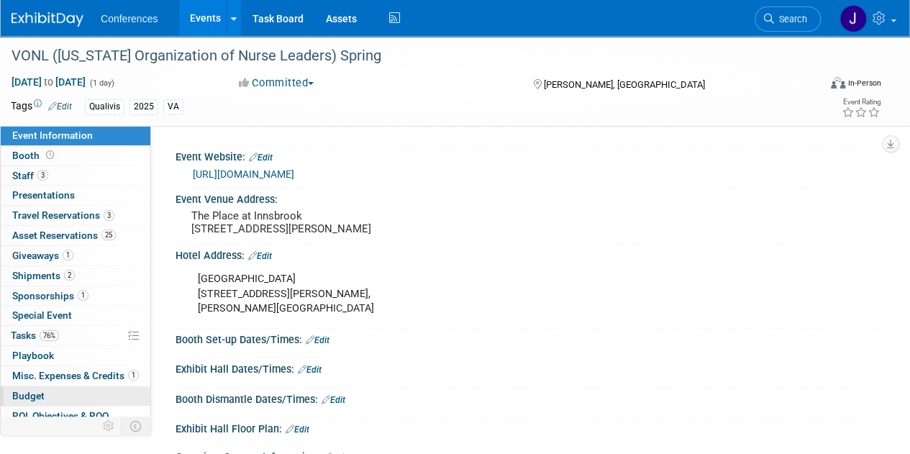
scroll to position [216, 0]
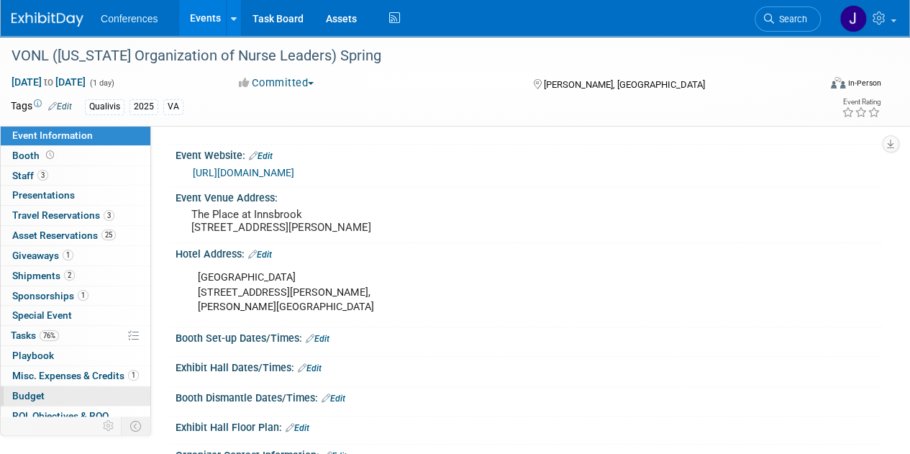
click at [17, 402] on link "Budget" at bounding box center [76, 395] width 150 height 19
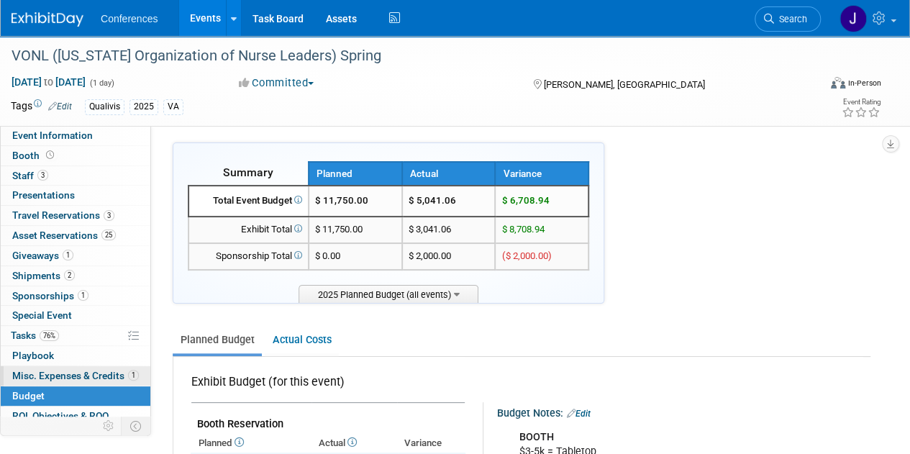
scroll to position [0, 0]
click at [64, 373] on span "Misc. Expenses & Credits 1" at bounding box center [75, 376] width 127 height 12
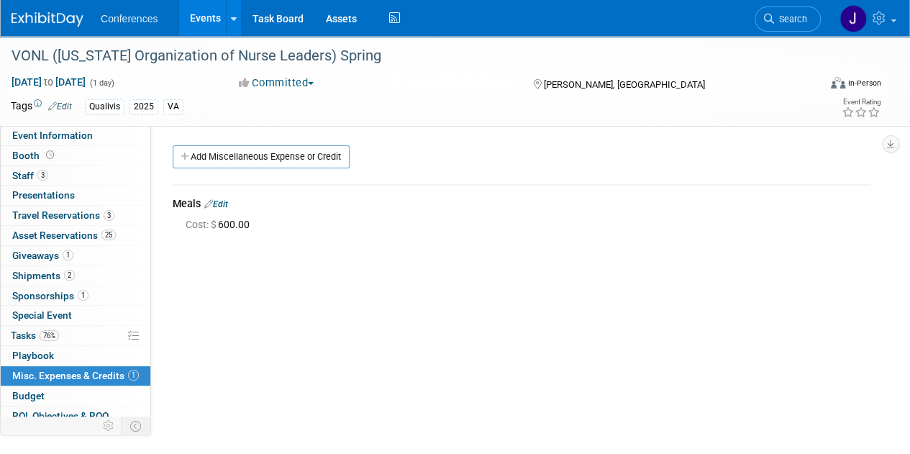
click at [224, 205] on link "Edit" at bounding box center [216, 204] width 24 height 10
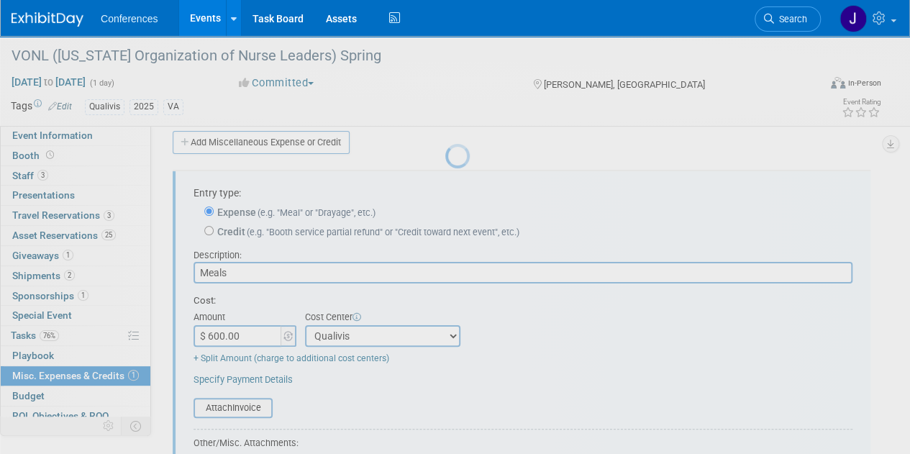
scroll to position [21, 0]
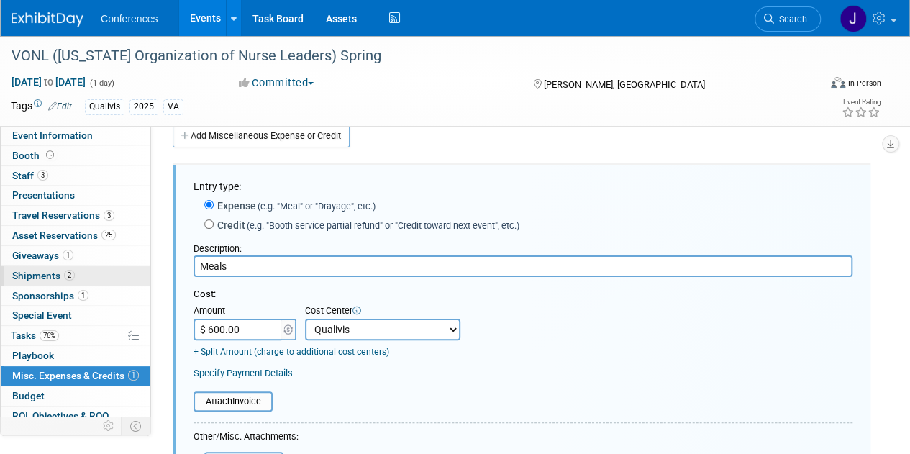
drag, startPoint x: 298, startPoint y: 260, endPoint x: 63, endPoint y: 277, distance: 235.1
click at [63, 277] on div "Event Information Event Info Booth Booth 3 Staff 3 Staff 0 Presentations 0 Pres…" at bounding box center [455, 327] width 910 height 624
type input "Expenses from Concur"
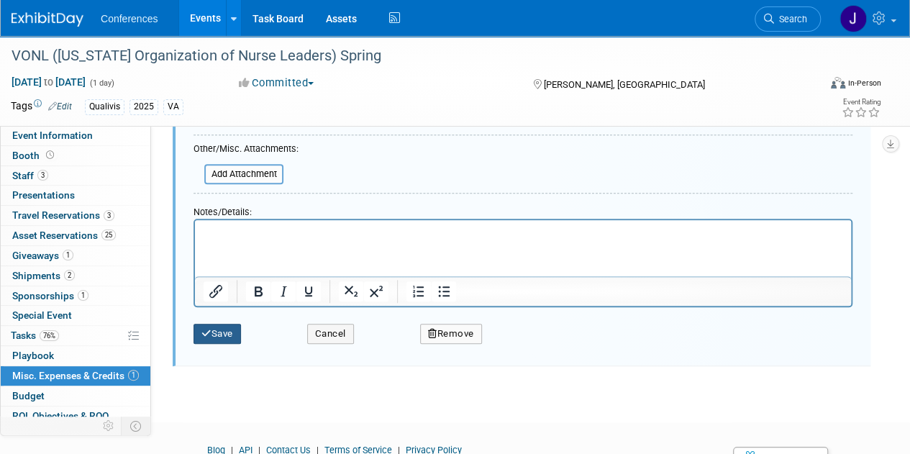
type input "$ 301.00"
click at [208, 338] on button "Save" at bounding box center [217, 334] width 47 height 20
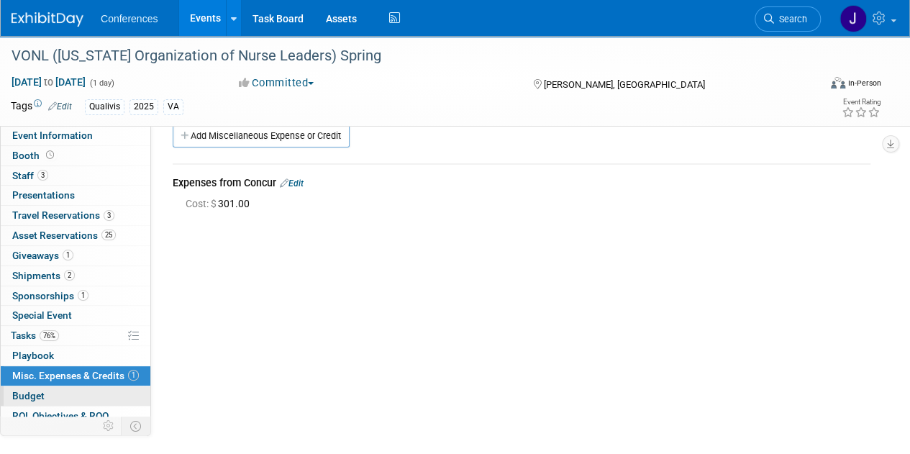
click at [37, 390] on span "Budget" at bounding box center [28, 396] width 32 height 12
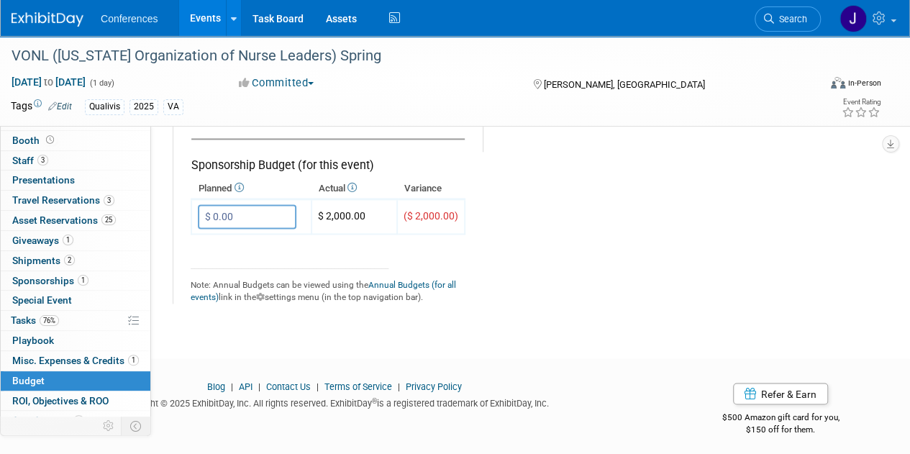
scroll to position [16, 0]
click at [799, 14] on span "Search" at bounding box center [790, 19] width 33 height 11
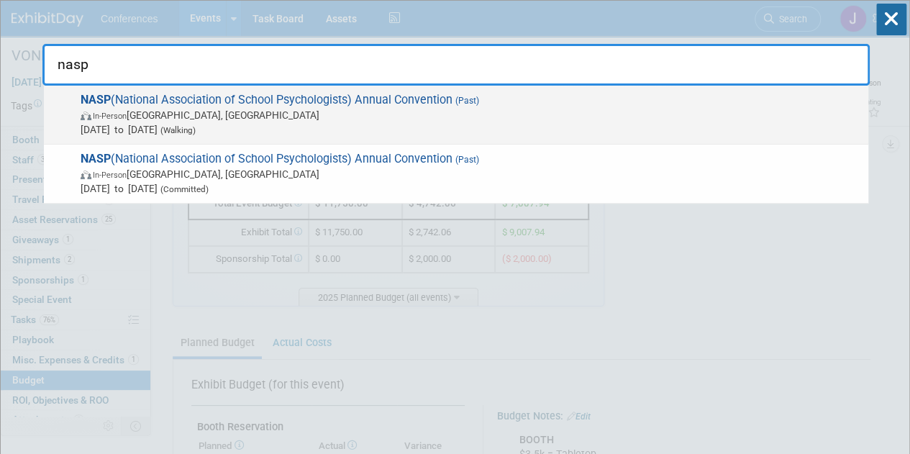
type input "nasp"
click at [814, 96] on span "NASP (National Association of School Psychologists) Annual Convention (Past) In…" at bounding box center [468, 115] width 785 height 44
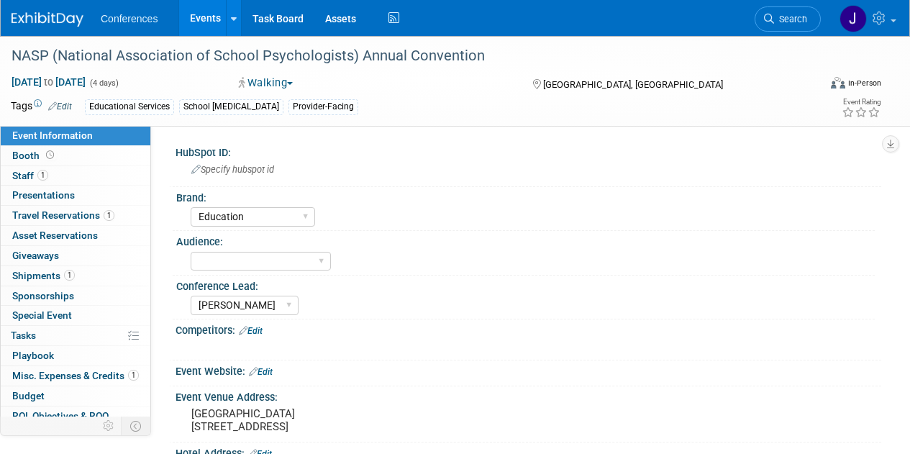
select select "Education"
select select "[PERSON_NAME]"
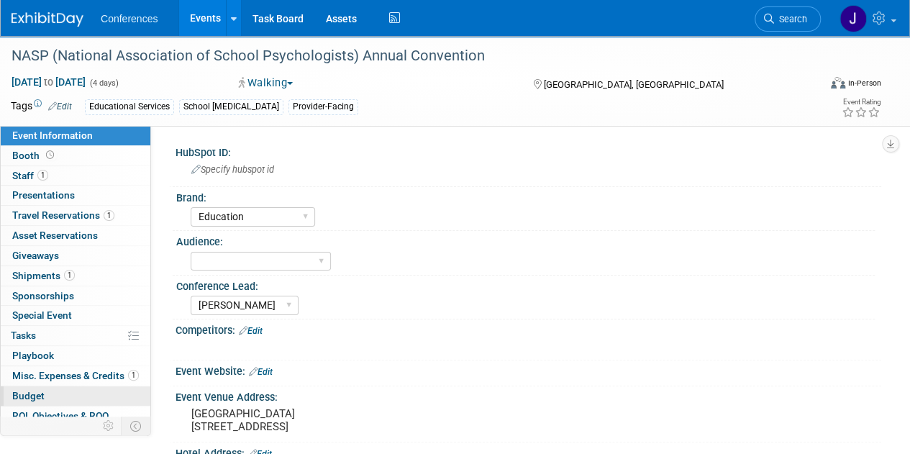
click at [47, 395] on link "Budget" at bounding box center [76, 395] width 150 height 19
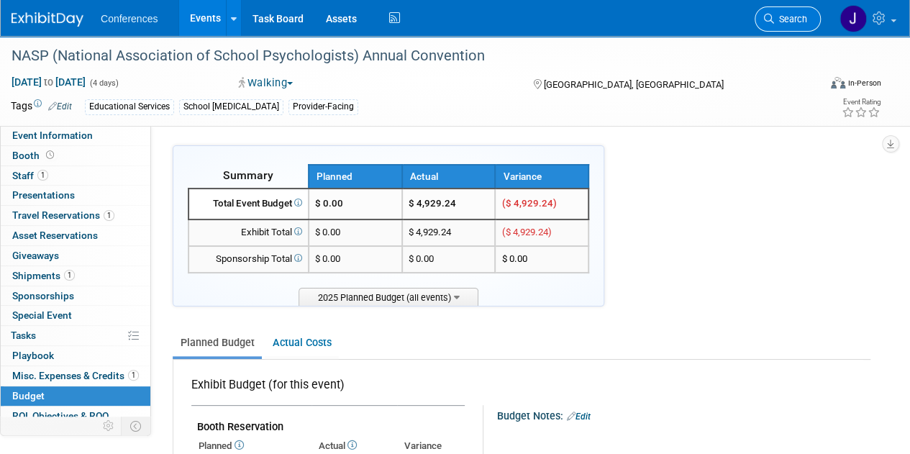
click at [808, 11] on link "Search" at bounding box center [788, 18] width 66 height 25
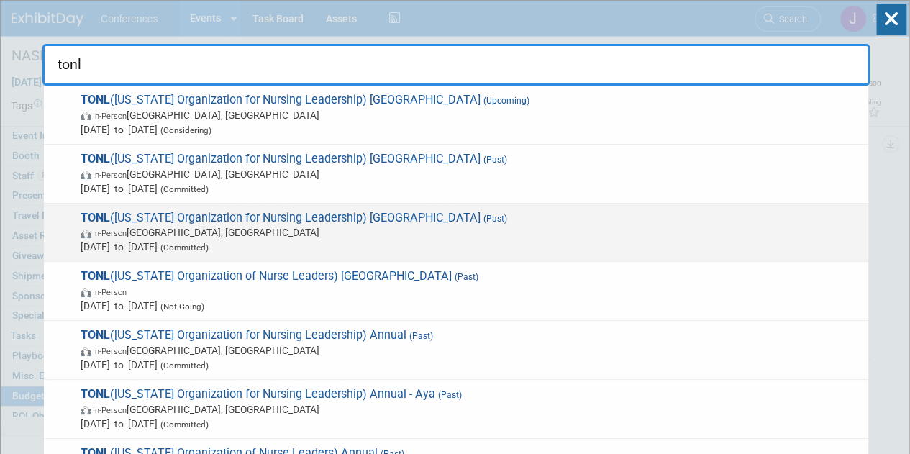
type input "tonl"
click at [571, 216] on span "TONL (Texas Organization for Nursing Leadership) Dallas (Past) In-Person Dallas…" at bounding box center [468, 233] width 785 height 44
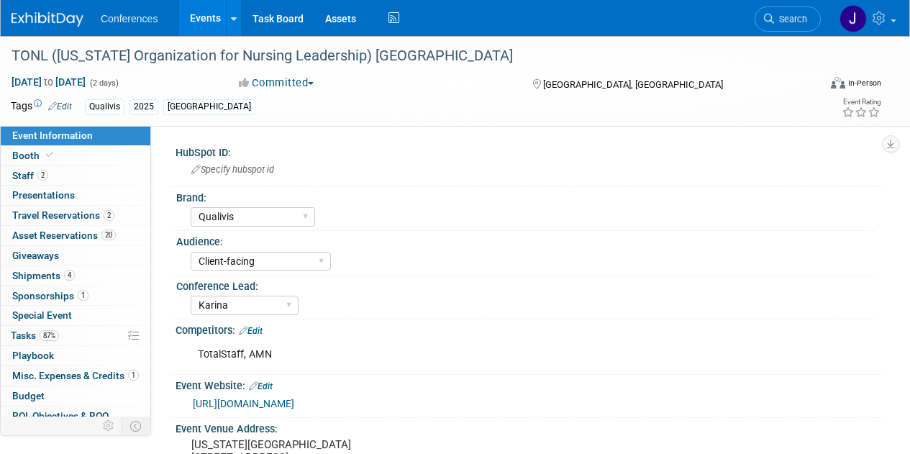
select select "Qualivis"
select select "Client-facing"
select select "Karina"
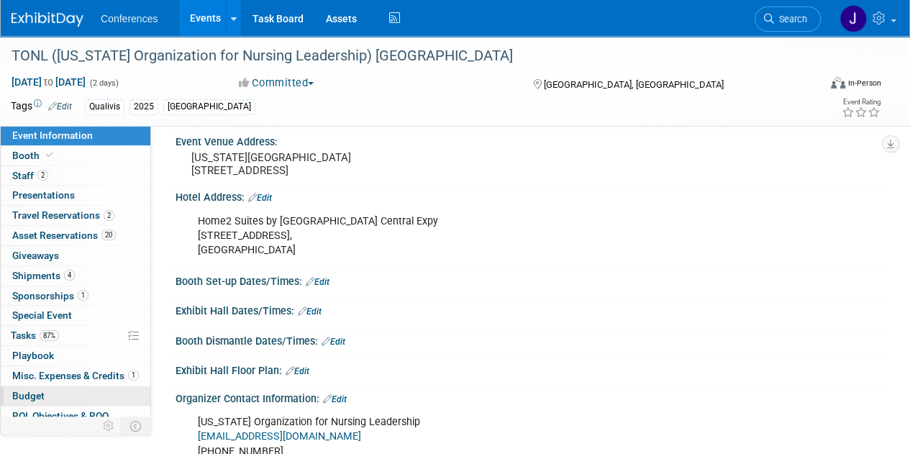
scroll to position [288, 0]
click at [94, 394] on link "Budget" at bounding box center [76, 395] width 150 height 19
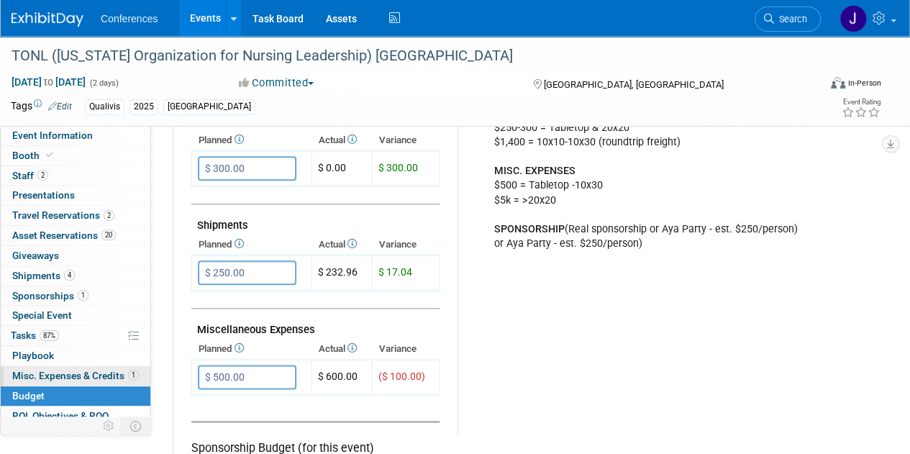
scroll to position [717, 0]
click at [104, 366] on link "1 Misc. Expenses & Credits 1" at bounding box center [76, 375] width 150 height 19
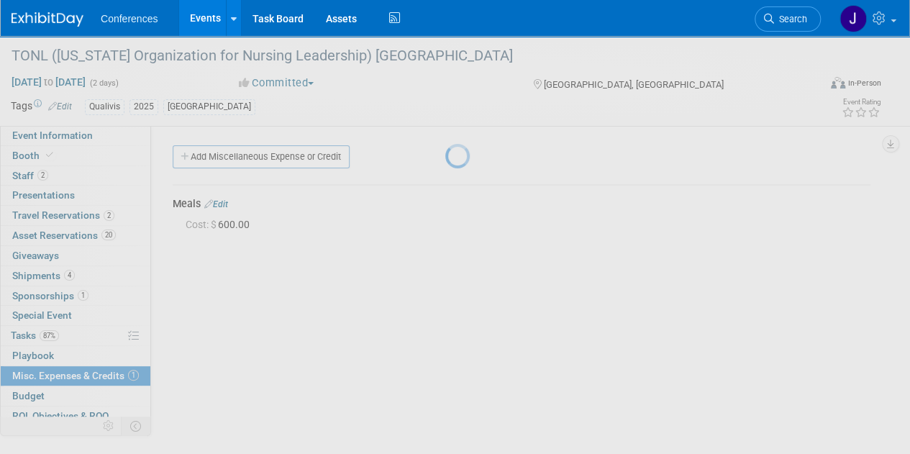
scroll to position [1, 0]
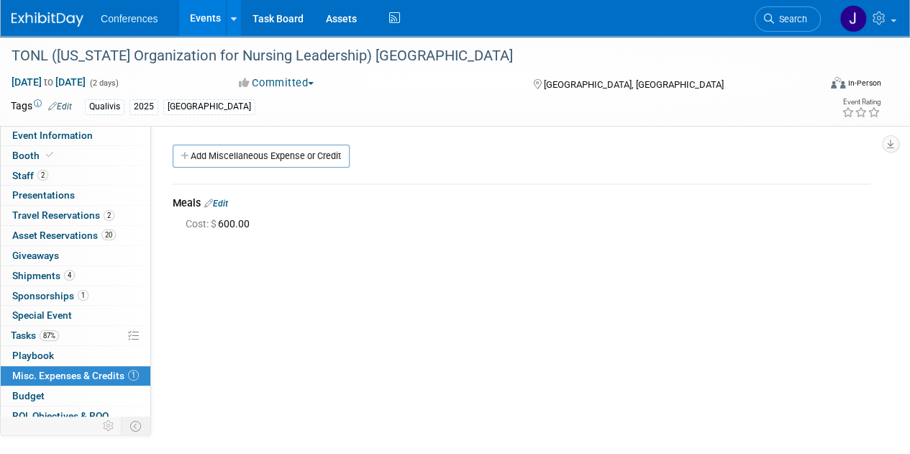
click at [220, 204] on link "Edit" at bounding box center [216, 204] width 24 height 10
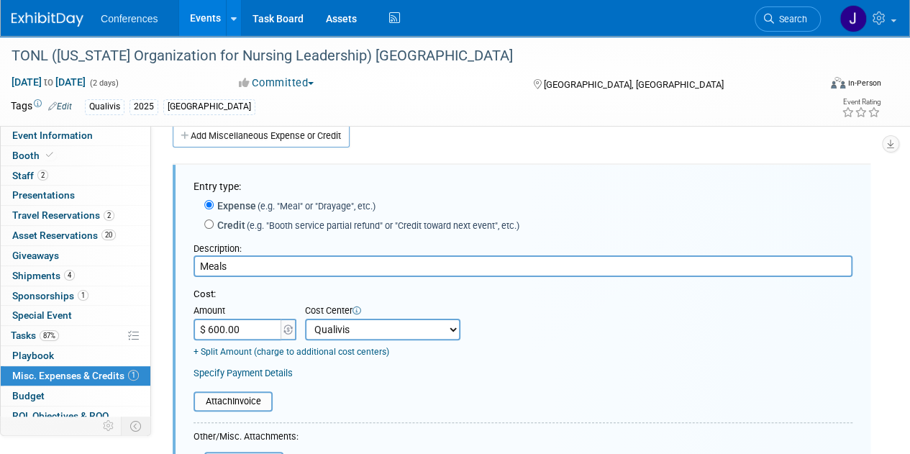
scroll to position [0, 0]
drag, startPoint x: 322, startPoint y: 268, endPoint x: 126, endPoint y: 265, distance: 196.4
click at [142, 265] on div "Event Information Event Info Booth Booth 2 Staff 2 Staff 0 Presentations 0 Pres…" at bounding box center [455, 327] width 910 height 624
type input "Concur Expenses"
type input "$ 648.84"
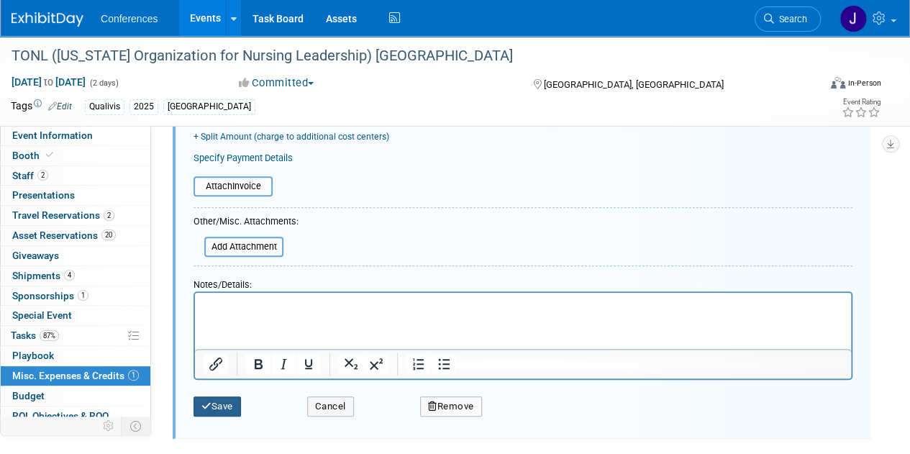
click at [207, 406] on icon "submit" at bounding box center [206, 405] width 10 height 9
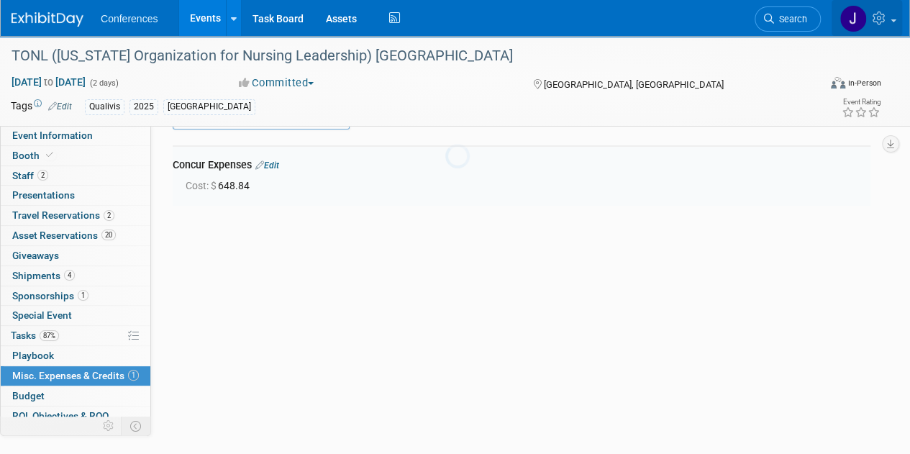
scroll to position [21, 0]
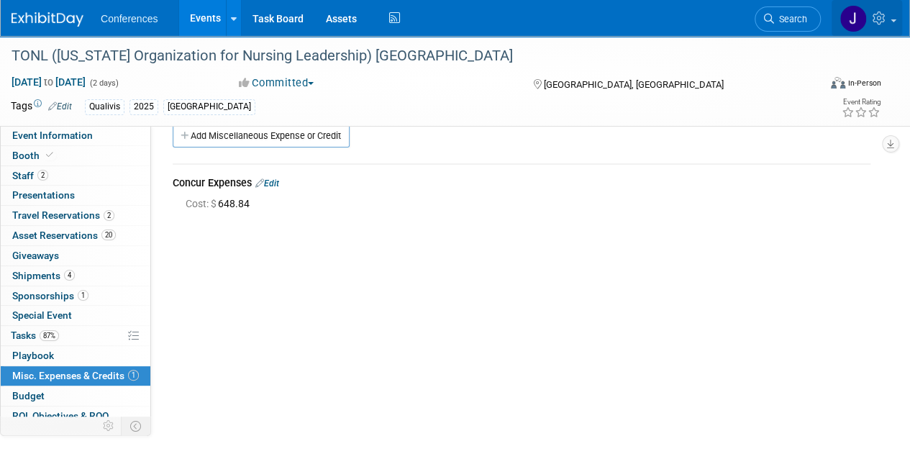
click at [878, 14] on icon at bounding box center [881, 18] width 17 height 13
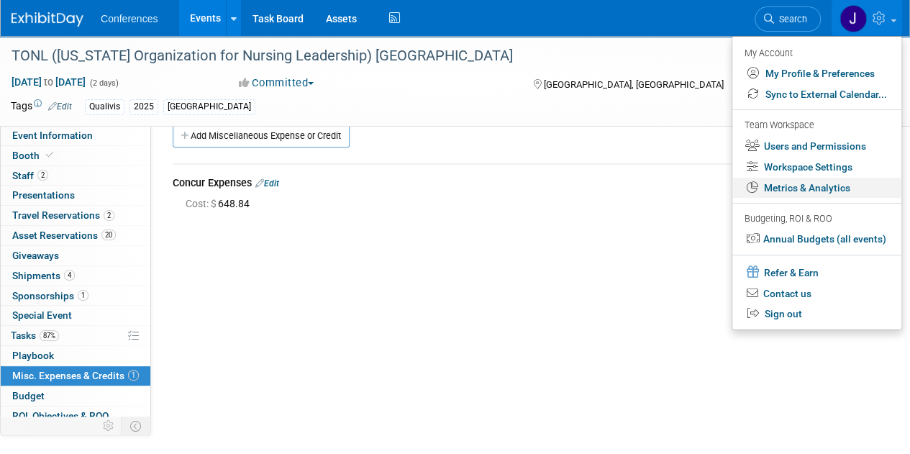
click at [825, 192] on link "Metrics & Analytics" at bounding box center [816, 188] width 169 height 21
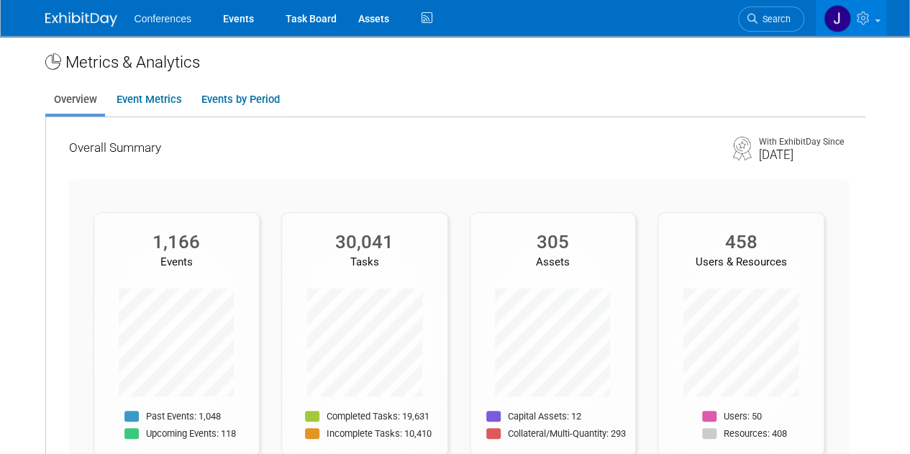
scroll to position [3, 0]
click at [147, 95] on link "Event Metrics" at bounding box center [149, 100] width 82 height 28
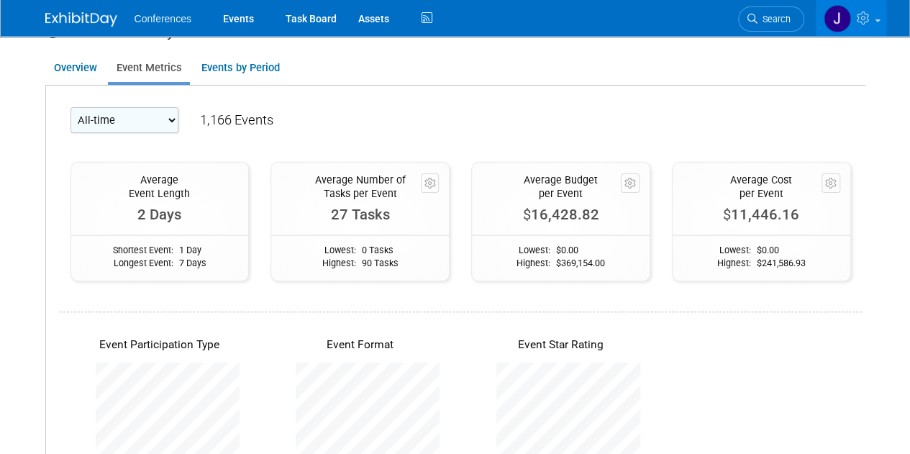
scroll to position [0, 0]
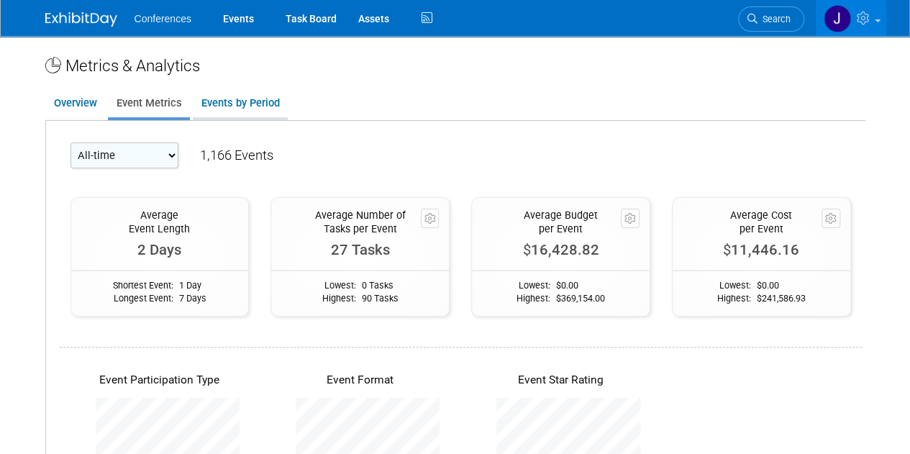
click at [260, 104] on link "Events by Period" at bounding box center [240, 103] width 95 height 28
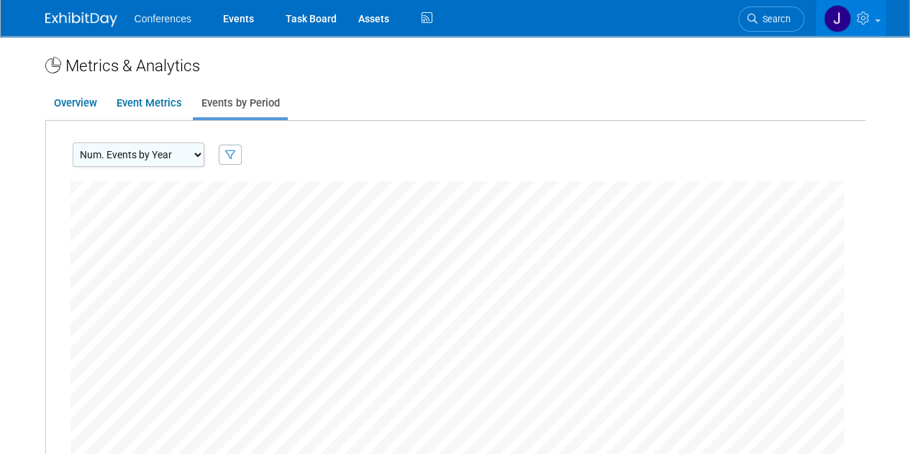
click at [872, 15] on icon at bounding box center [865, 18] width 17 height 13
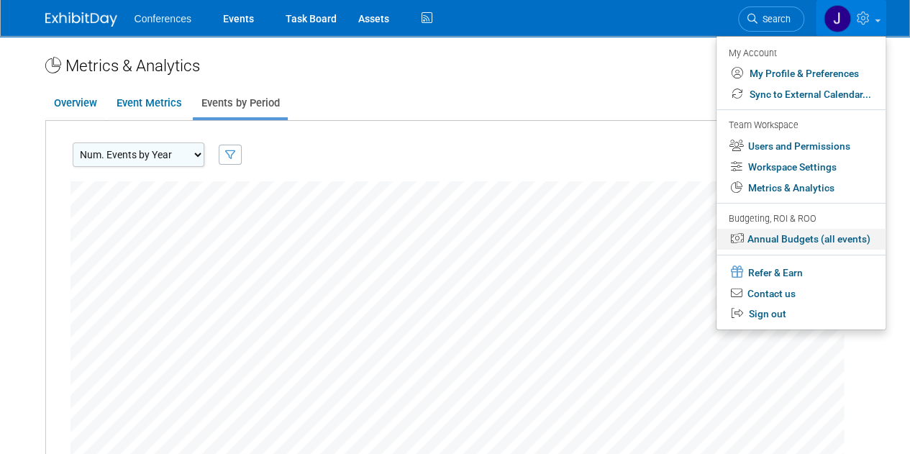
click at [800, 240] on link "Annual Budgets (all events)" at bounding box center [801, 239] width 169 height 21
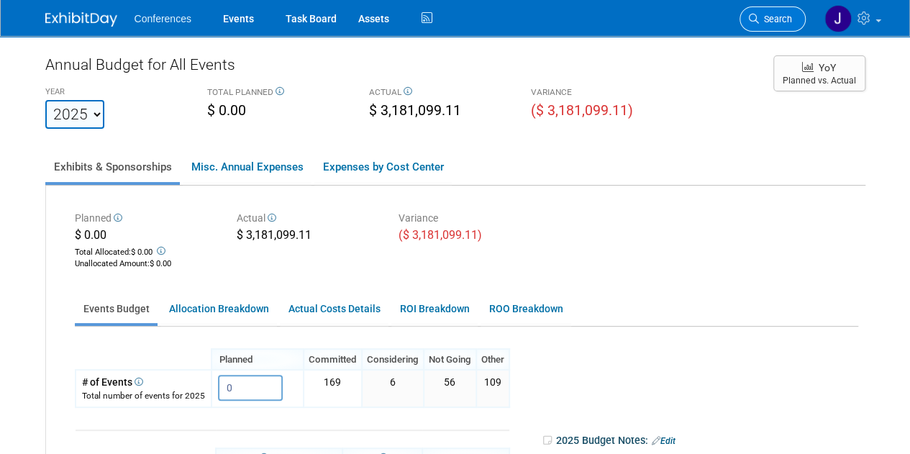
click at [768, 15] on span "Search" at bounding box center [775, 19] width 33 height 11
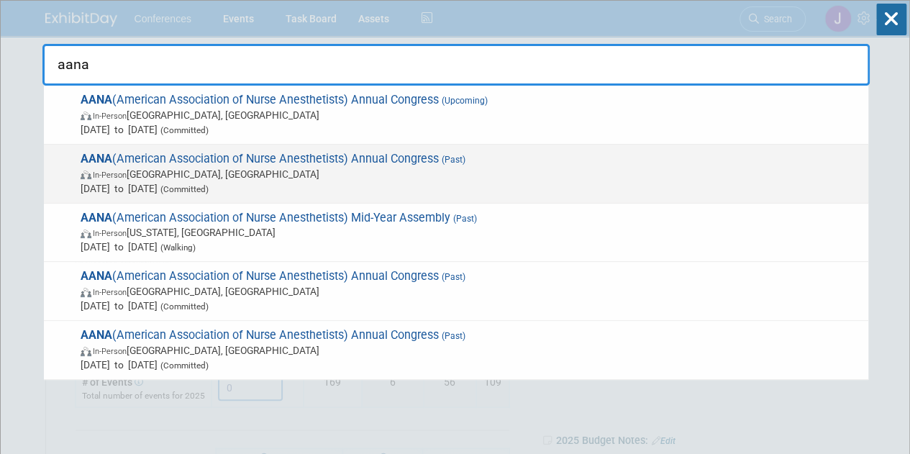
type input "aana"
click at [719, 181] on span "Aug 9, 2025 to Aug 12, 2025 (Committed)" at bounding box center [471, 188] width 781 height 14
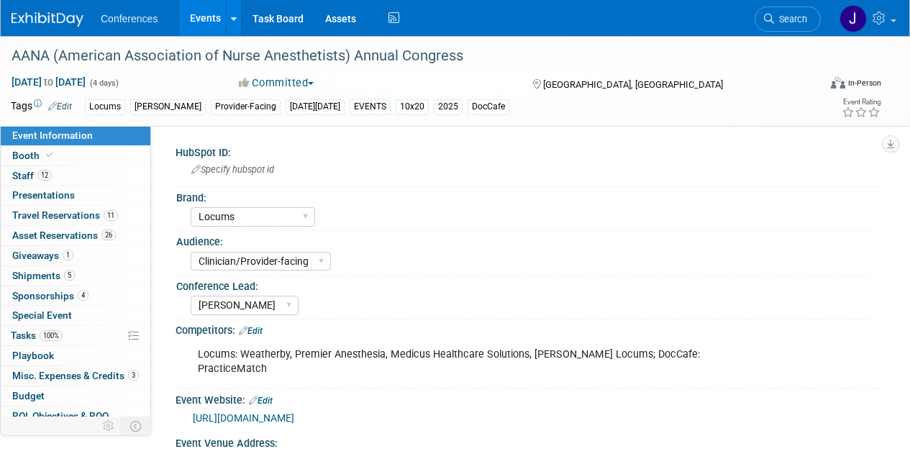
select select "Locums"
select select "Clinician/Provider-facing"
select select "[PERSON_NAME]"
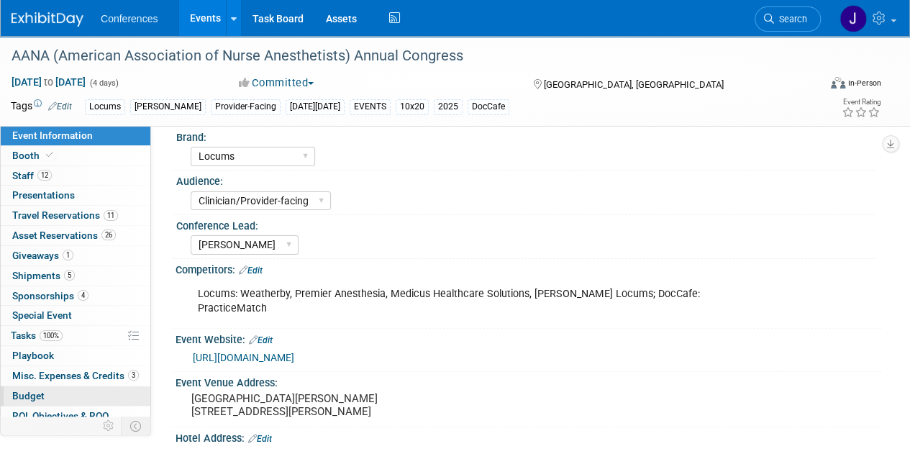
click at [50, 390] on link "Budget" at bounding box center [76, 395] width 150 height 19
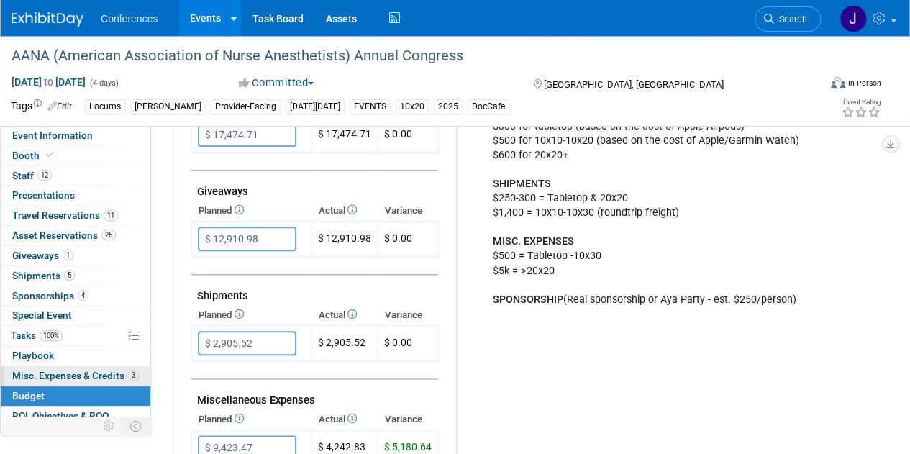
scroll to position [647, 0]
click at [99, 370] on span "Misc. Expenses & Credits 3" at bounding box center [75, 376] width 127 height 12
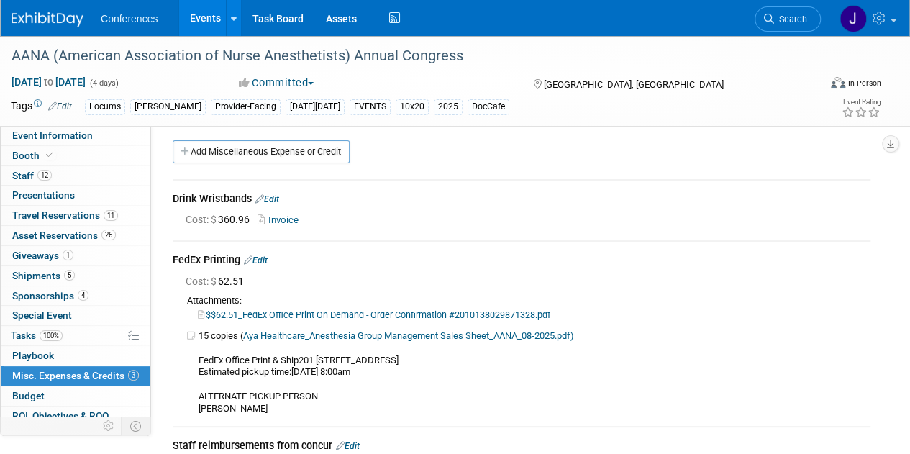
scroll to position [0, 0]
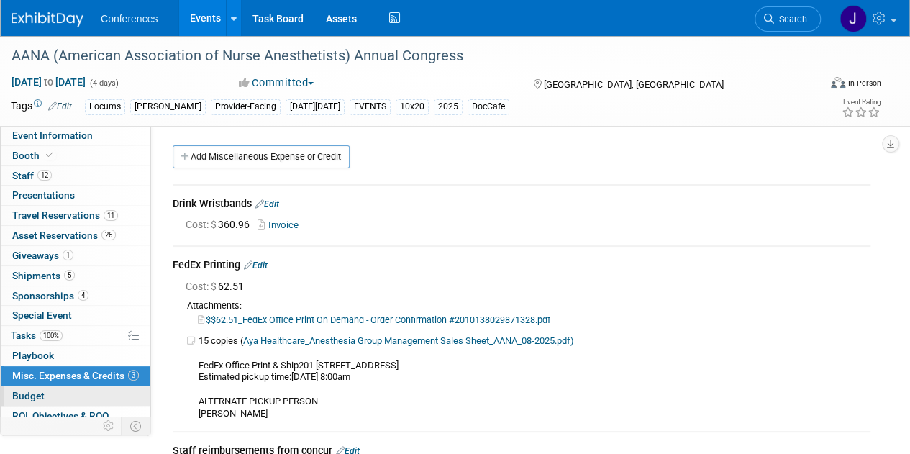
click at [29, 390] on span "Budget" at bounding box center [28, 396] width 32 height 12
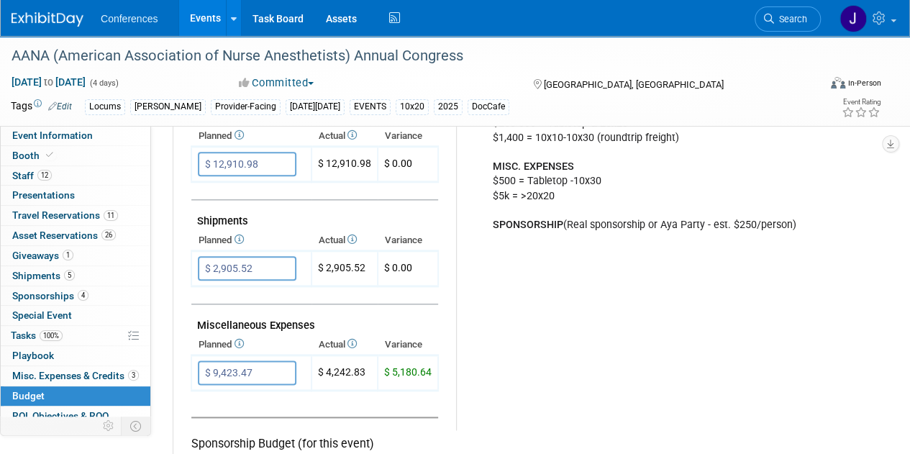
scroll to position [719, 0]
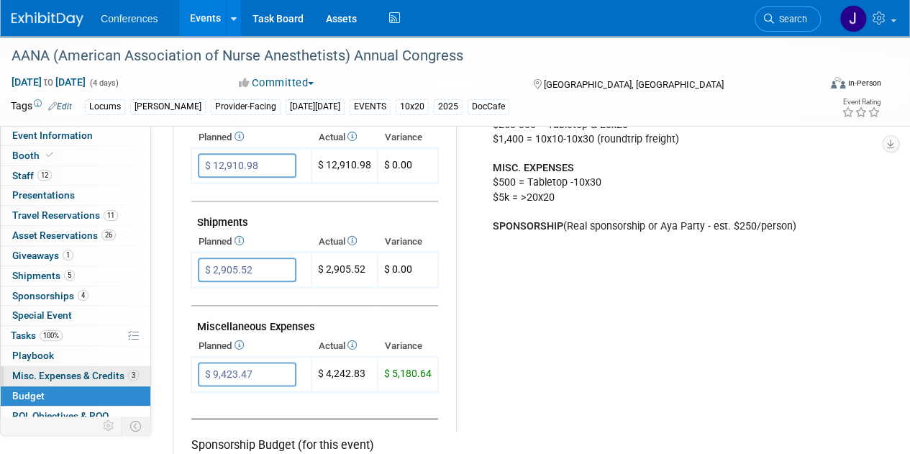
click at [98, 370] on span "Misc. Expenses & Credits 3" at bounding box center [75, 376] width 127 height 12
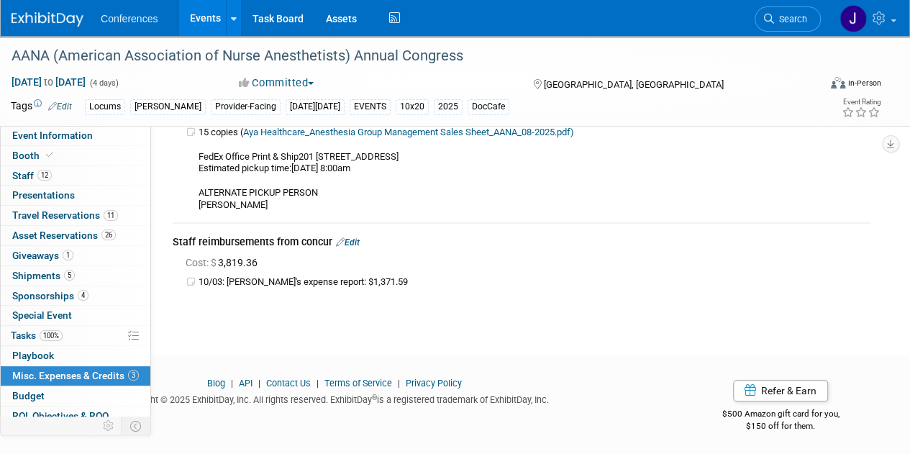
scroll to position [209, 0]
click at [30, 391] on span "Budget" at bounding box center [28, 396] width 32 height 12
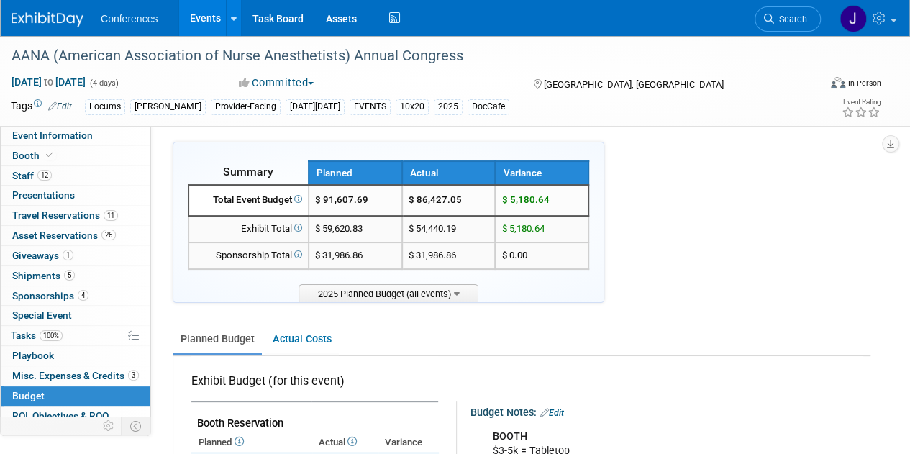
scroll to position [0, 0]
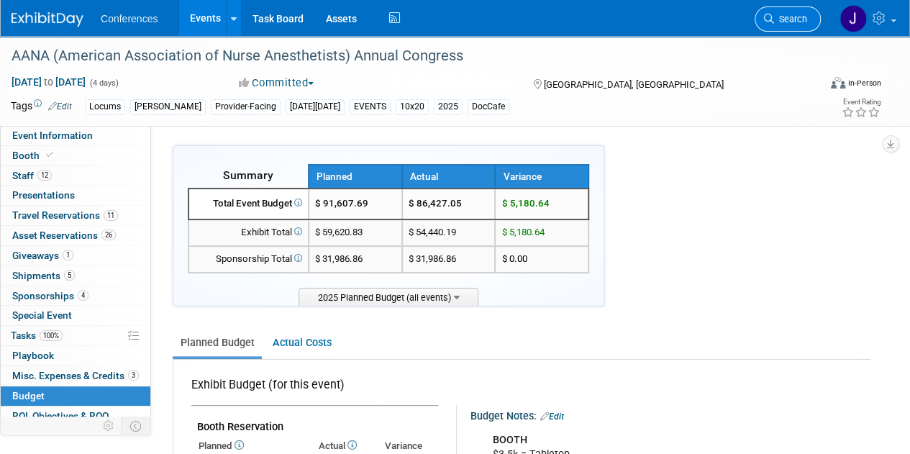
click at [781, 15] on span "Search" at bounding box center [790, 19] width 33 height 11
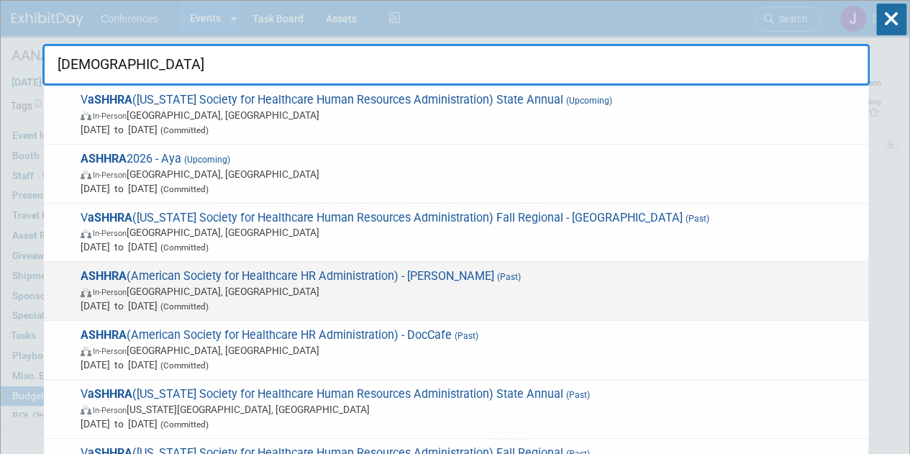
type input "ashhra"
click at [637, 275] on span "ASHHRA (American Society for Healthcare HR Administration) - Aya (Past) In-Pers…" at bounding box center [468, 291] width 785 height 44
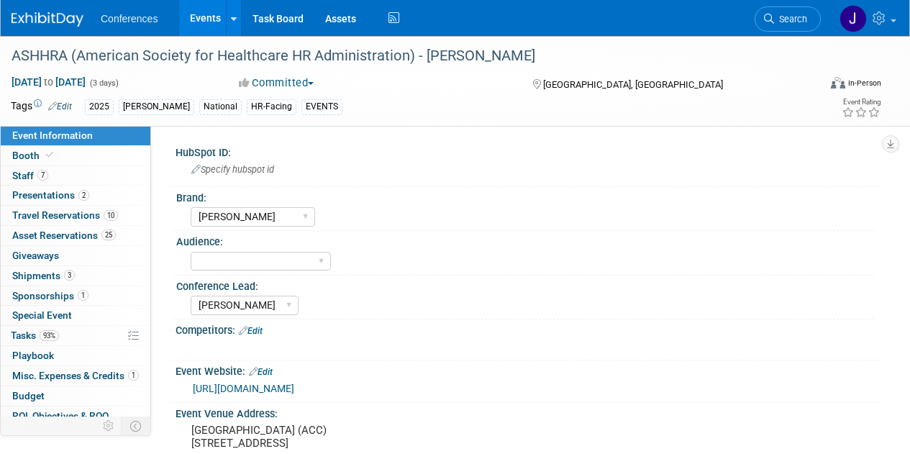
select select "[PERSON_NAME]"
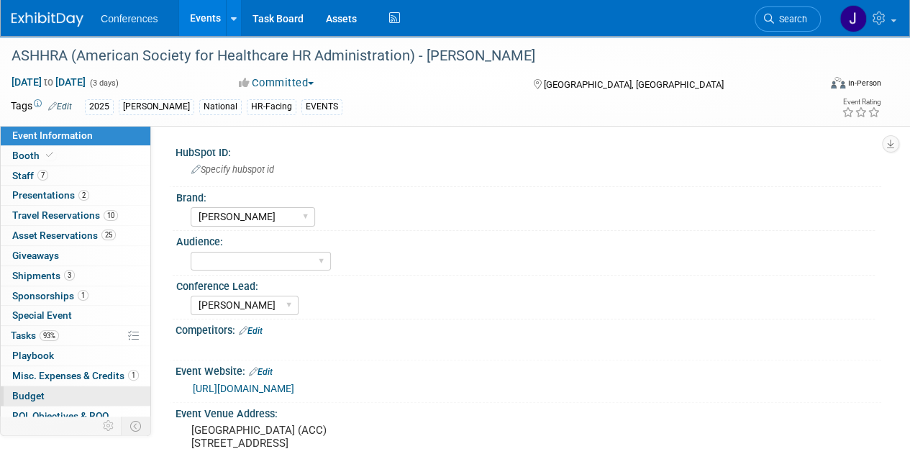
click at [15, 386] on link "Budget" at bounding box center [76, 395] width 150 height 19
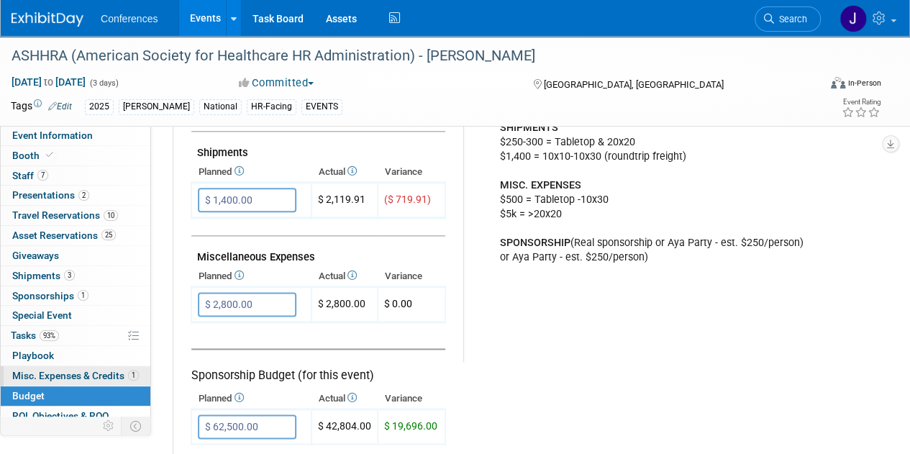
scroll to position [790, 0]
click at [116, 379] on link "1 Misc. Expenses & Credits 1" at bounding box center [76, 375] width 150 height 19
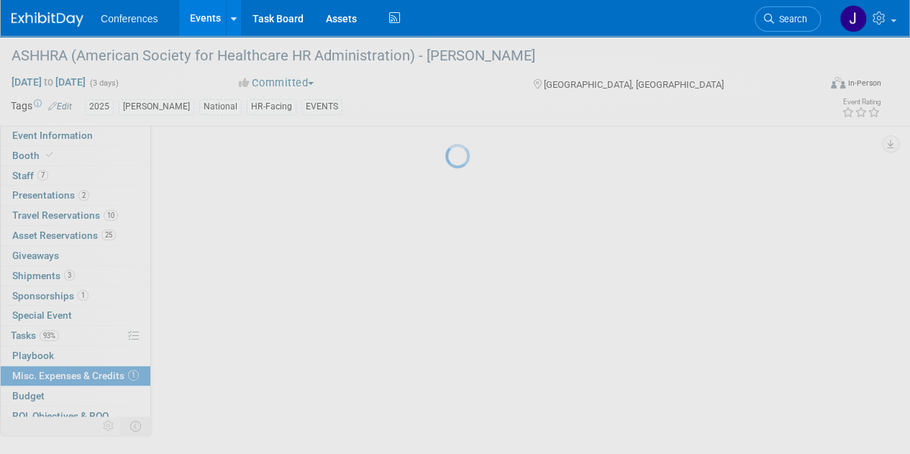
scroll to position [0, 0]
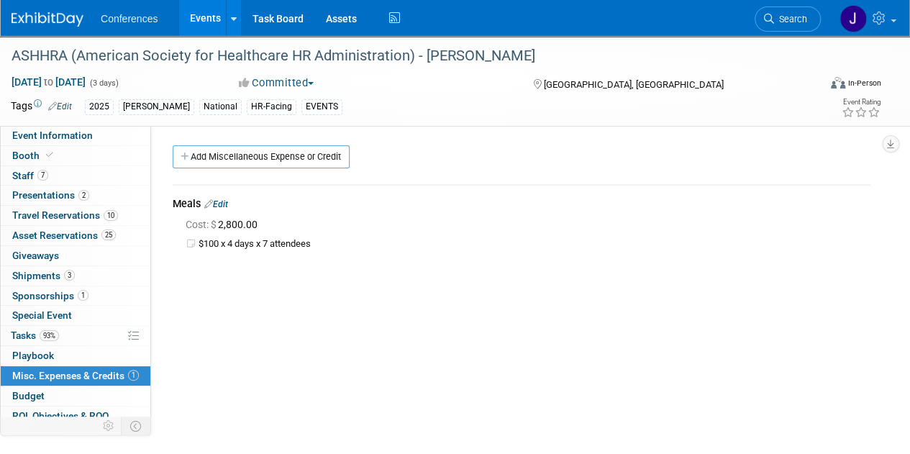
click at [220, 199] on link "Edit" at bounding box center [216, 204] width 24 height 10
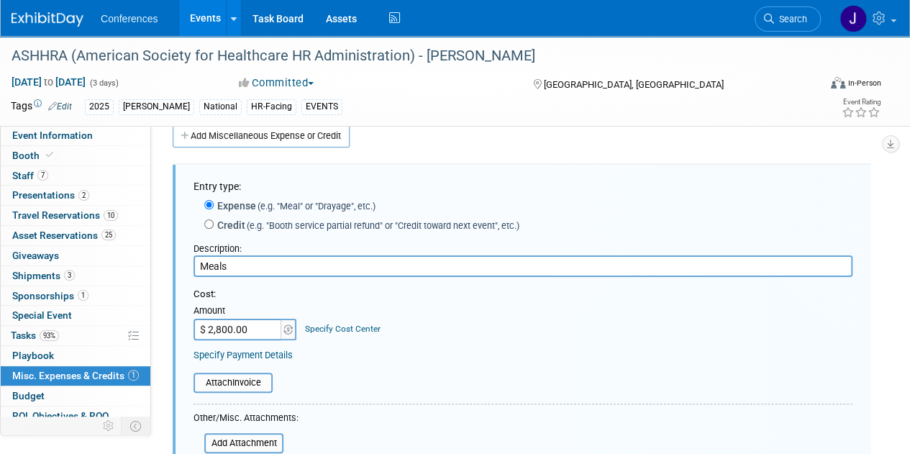
drag, startPoint x: 319, startPoint y: 263, endPoint x: 152, endPoint y: 255, distance: 167.8
click at [158, 260] on div "HubSpot ID: Specify hubspot id Brand: Aya Bespoke Corporate Dawson DocCafe Educ…" at bounding box center [516, 273] width 730 height 337
type input "Concur expenses"
type input "$ 1,948.24"
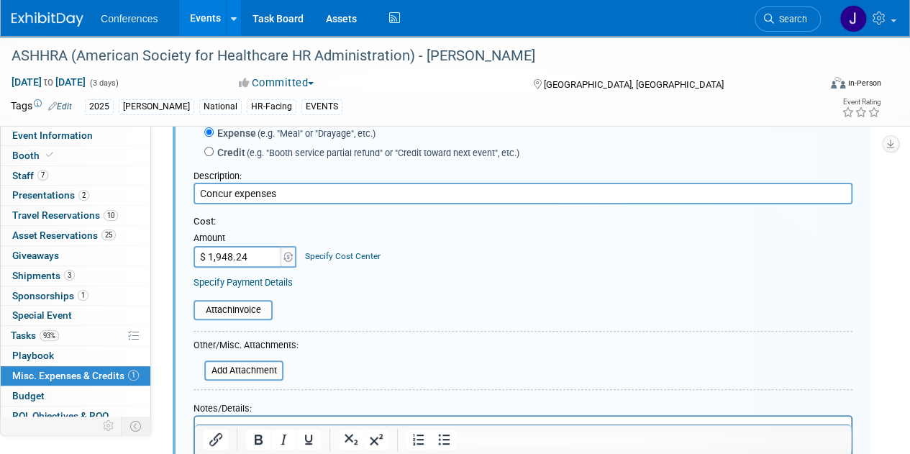
scroll to position [94, 0]
click at [363, 254] on link "Specify Cost Center" at bounding box center [343, 256] width 76 height 10
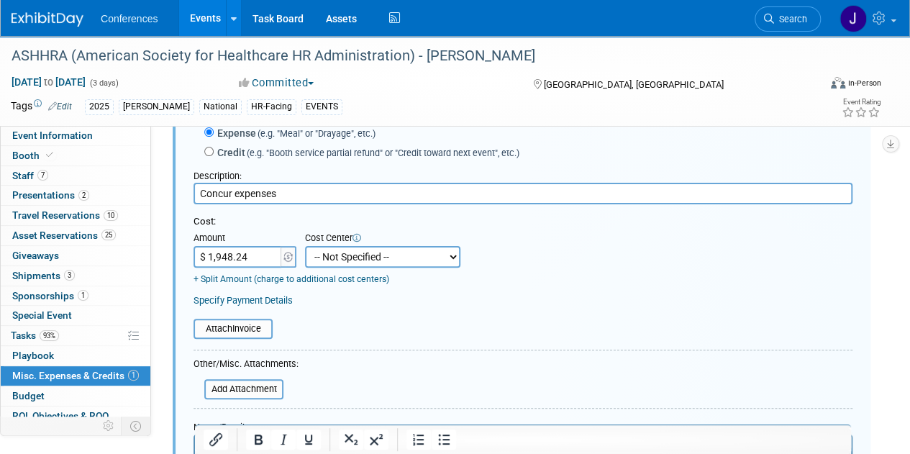
click at [377, 260] on select "-- Not Specified -- Aya Education Aya Healthcare Aya Locums Bespoke Corporate D…" at bounding box center [382, 257] width 155 height 22
select select "18965872"
click at [305, 246] on select "-- Not Specified -- Aya Education Aya Healthcare Aya Locums Bespoke Corporate D…" at bounding box center [382, 257] width 155 height 22
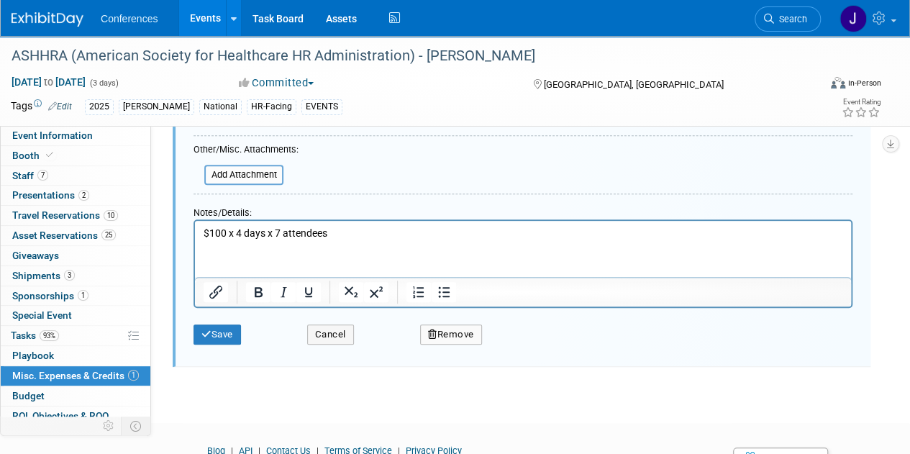
scroll to position [309, 0]
click at [342, 224] on html "$100 x 4 days x 7 attendees" at bounding box center [523, 229] width 656 height 20
drag, startPoint x: 341, startPoint y: 233, endPoint x: 111, endPoint y: 234, distance: 230.2
click at [195, 234] on html "$100 x 4 days x 7 attendees" at bounding box center [523, 229] width 656 height 20
click at [214, 340] on button "Save" at bounding box center [217, 334] width 47 height 20
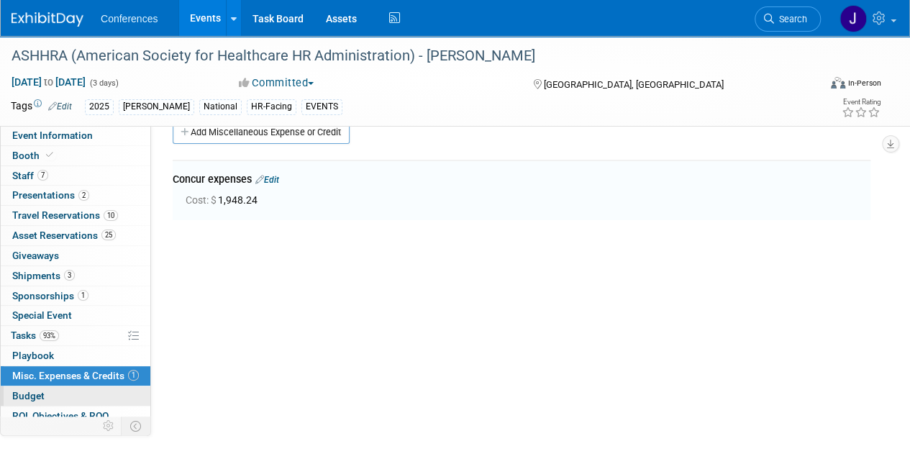
scroll to position [21, 0]
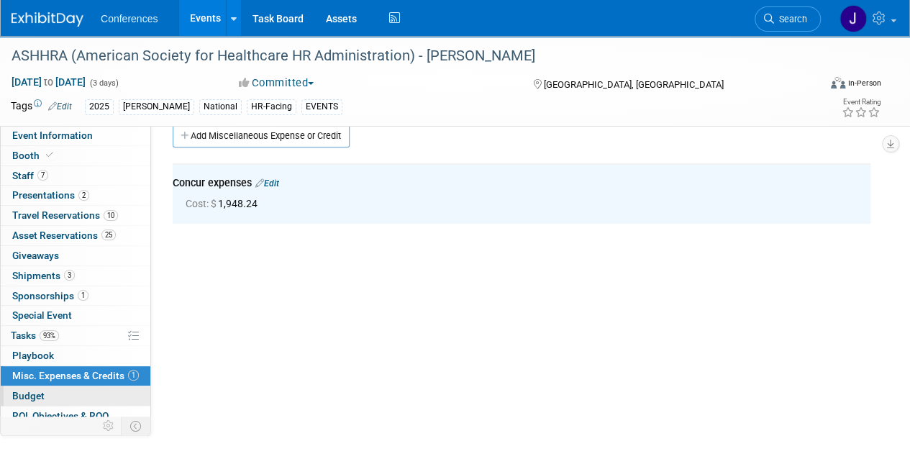
click at [49, 386] on link "Budget" at bounding box center [76, 395] width 150 height 19
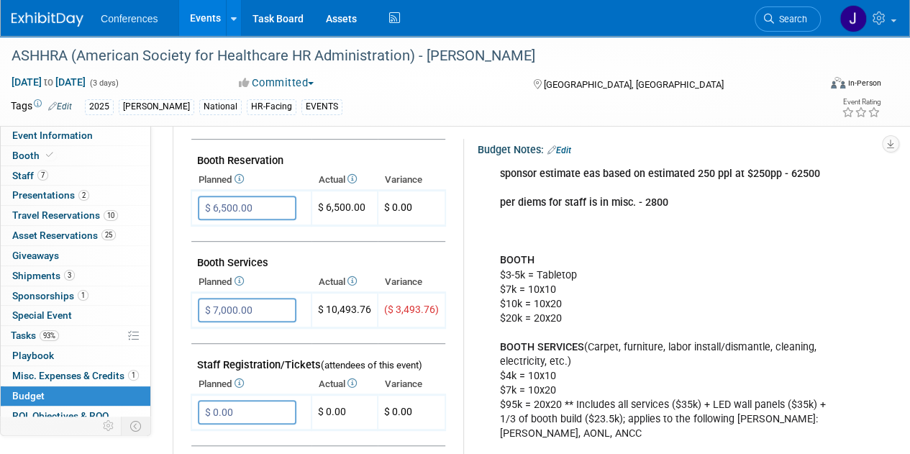
scroll to position [278, 0]
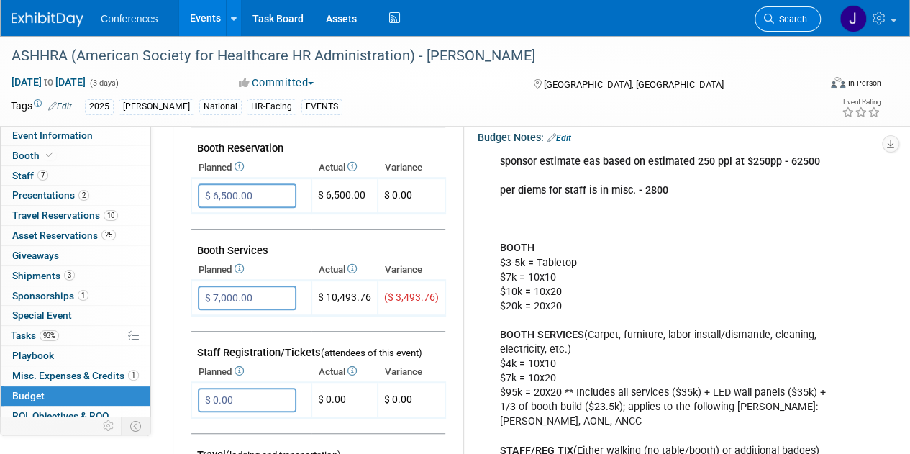
click at [793, 15] on span "Search" at bounding box center [790, 19] width 33 height 11
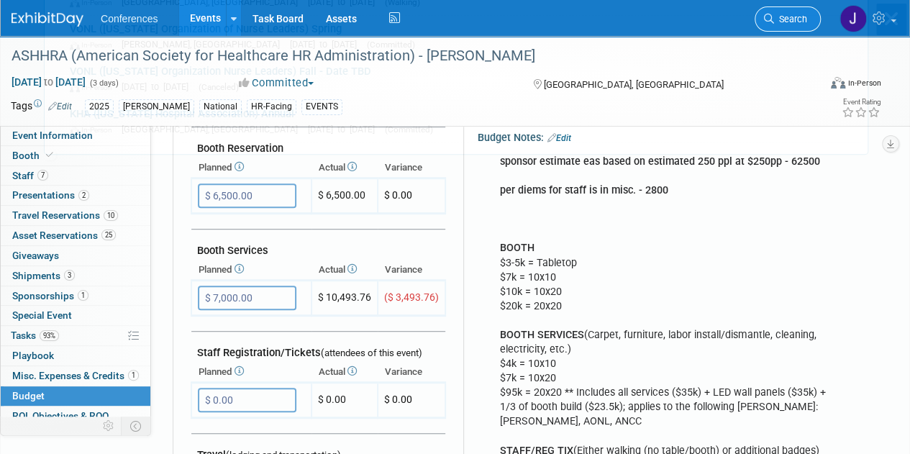
scroll to position [0, 0]
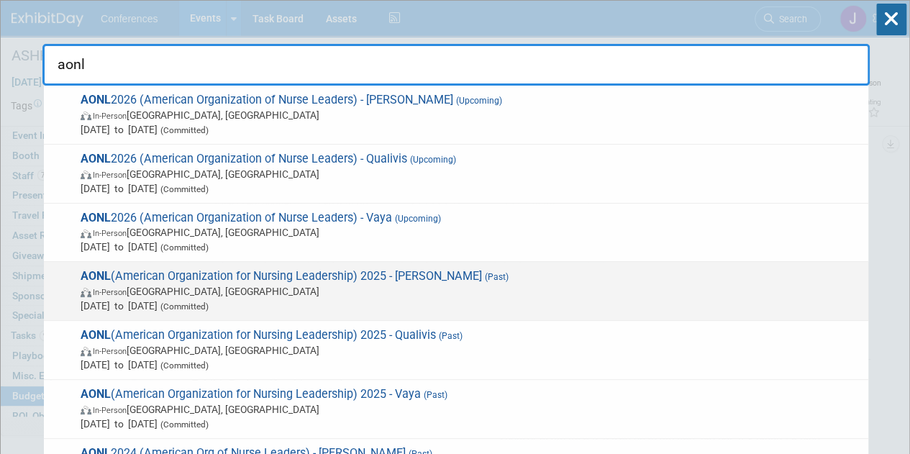
type input "aonl"
click at [554, 286] on span "In-Person Boston, MA" at bounding box center [471, 291] width 781 height 14
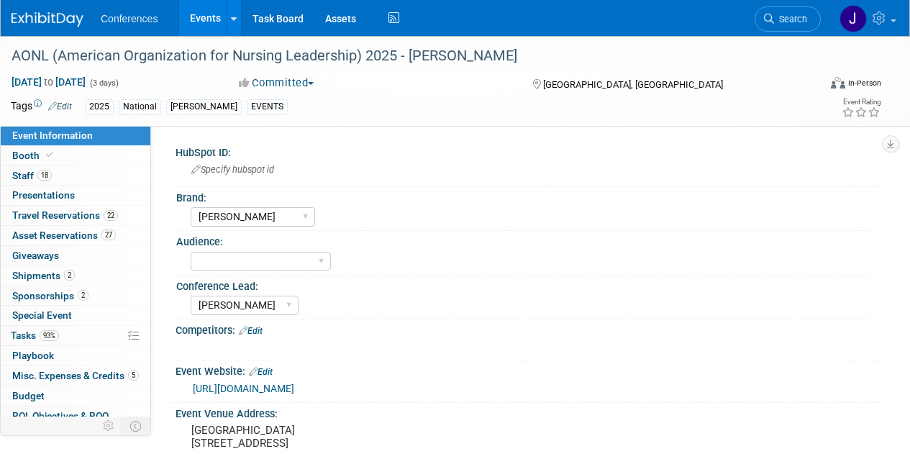
select select "[PERSON_NAME]"
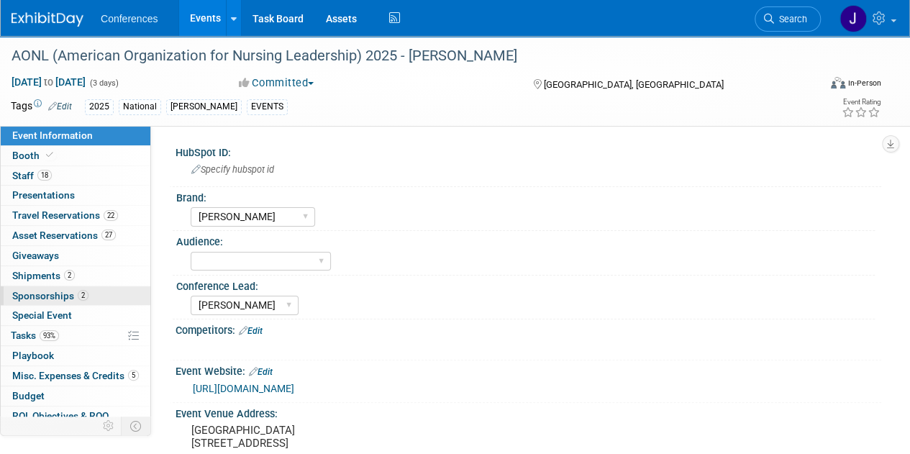
click at [63, 294] on span "Sponsorships 2" at bounding box center [50, 296] width 76 height 12
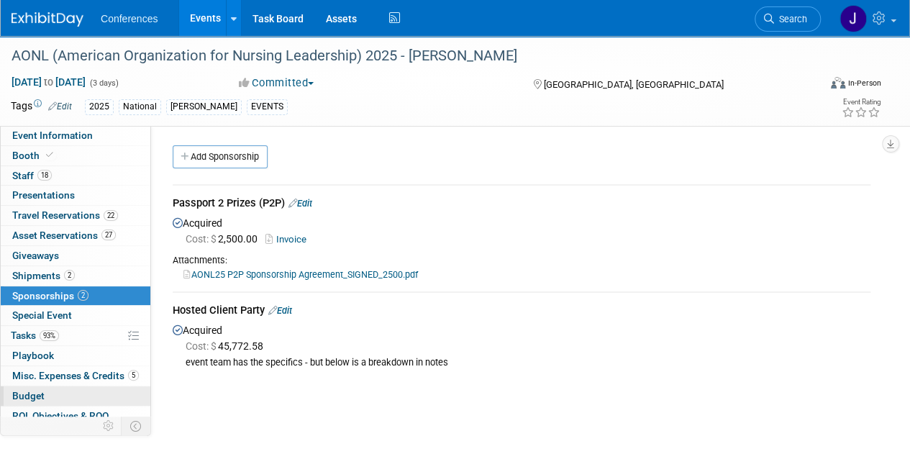
click at [26, 390] on span "Budget" at bounding box center [28, 396] width 32 height 12
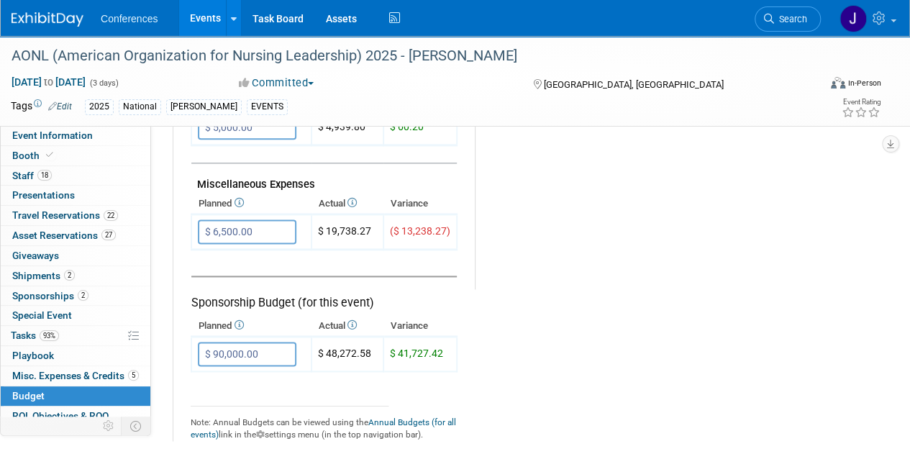
scroll to position [862, 0]
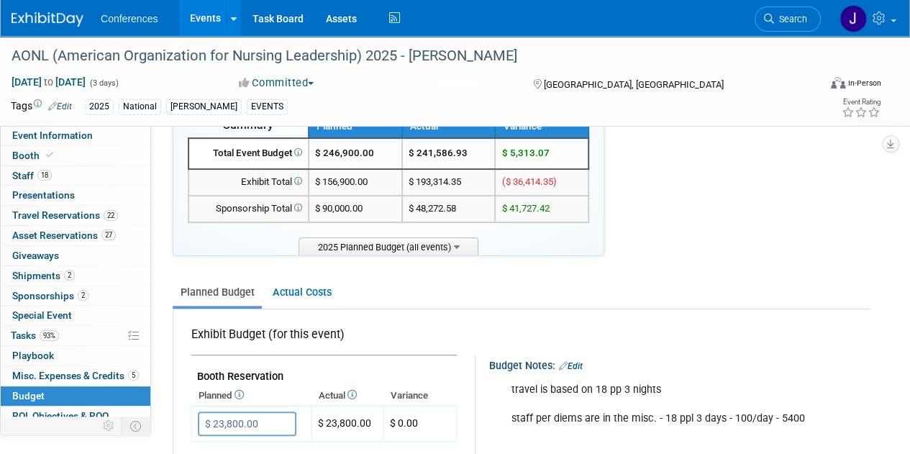
scroll to position [0, 0]
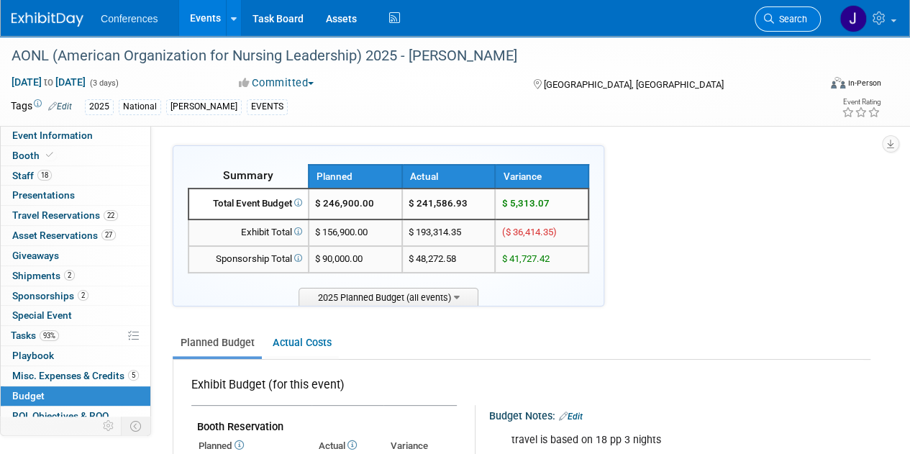
click at [803, 24] on link "Search" at bounding box center [788, 18] width 66 height 25
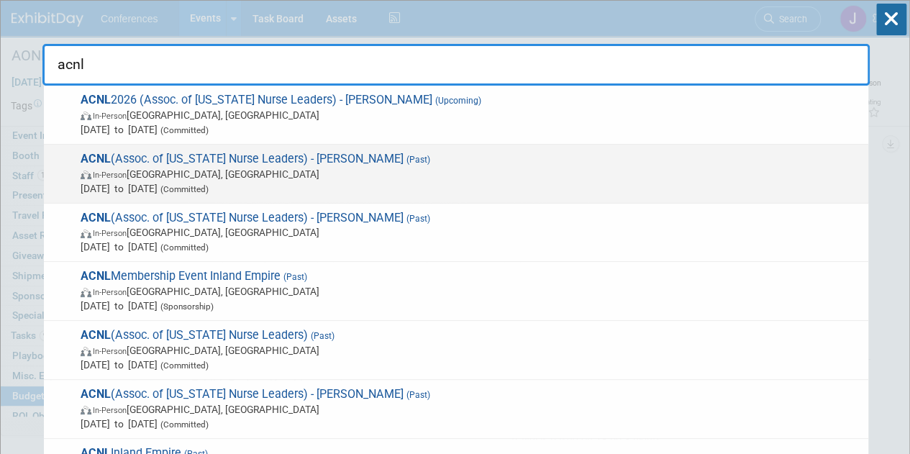
type input "acnl"
click at [669, 176] on span "In-Person [GEOGRAPHIC_DATA], [GEOGRAPHIC_DATA]" at bounding box center [471, 174] width 781 height 14
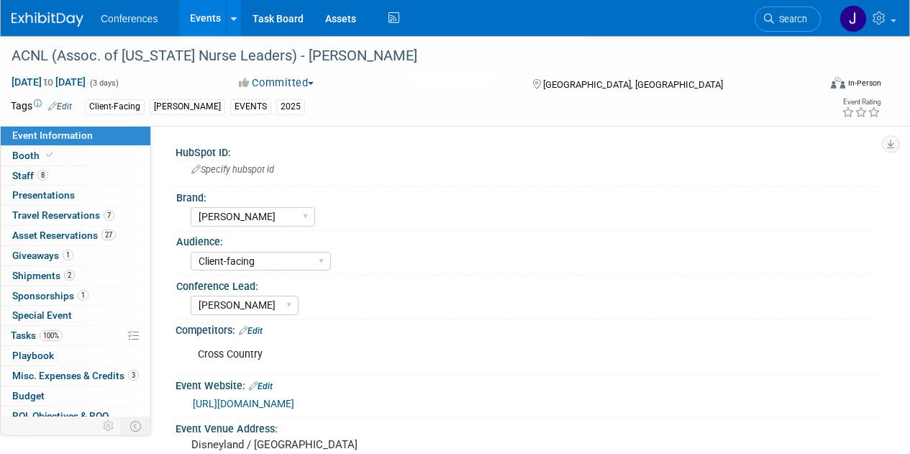
select select "[PERSON_NAME]"
select select "Client-facing"
select select "[PERSON_NAME]"
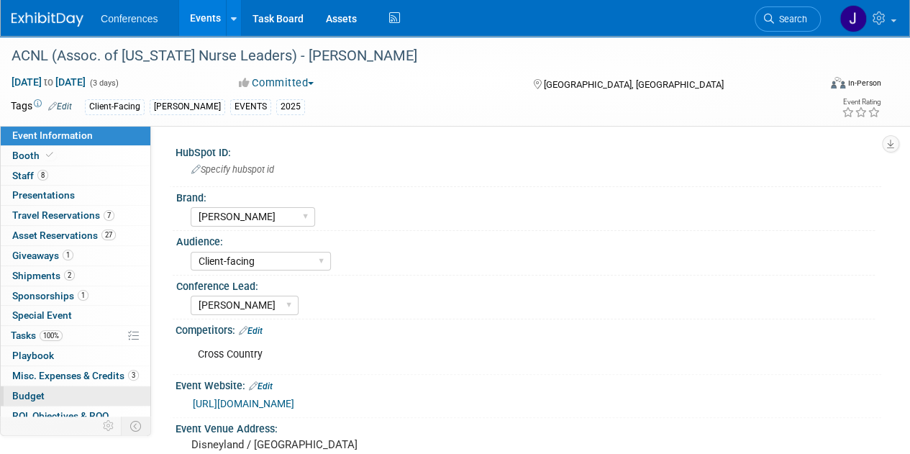
click at [31, 394] on span "Budget" at bounding box center [28, 396] width 32 height 12
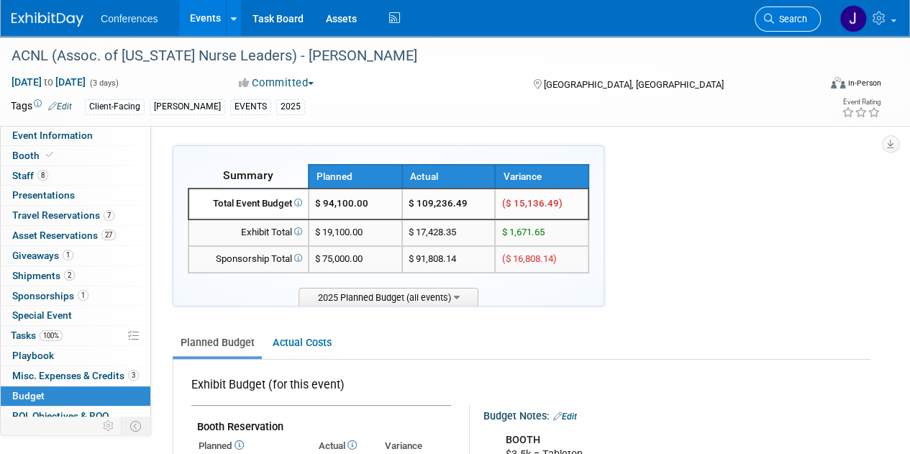
click at [772, 8] on link "Search" at bounding box center [788, 18] width 66 height 25
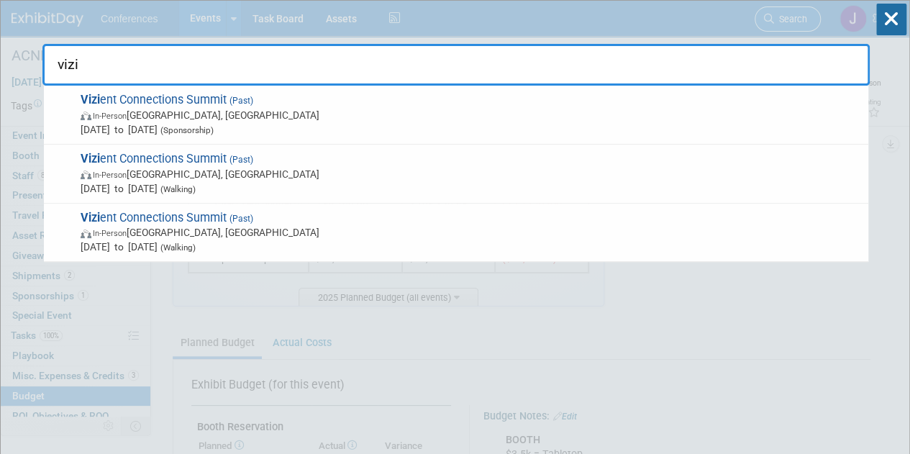
type input "vizie"
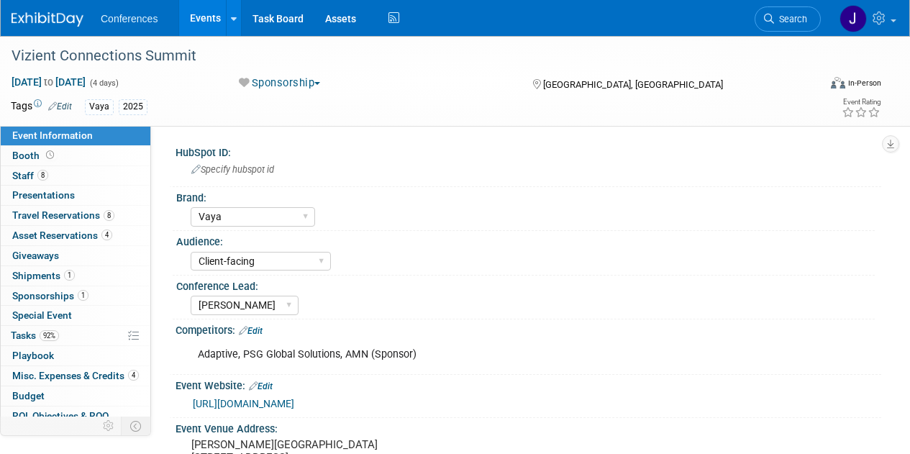
select select "Vaya"
select select "Client-facing"
select select "[PERSON_NAME]"
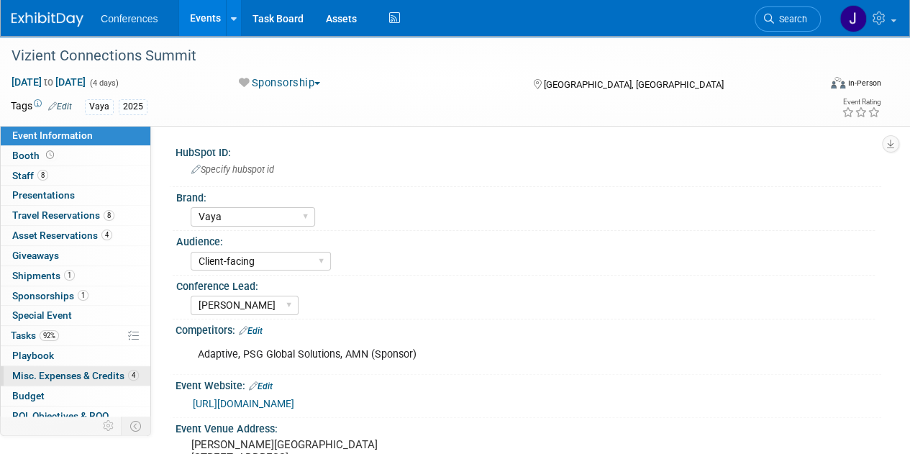
click at [65, 370] on span "Misc. Expenses & Credits 4" at bounding box center [75, 376] width 127 height 12
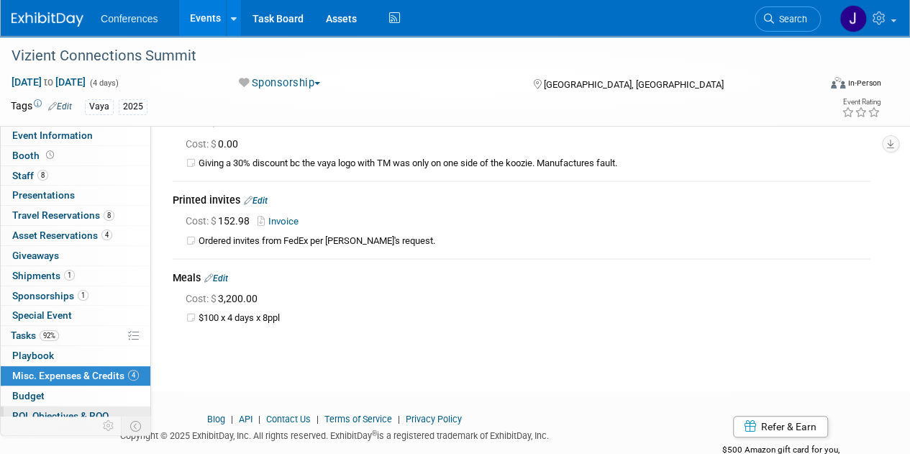
scroll to position [144, 0]
click at [22, 390] on span "Budget" at bounding box center [28, 396] width 32 height 12
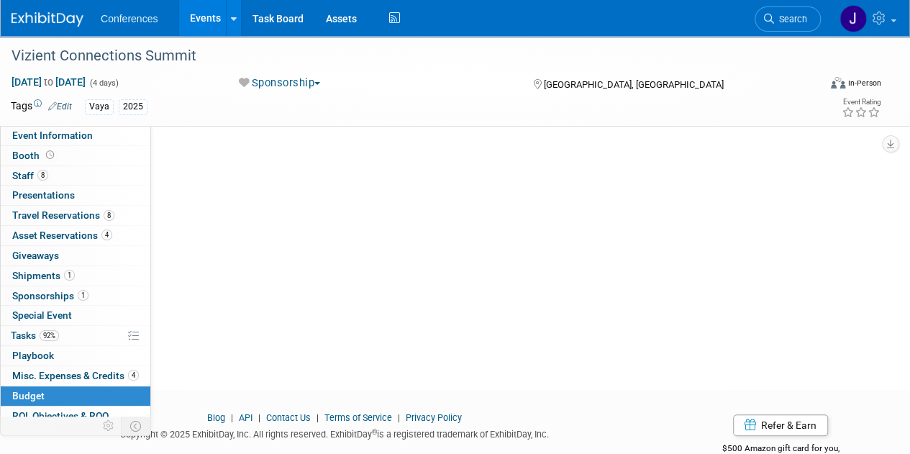
scroll to position [0, 0]
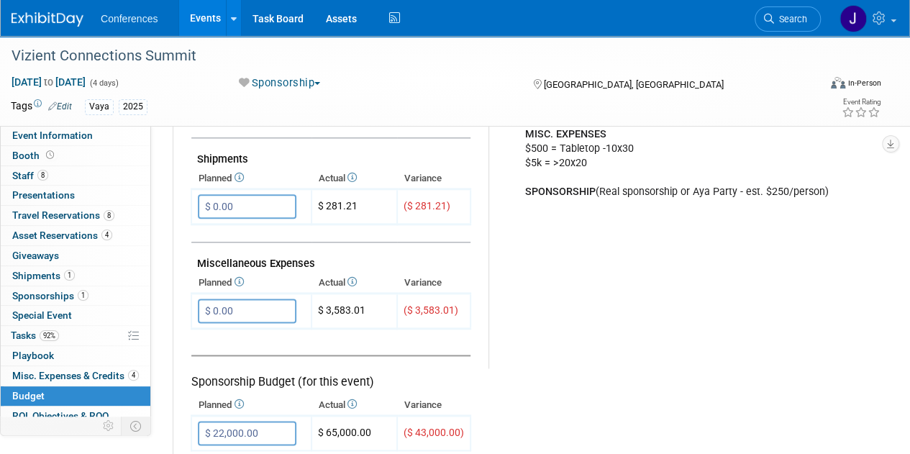
scroll to position [784, 0]
click at [786, 19] on span "Search" at bounding box center [790, 19] width 33 height 11
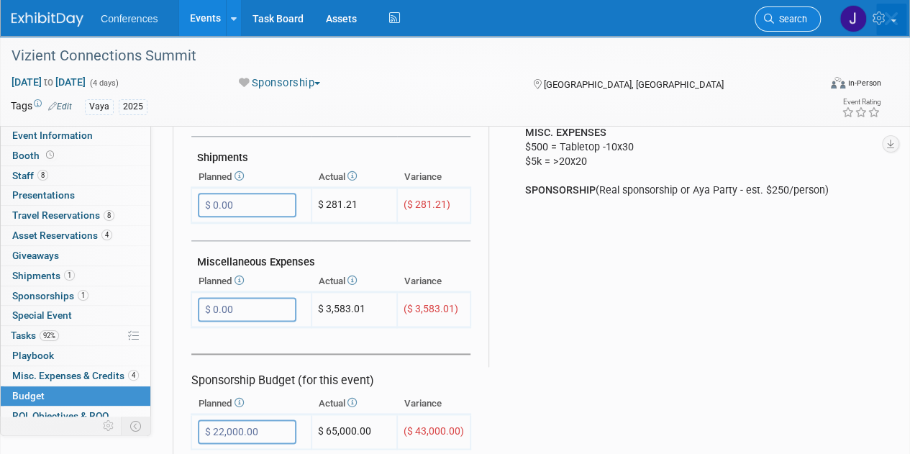
scroll to position [0, 0]
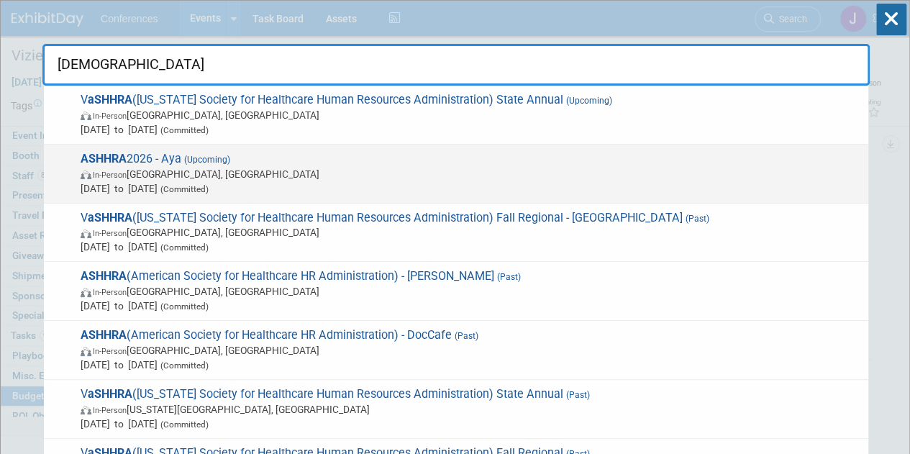
type input "ashhra"
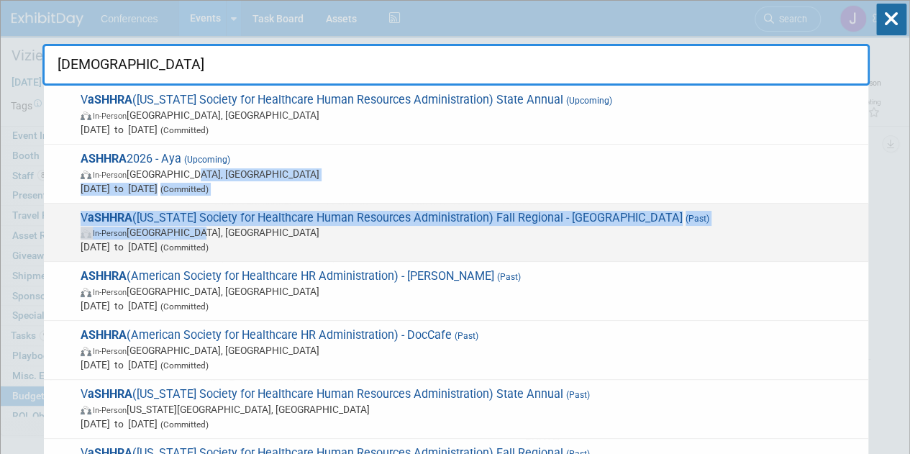
drag, startPoint x: 275, startPoint y: 166, endPoint x: 543, endPoint y: 231, distance: 276.0
click at [543, 231] on div "V aSHHRA (Virginia Society for Healthcare Human Resources Administration) State…" at bounding box center [455, 279] width 827 height 386
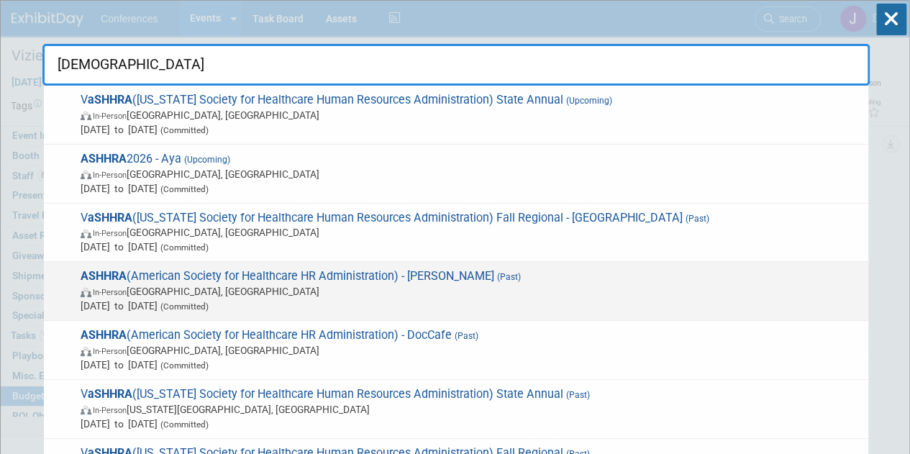
click at [518, 278] on span "ASHHRA (American Society for Healthcare HR Administration) - Aya (Past) In-Pers…" at bounding box center [468, 291] width 785 height 44
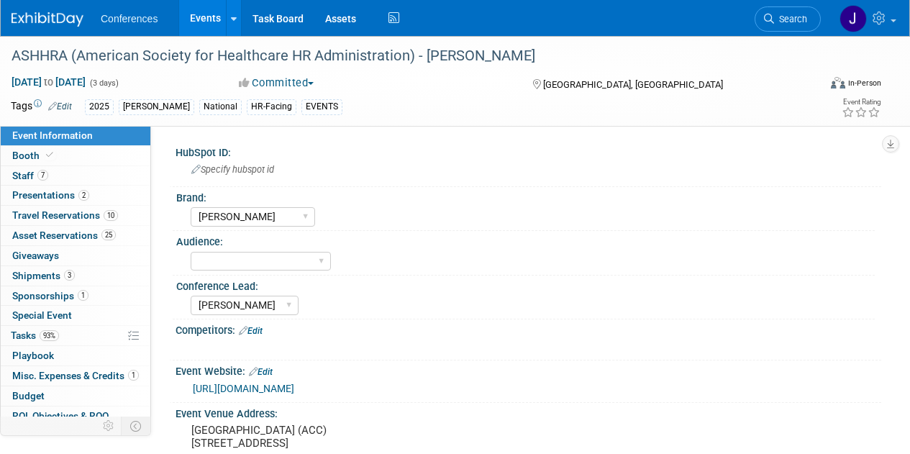
select select "[PERSON_NAME]"
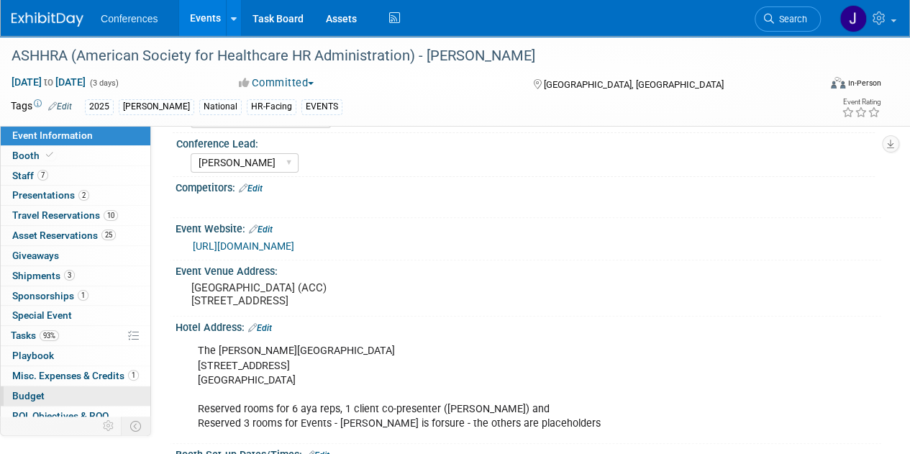
scroll to position [143, 0]
click at [45, 396] on link "Budget" at bounding box center [76, 395] width 150 height 19
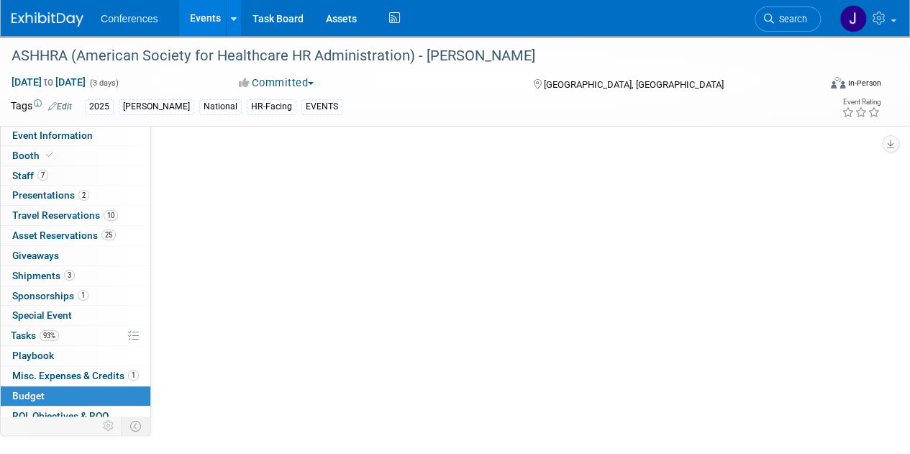
scroll to position [0, 0]
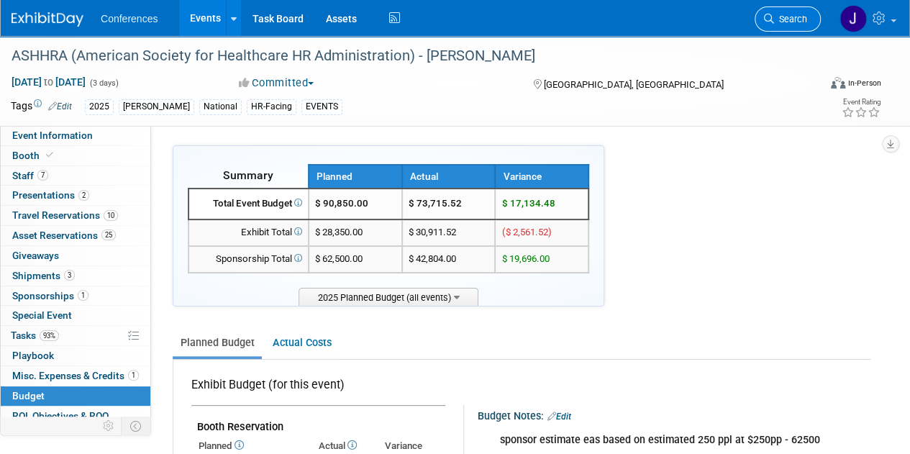
click at [791, 14] on span "Search" at bounding box center [790, 19] width 33 height 11
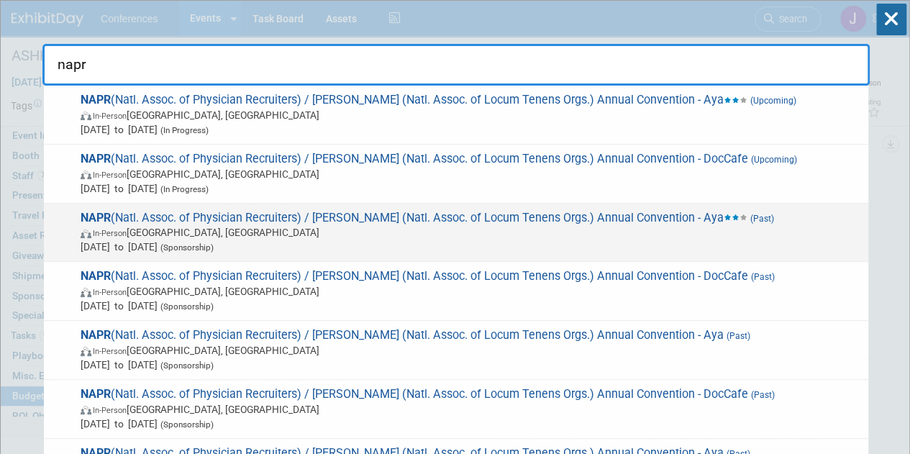
type input "napr"
click at [596, 233] on span "In-Person [GEOGRAPHIC_DATA], [GEOGRAPHIC_DATA]" at bounding box center [471, 232] width 781 height 14
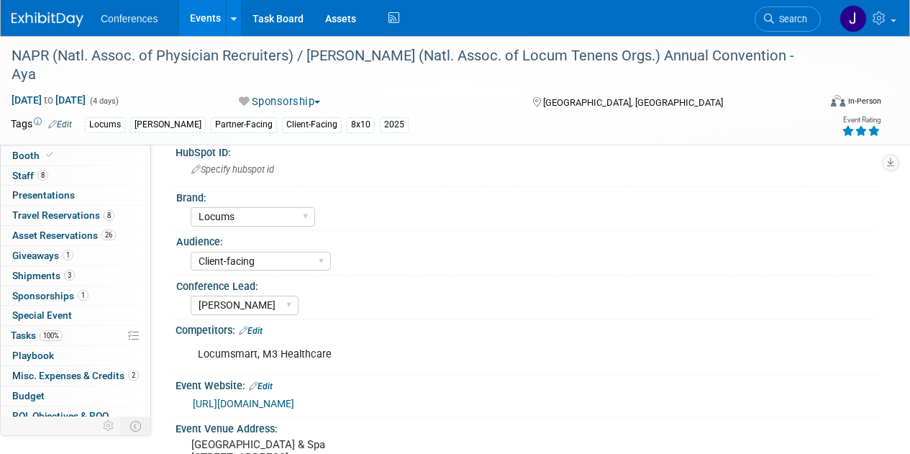
select select "Locums"
select select "Client-facing"
select select "[PERSON_NAME]"
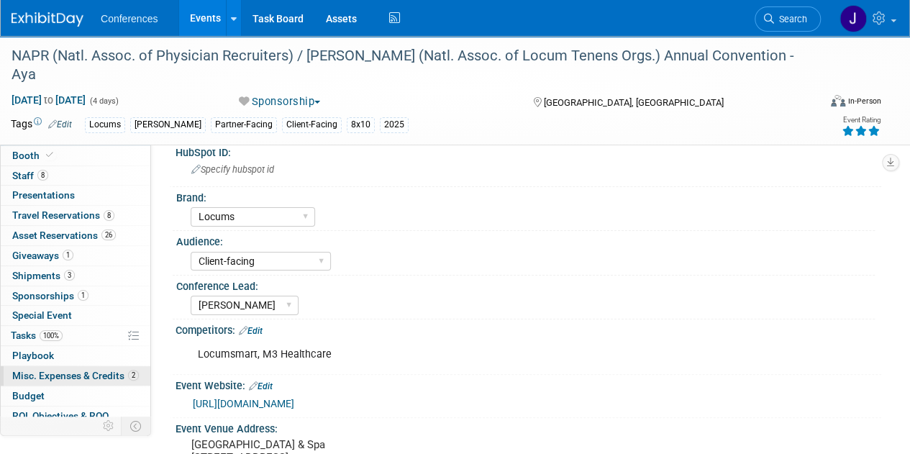
click at [40, 382] on link "2 Misc. Expenses & Credits 2" at bounding box center [76, 375] width 150 height 19
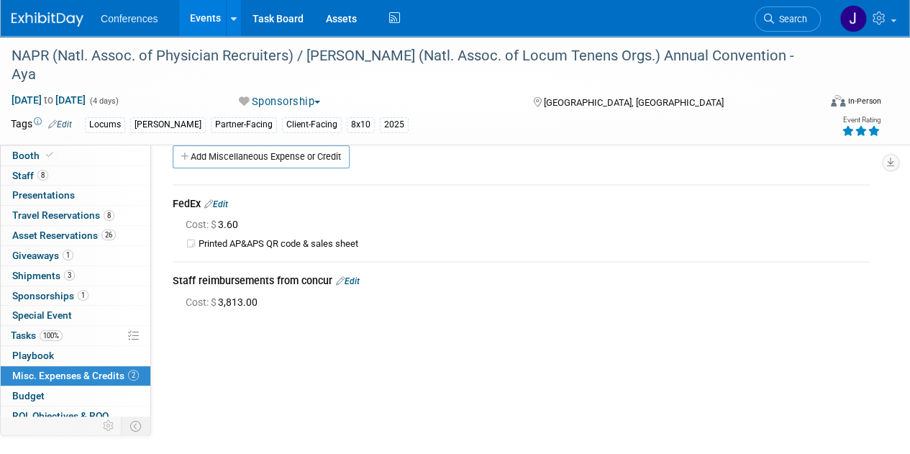
click at [37, 393] on span "Budget" at bounding box center [28, 396] width 32 height 12
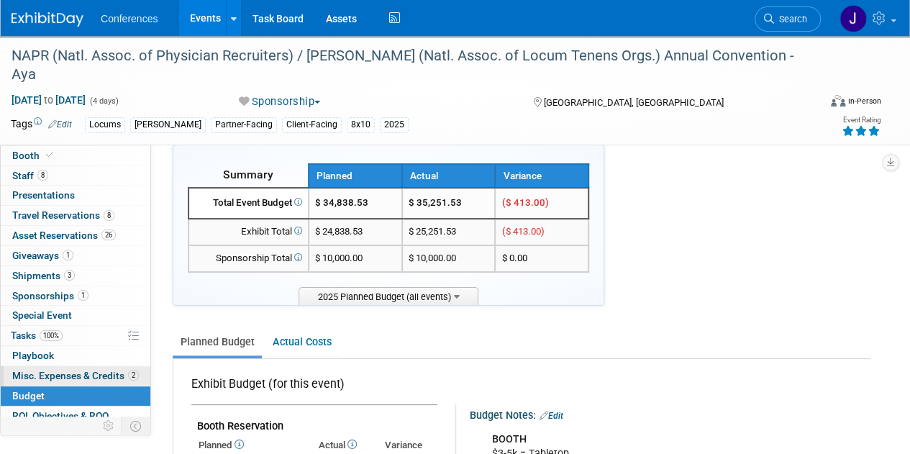
click at [69, 366] on link "2 Misc. Expenses & Credits 2" at bounding box center [76, 375] width 150 height 19
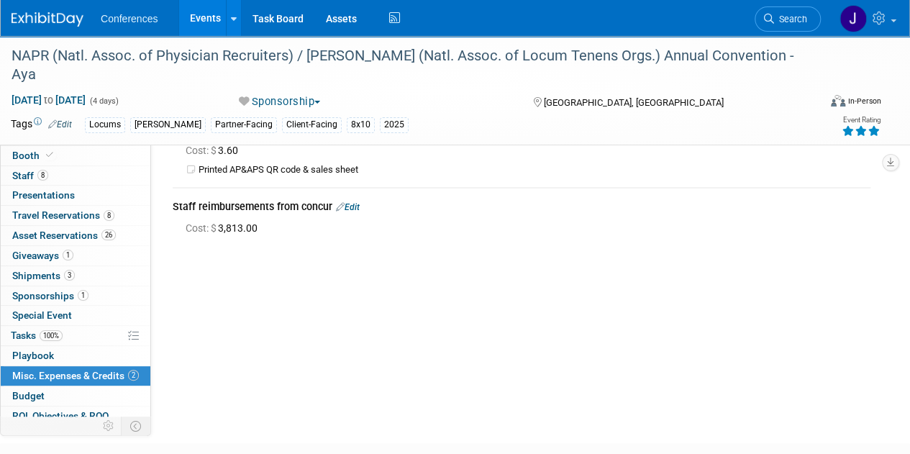
scroll to position [73, 0]
click at [80, 386] on link "Budget" at bounding box center [76, 395] width 150 height 19
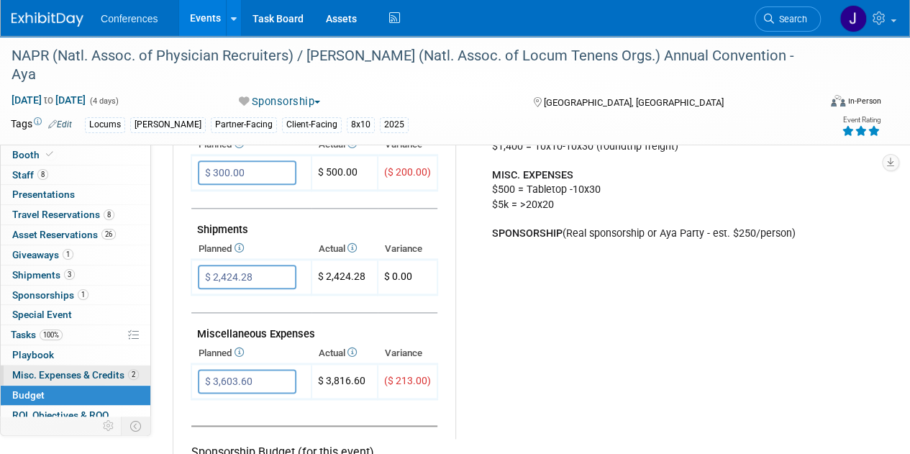
scroll to position [1, 0]
click at [60, 371] on span "Misc. Expenses & Credits 2" at bounding box center [75, 374] width 127 height 12
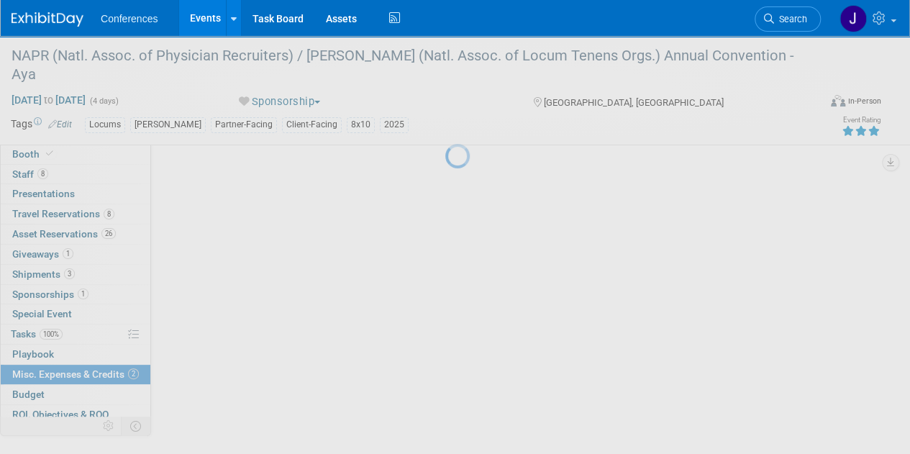
scroll to position [0, 0]
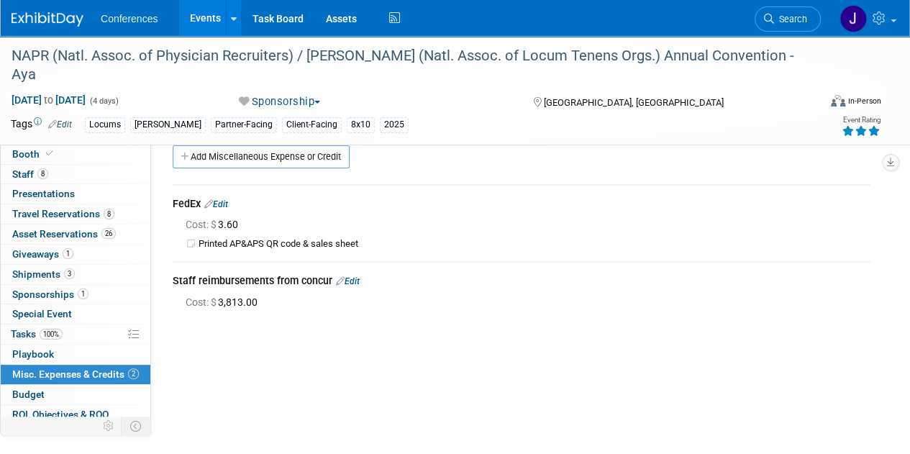
click at [60, 378] on link "2 Misc. Expenses & Credits 2" at bounding box center [76, 374] width 150 height 19
click at [49, 386] on body "Conferences Events Add Event Bulk Upload Events Shareable Event Boards Recently…" at bounding box center [455, 227] width 910 height 454
click at [54, 388] on link "Budget" at bounding box center [76, 394] width 150 height 19
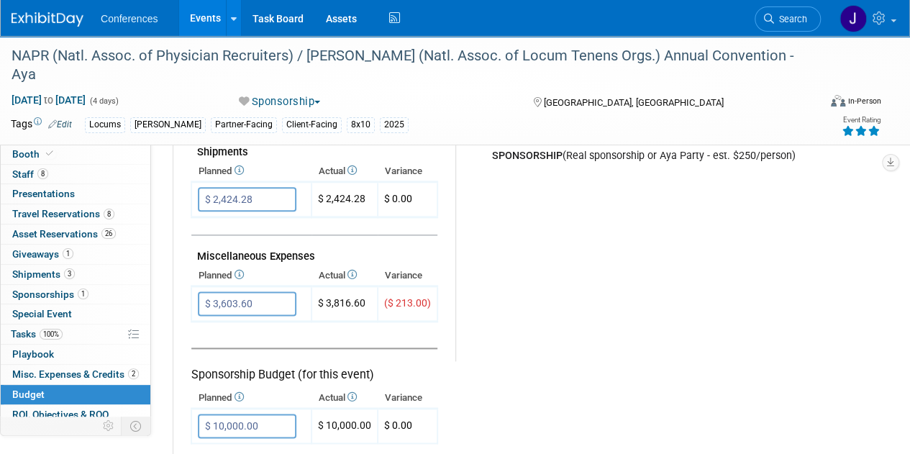
scroll to position [791, 0]
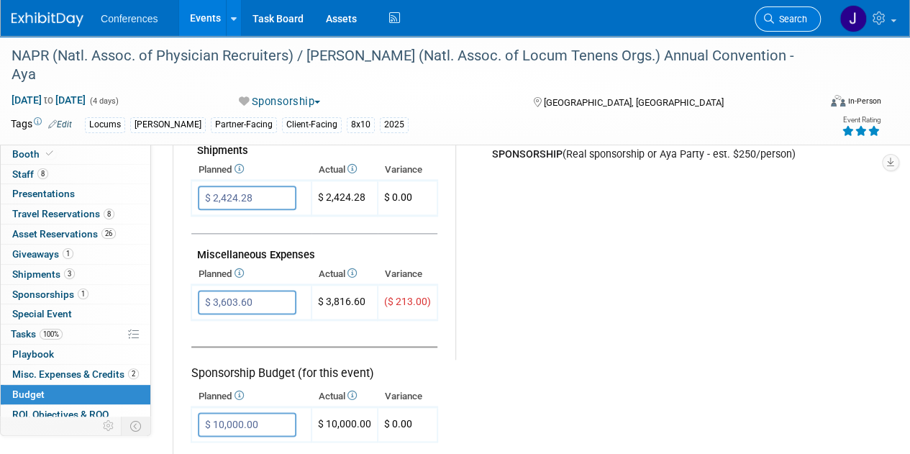
click at [809, 13] on link "Search" at bounding box center [788, 18] width 66 height 25
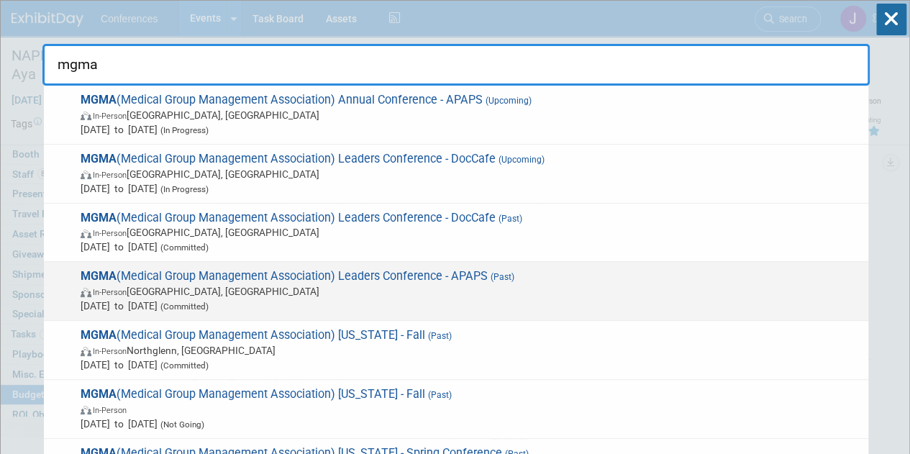
type input "mgma"
click at [616, 294] on span "In-Person Orlando, FL" at bounding box center [471, 291] width 781 height 14
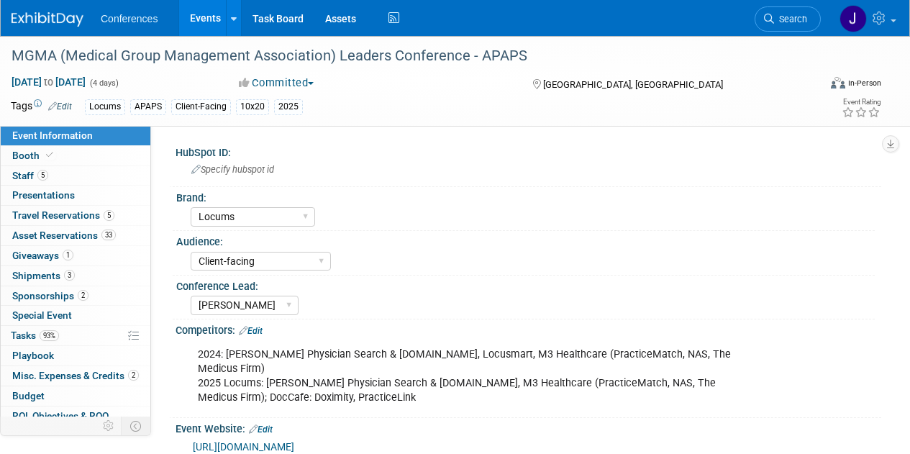
select select "Locums"
select select "Client-facing"
select select "[PERSON_NAME]"
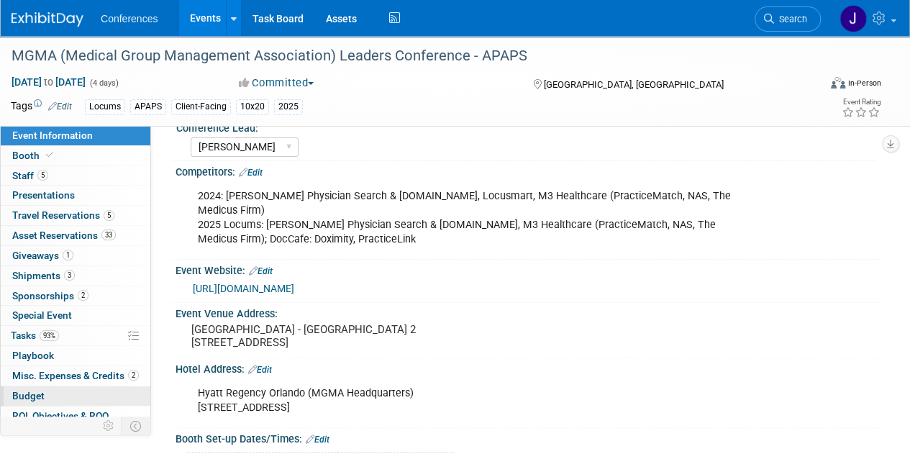
scroll to position [158, 0]
click at [25, 392] on span "Budget" at bounding box center [28, 396] width 32 height 12
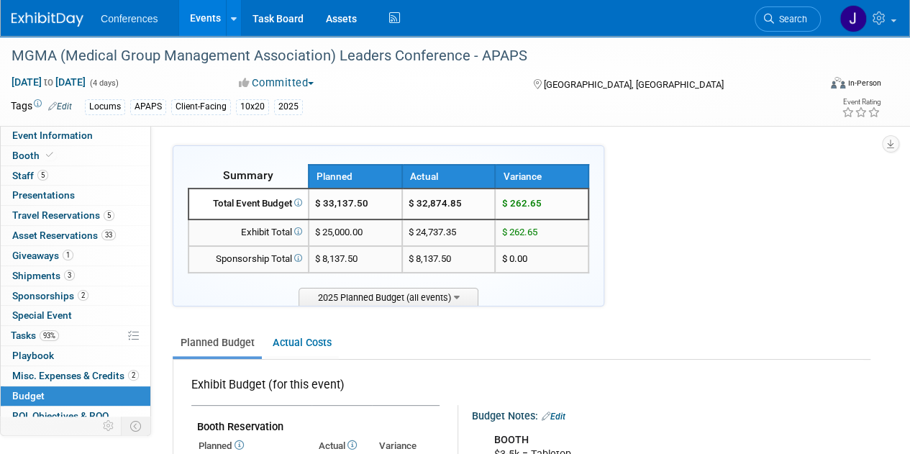
scroll to position [0, 0]
click at [788, 29] on link "Search" at bounding box center [788, 18] width 66 height 25
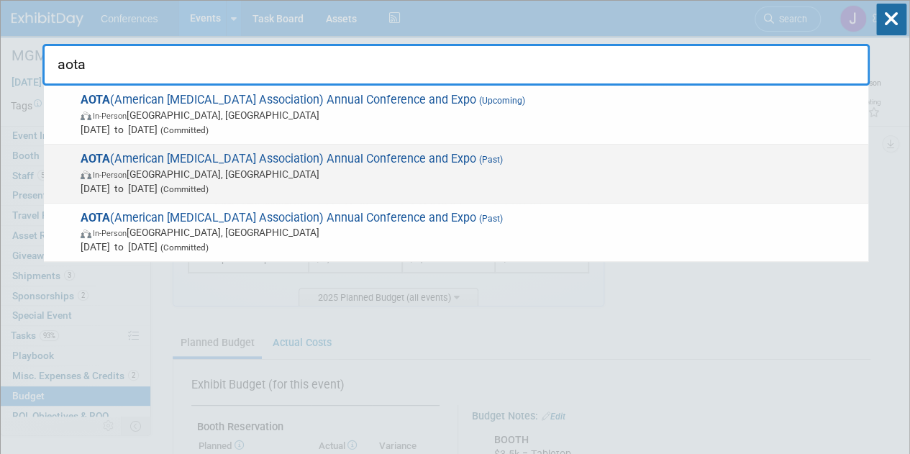
type input "aota"
click at [727, 184] on span "Apr 3, 2025 to Apr 5, 2025 (Committed)" at bounding box center [471, 188] width 781 height 14
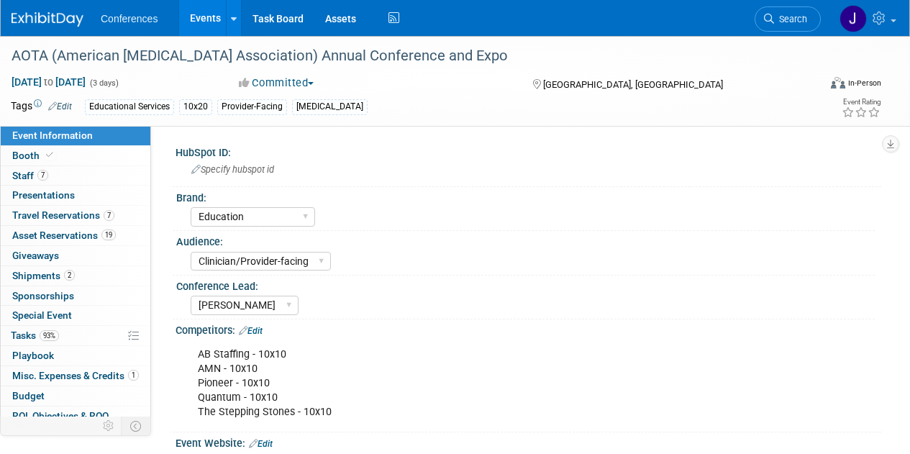
select select "Education"
select select "Clinician/Provider-facing"
select select "[PERSON_NAME]"
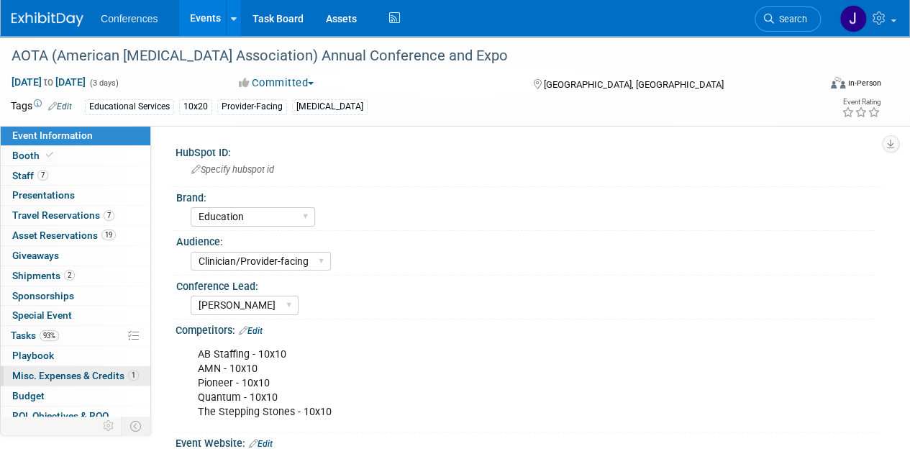
click at [53, 376] on span "Misc. Expenses & Credits 1" at bounding box center [75, 376] width 127 height 12
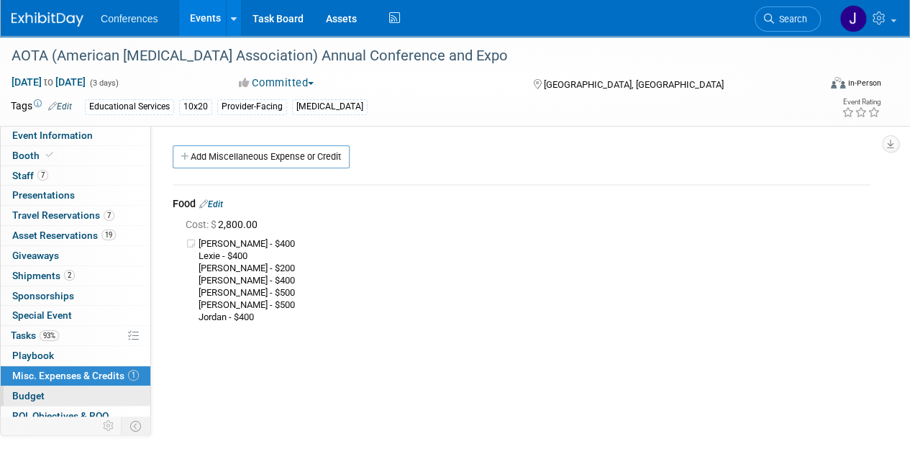
click at [30, 394] on span "Budget" at bounding box center [28, 396] width 32 height 12
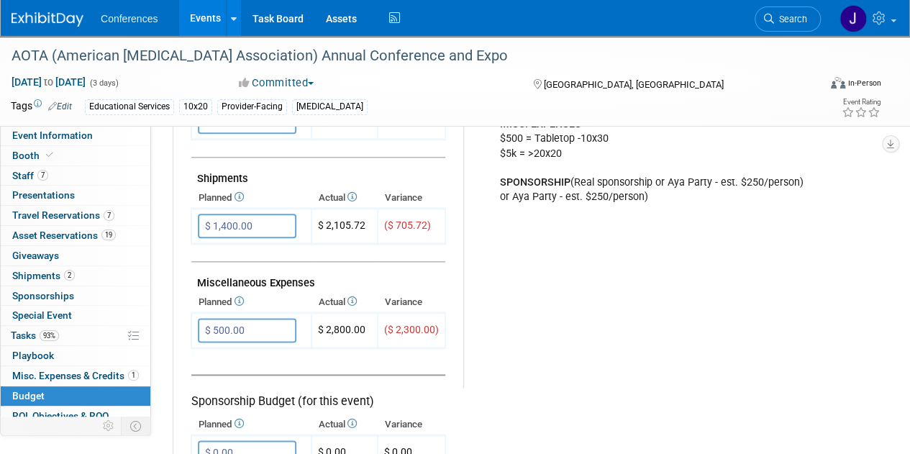
scroll to position [764, 0]
click at [69, 370] on span "Misc. Expenses & Credits 1" at bounding box center [75, 376] width 127 height 12
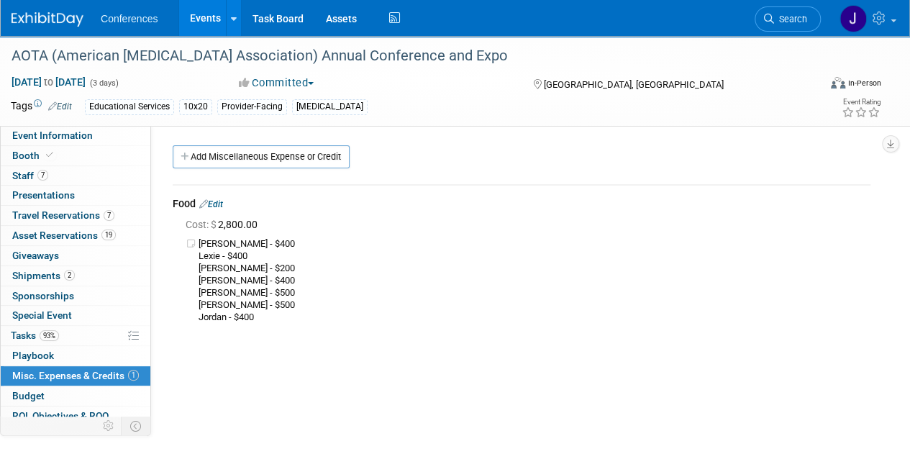
click at [220, 202] on link "Edit" at bounding box center [211, 204] width 24 height 10
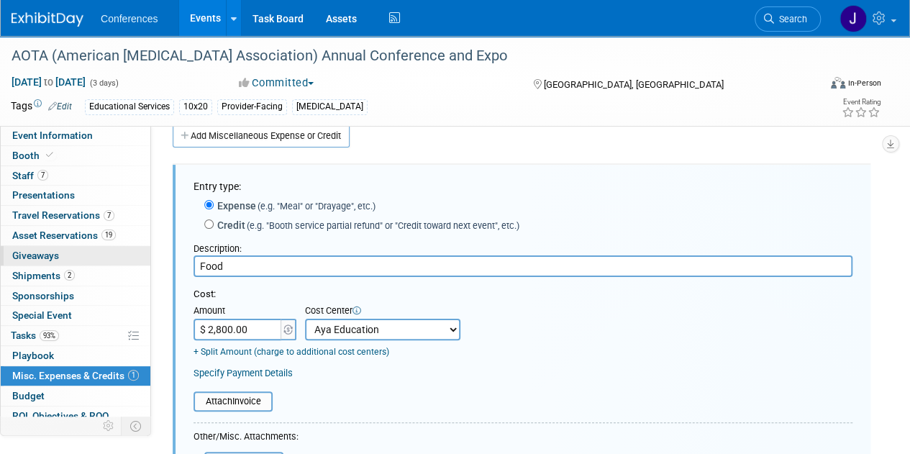
drag, startPoint x: 282, startPoint y: 267, endPoint x: 111, endPoint y: 258, distance: 171.4
click at [111, 258] on div "Event Information Event Info Booth Booth 7 Staff 7 Staff 0 Presentations 0 Pres…" at bounding box center [455, 365] width 910 height 701
type input "/"
type input "Concur expenses"
type input "$ 2,667.08"
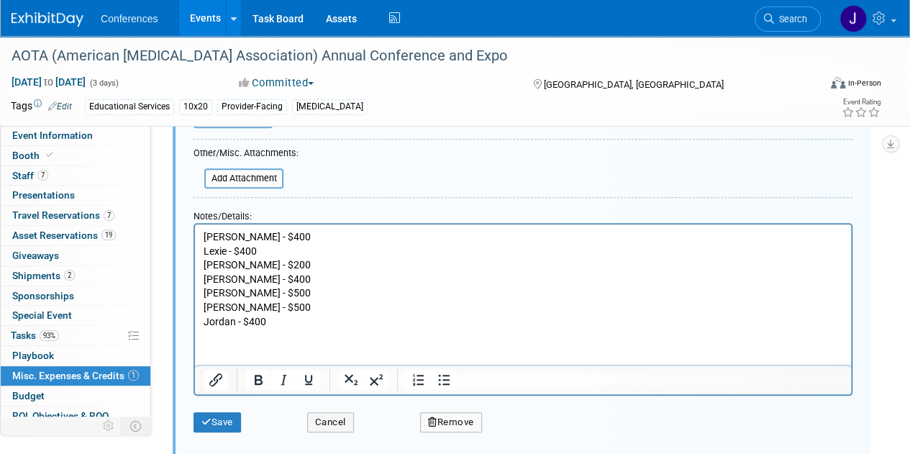
drag, startPoint x: 279, startPoint y: 337, endPoint x: 198, endPoint y: 229, distance: 135.1
click at [198, 230] on html "Sophie - $400 Lexie - $400 Shannon - $200 Janelle - $400 Bobby - $500 Minal - $…" at bounding box center [523, 276] width 656 height 104
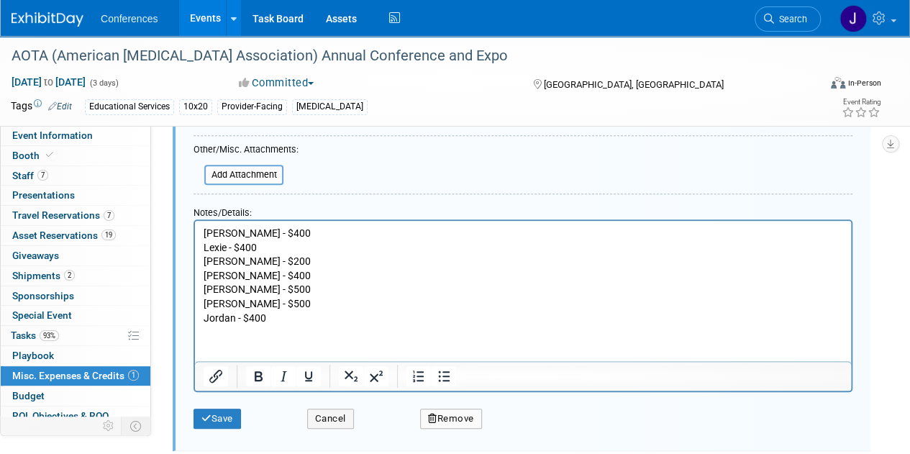
click at [203, 231] on body "Sophie - $400 Lexie - $400 Shannon - $200 Janelle - $400 Bobby - $500 Minal - $…" at bounding box center [523, 275] width 641 height 99
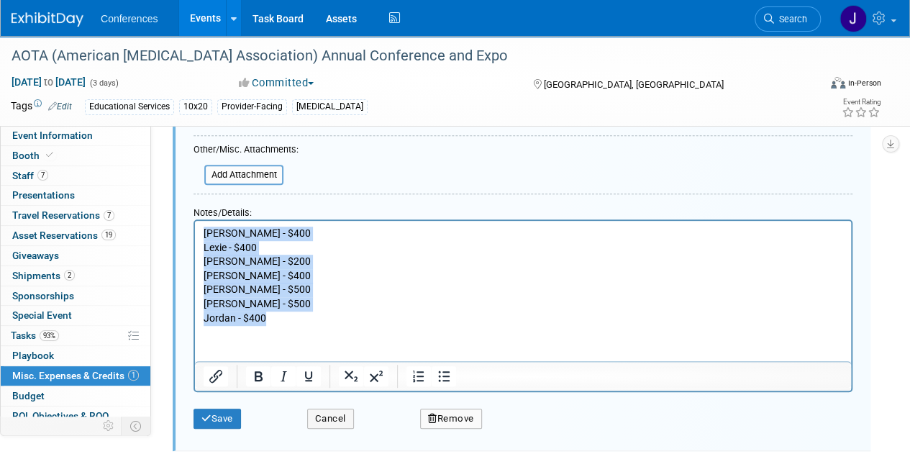
drag, startPoint x: 203, startPoint y: 230, endPoint x: 346, endPoint y: 406, distance: 227.1
click at [346, 324] on html "Sophie - $400 Lexie - $400 Shannon - $200 Janelle - $400 Bobby - $500 Minal - $…" at bounding box center [523, 272] width 656 height 104
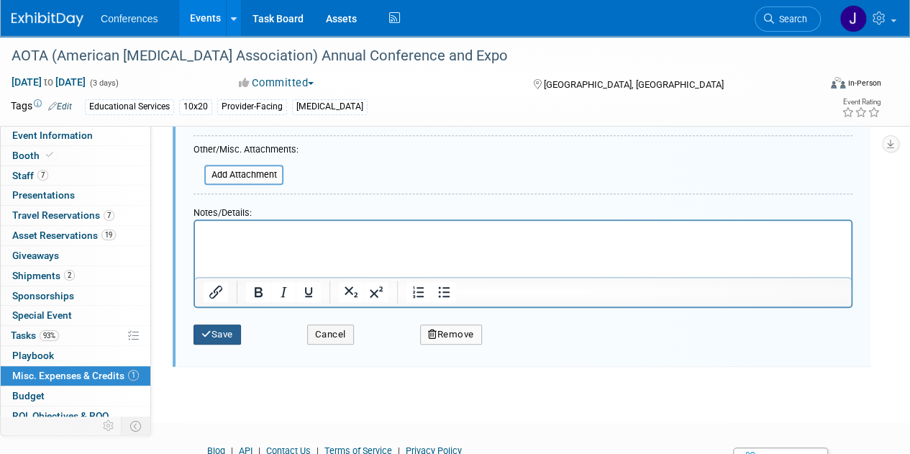
click at [212, 336] on button "Save" at bounding box center [217, 334] width 47 height 20
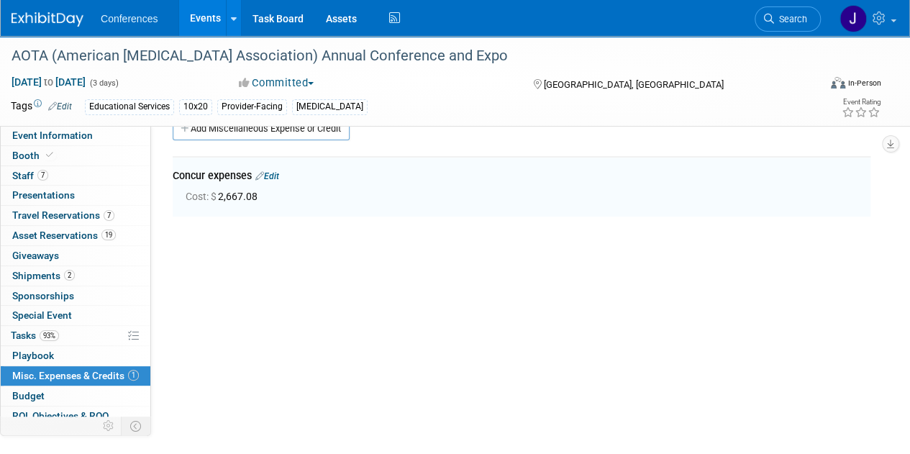
scroll to position [21, 0]
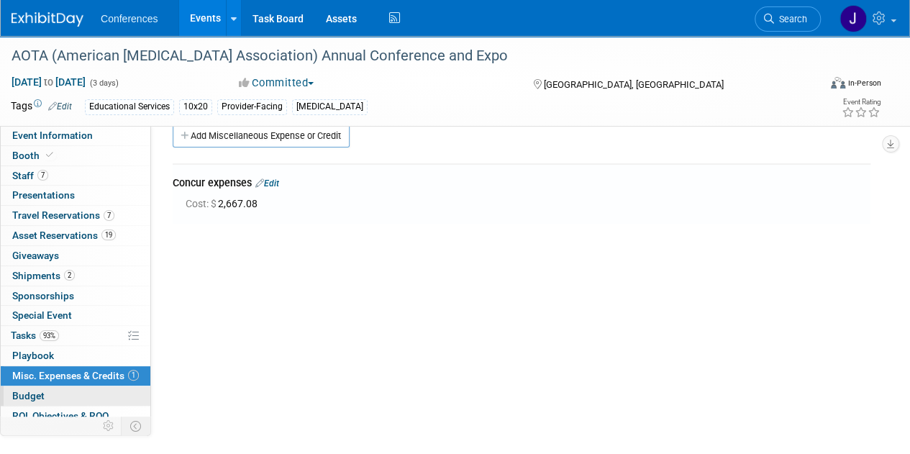
click at [21, 395] on span "Budget" at bounding box center [28, 396] width 32 height 12
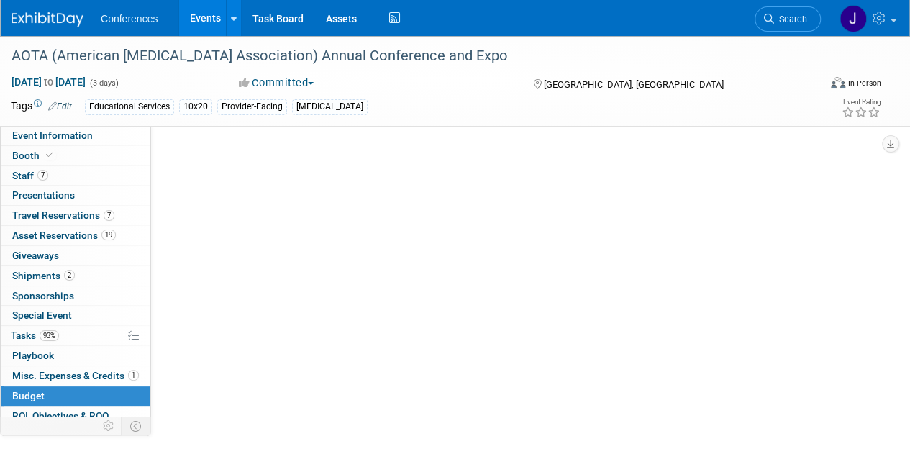
scroll to position [0, 0]
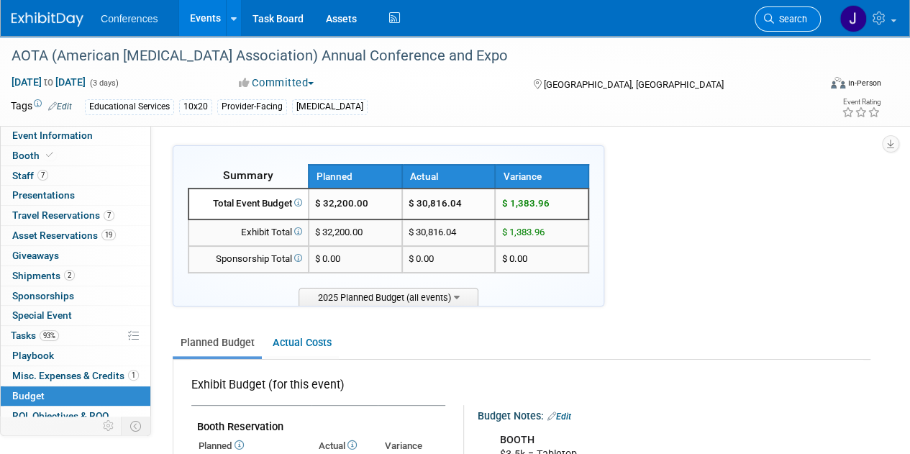
click at [787, 18] on span "Search" at bounding box center [790, 19] width 33 height 11
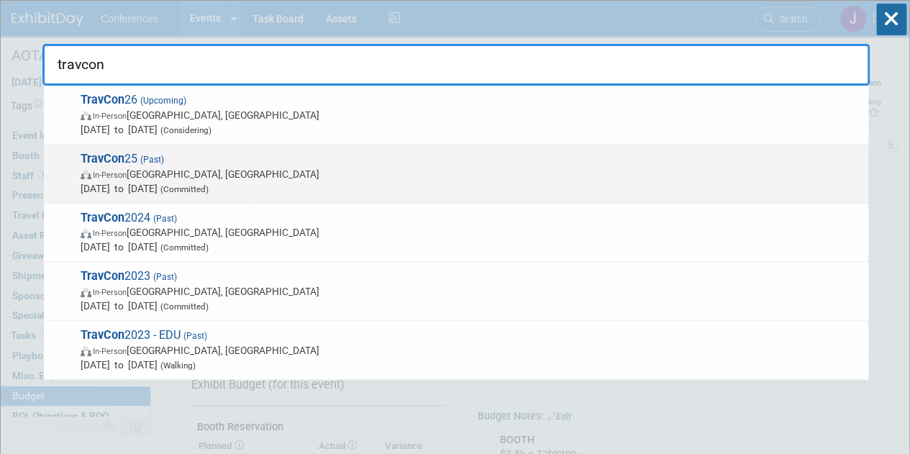
type input "travcon"
click at [672, 182] on span "Sep 21, 2025 to Sep 24, 2025 (Committed)" at bounding box center [471, 188] width 781 height 14
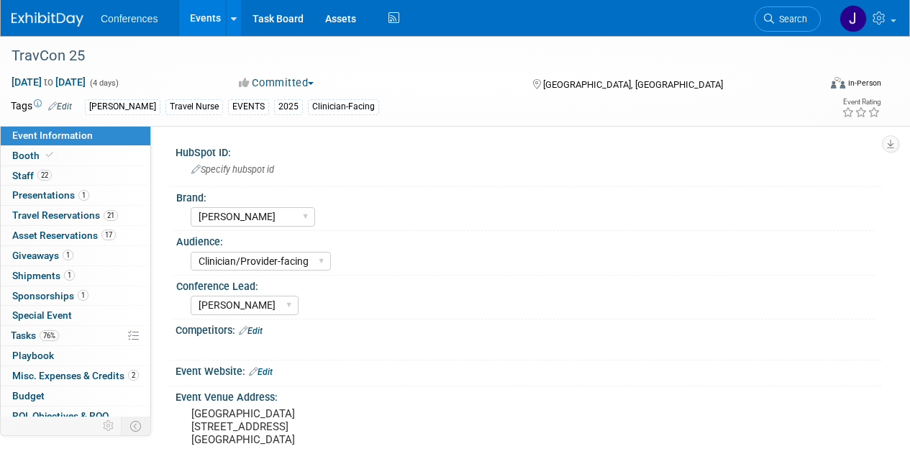
select select "[PERSON_NAME]"
select select "Clinician/Provider-facing"
select select "[PERSON_NAME]"
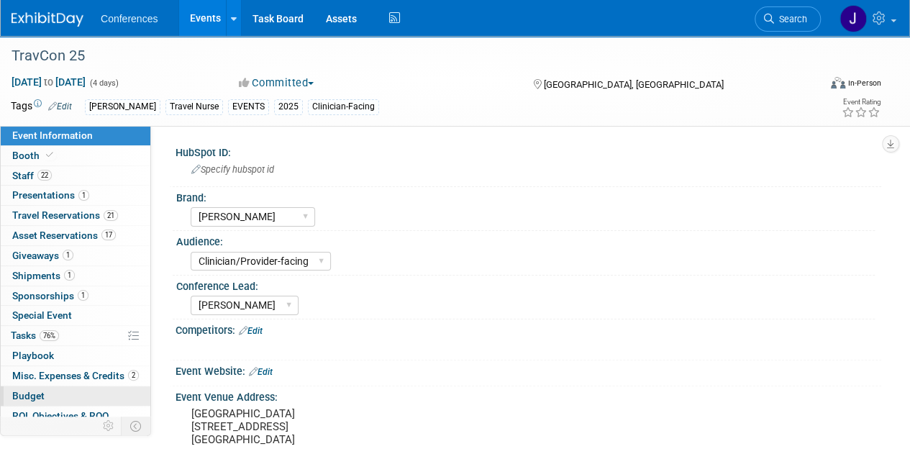
click at [65, 388] on link "Budget" at bounding box center [76, 395] width 150 height 19
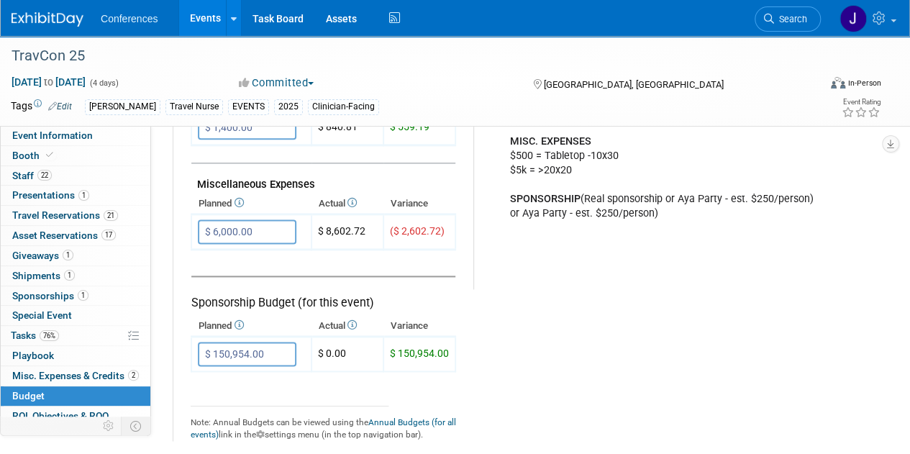
scroll to position [862, 0]
